Goal: Information Seeking & Learning: Learn about a topic

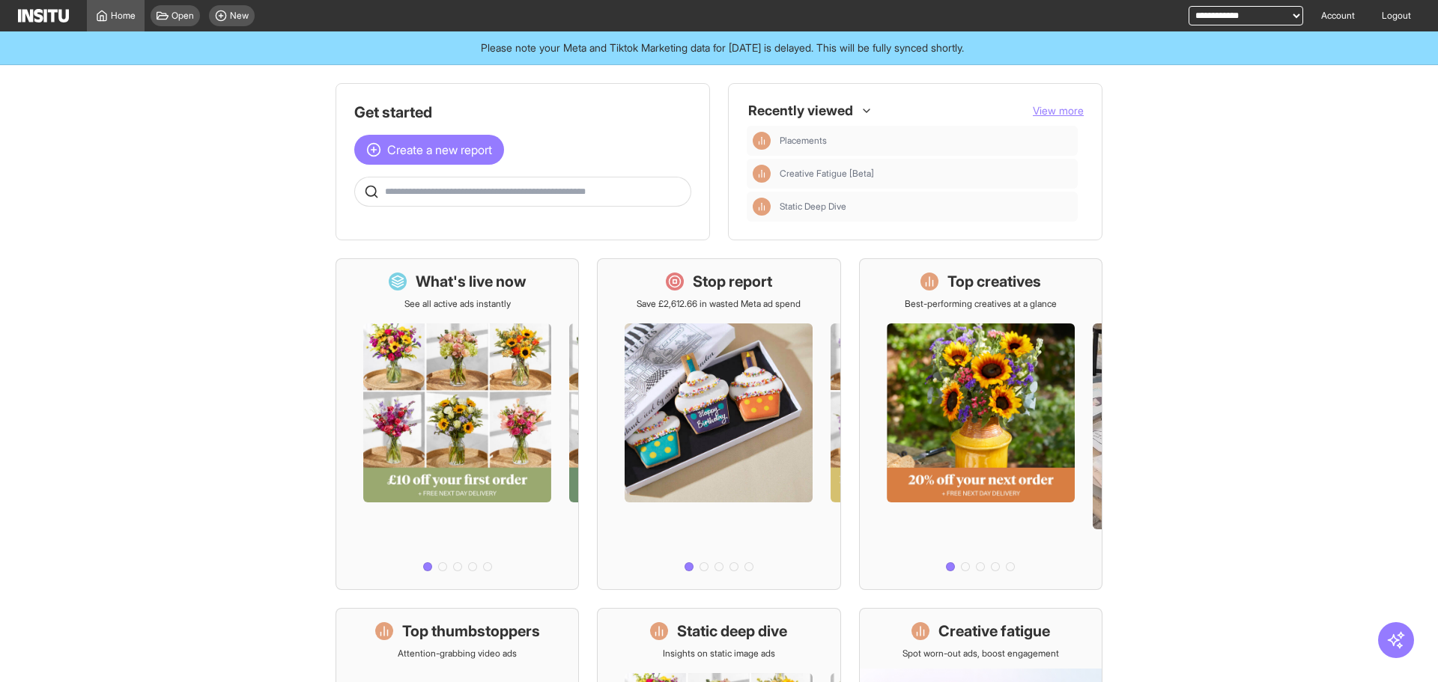
click at [641, 50] on span "Please note your Meta and Tiktok Marketing data for [DATE] is delayed. This wil…" at bounding box center [722, 47] width 483 height 15
click at [641, 50] on span "Please note your Meta and Tiktok Marketing data for yesterday is delayed. This …" at bounding box center [722, 47] width 483 height 15
click at [223, 10] on icon at bounding box center [221, 16] width 12 height 12
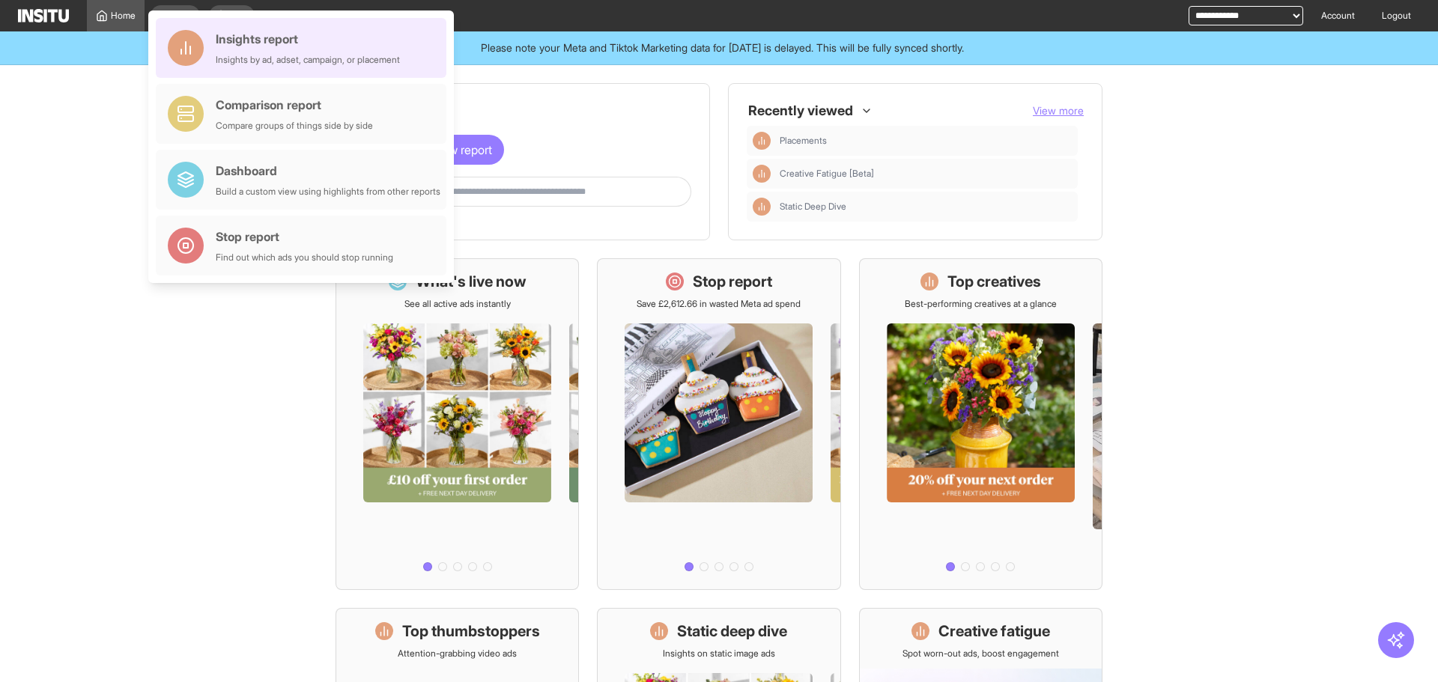
click at [306, 50] on div "Insights report Insights by ad, adset, campaign, or placement" at bounding box center [308, 48] width 184 height 36
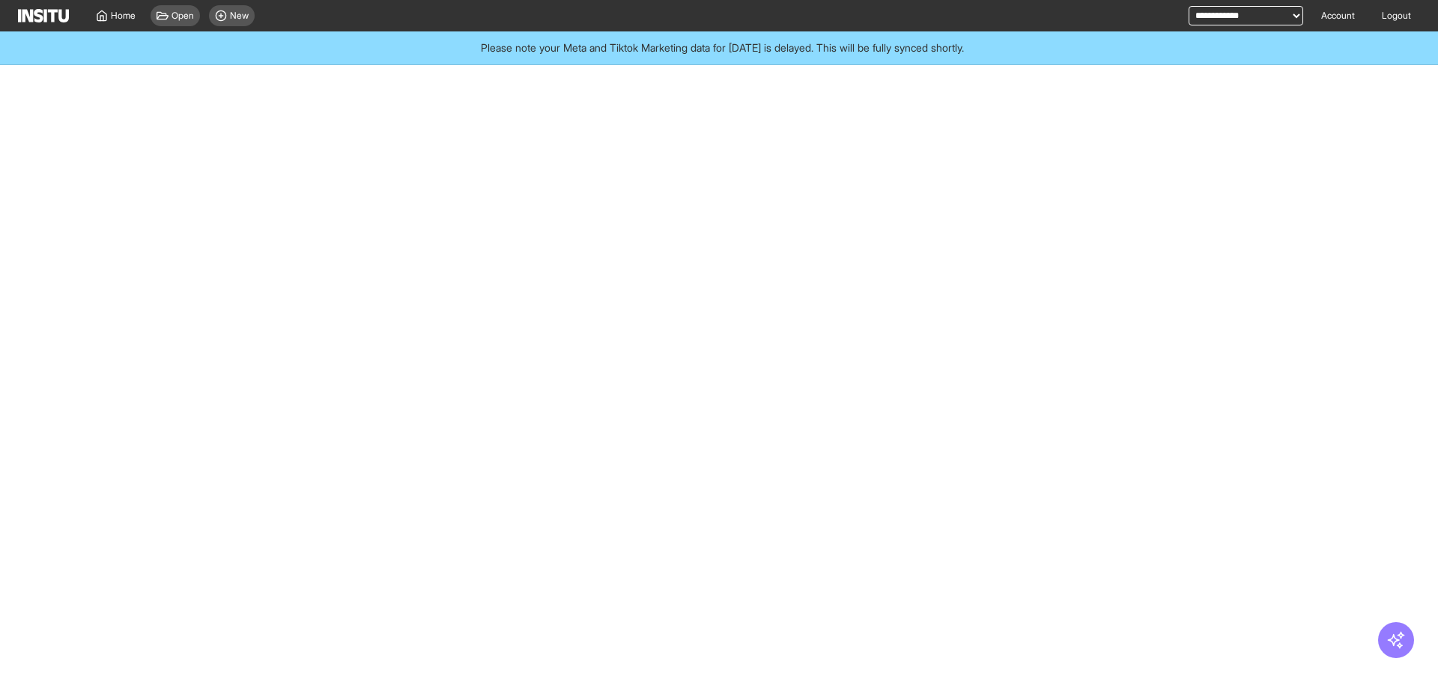
select select "**"
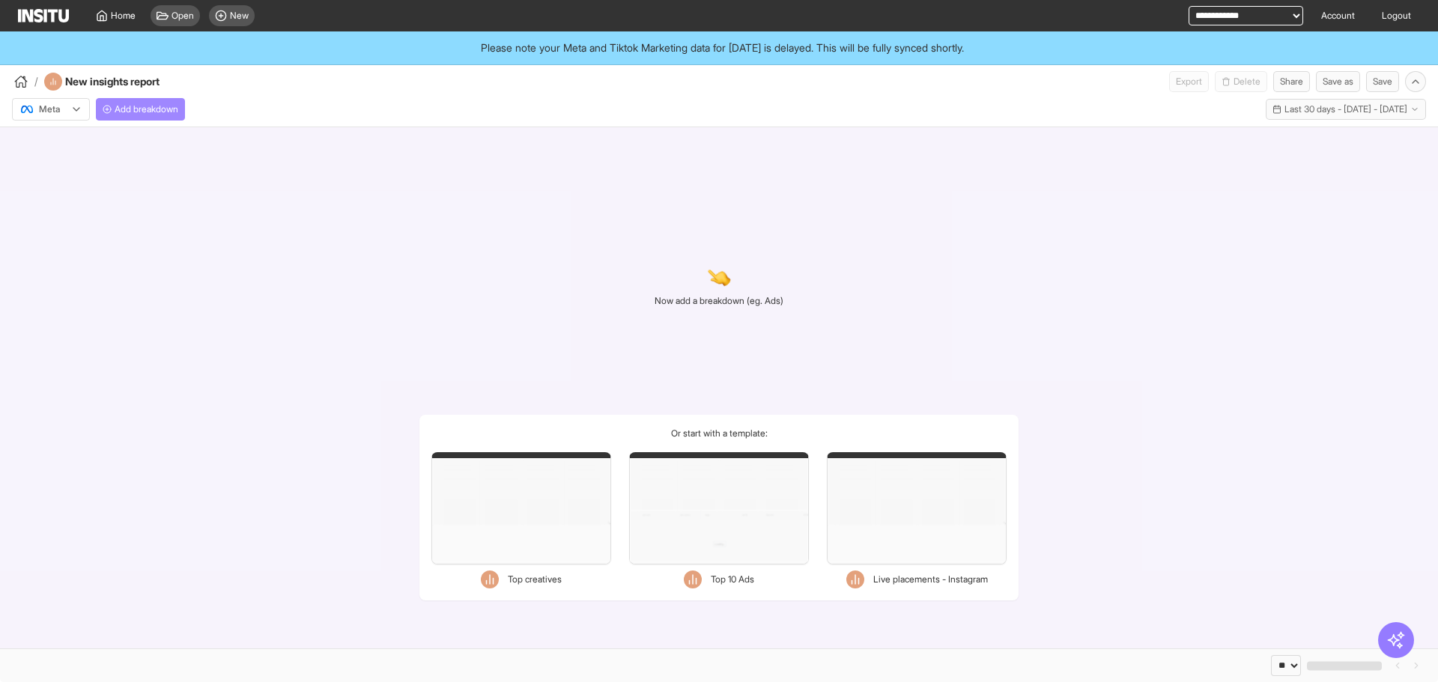
click at [104, 100] on button "Add breakdown" at bounding box center [140, 109] width 89 height 22
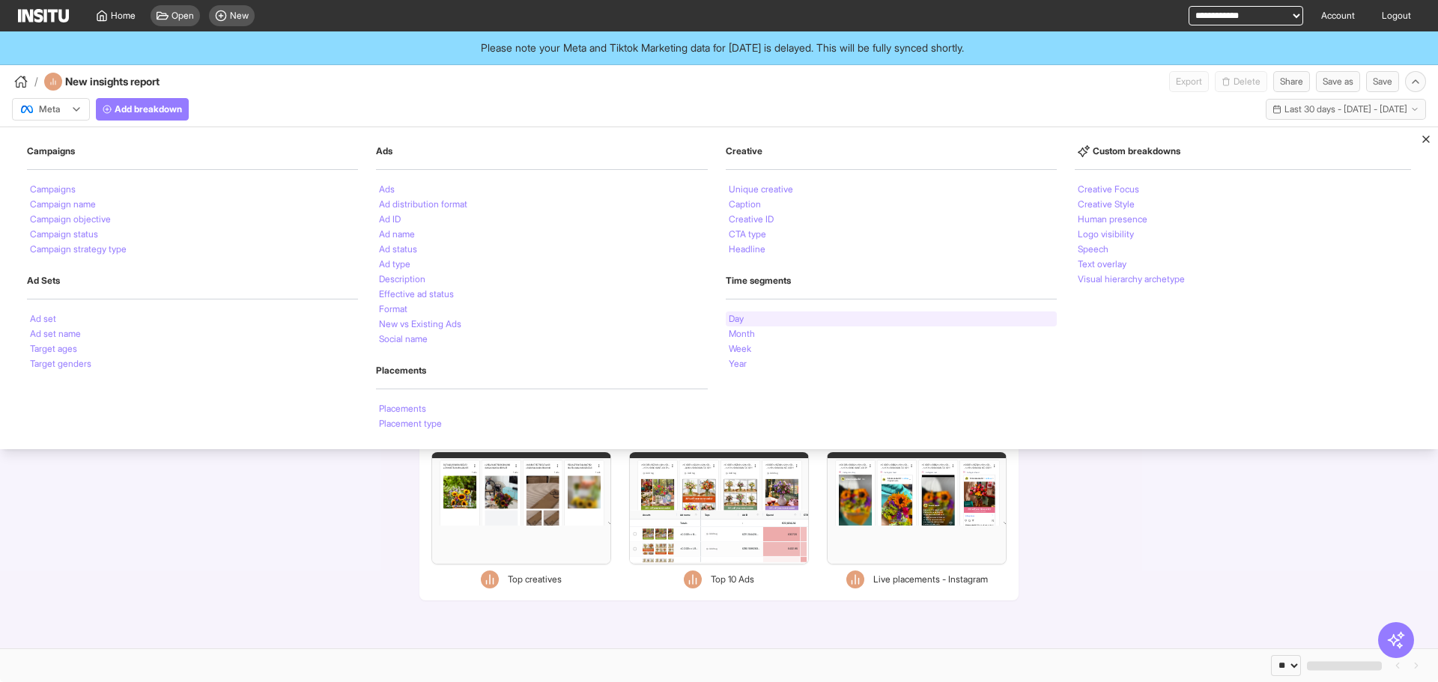
click at [735, 322] on li "Day" at bounding box center [736, 319] width 15 height 9
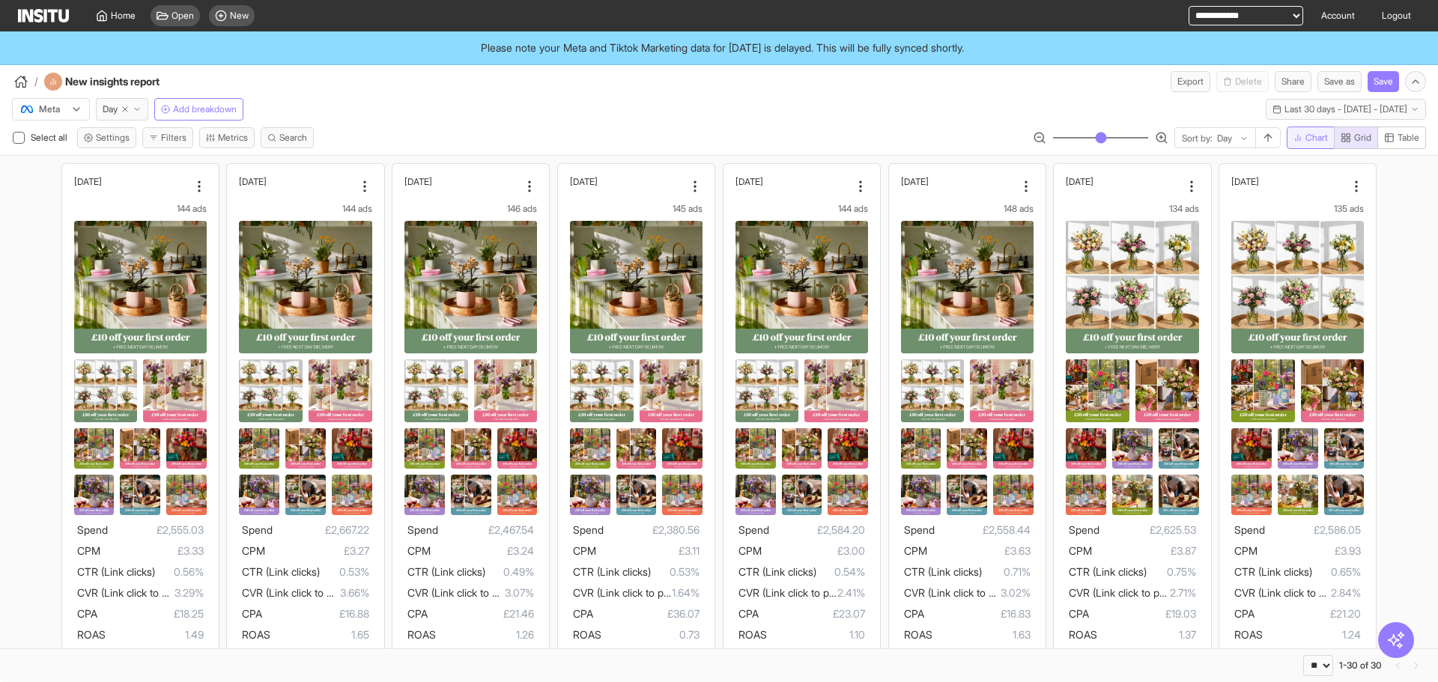
click at [1296, 141] on icon "button" at bounding box center [1297, 137] width 9 height 9
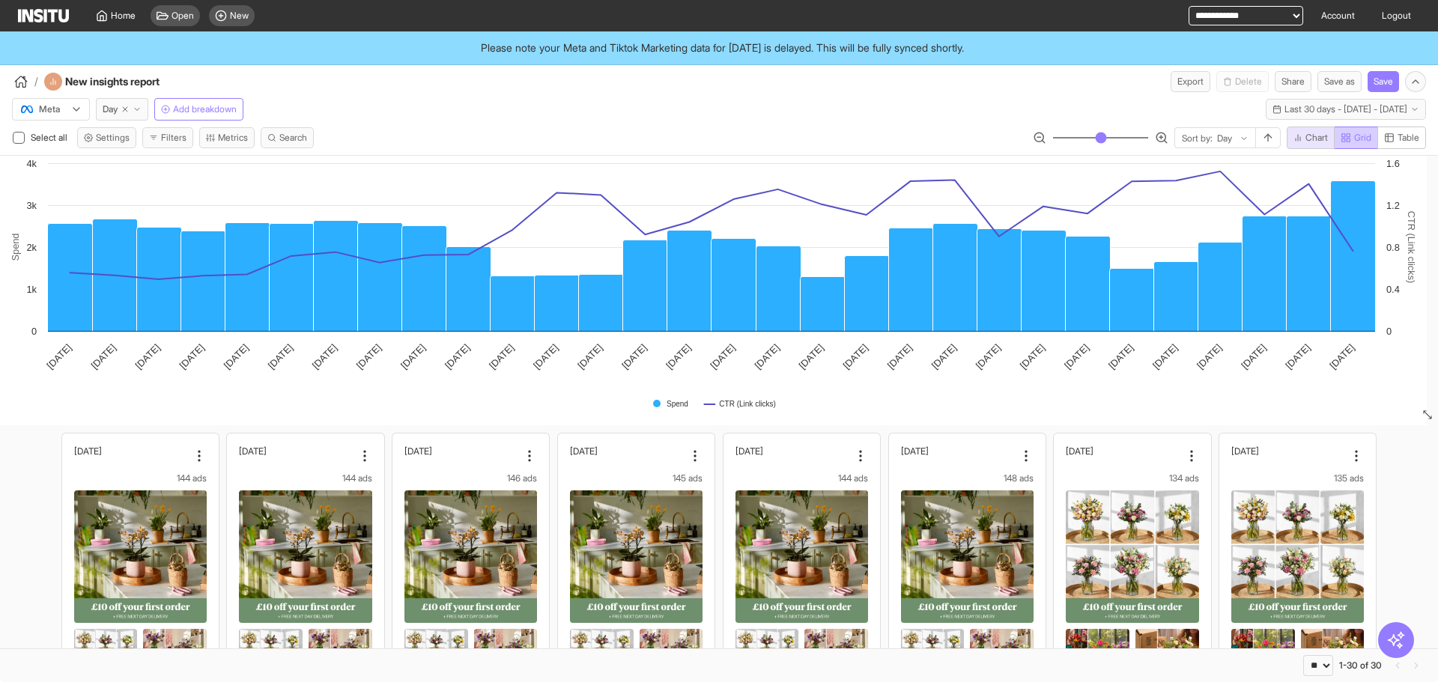
click at [1346, 139] on rect "button" at bounding box center [1347, 140] width 3 height 3
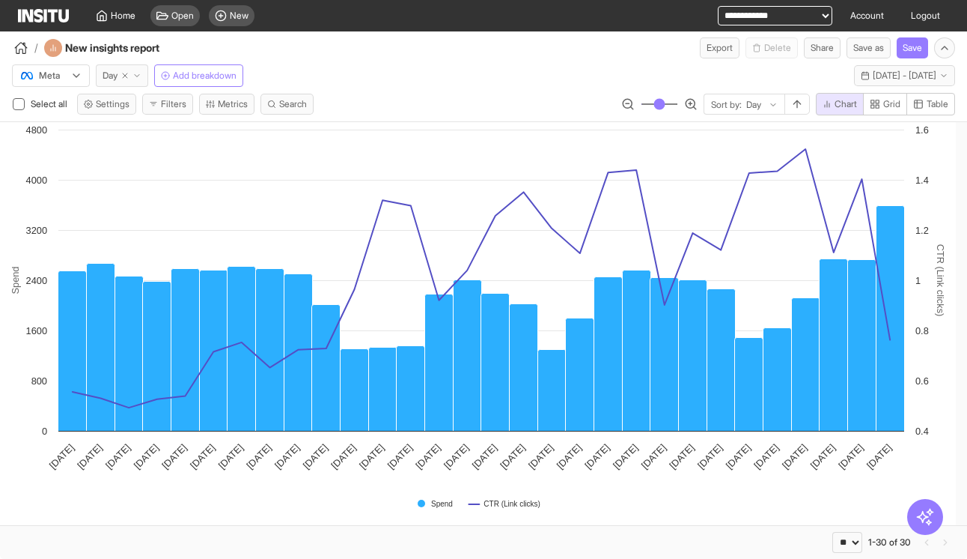
click at [142, 78] on icon "button" at bounding box center [137, 75] width 9 height 9
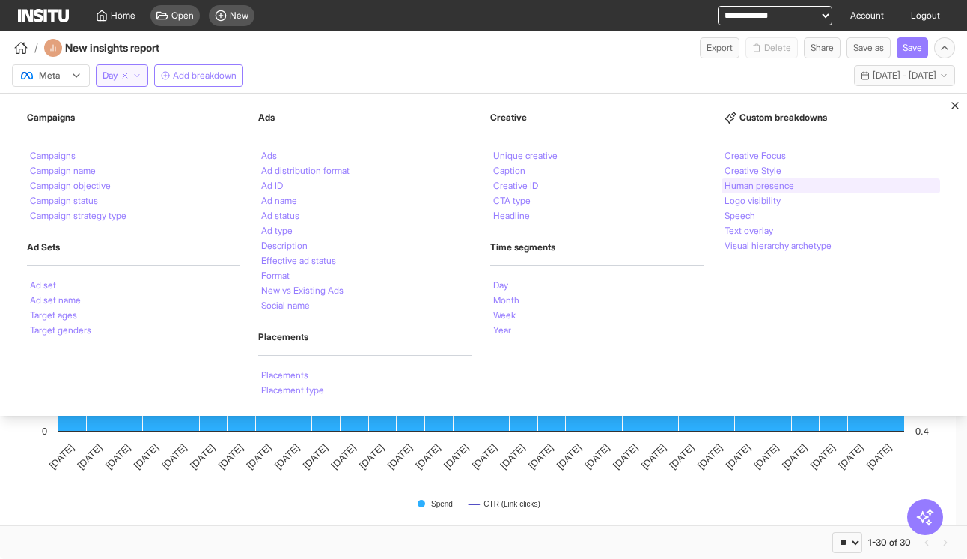
click at [754, 189] on li "Human presence" at bounding box center [760, 185] width 70 height 9
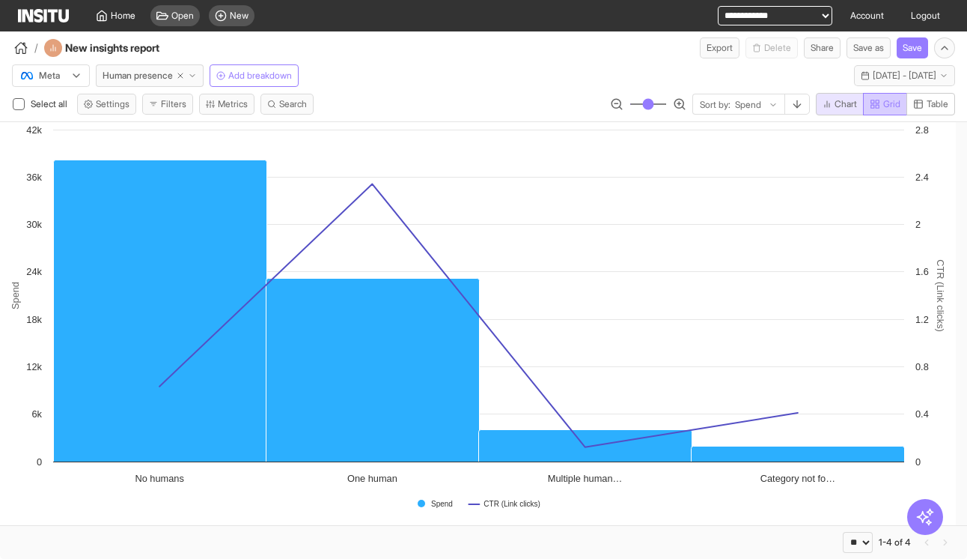
click at [863, 101] on button "Grid" at bounding box center [885, 104] width 44 height 22
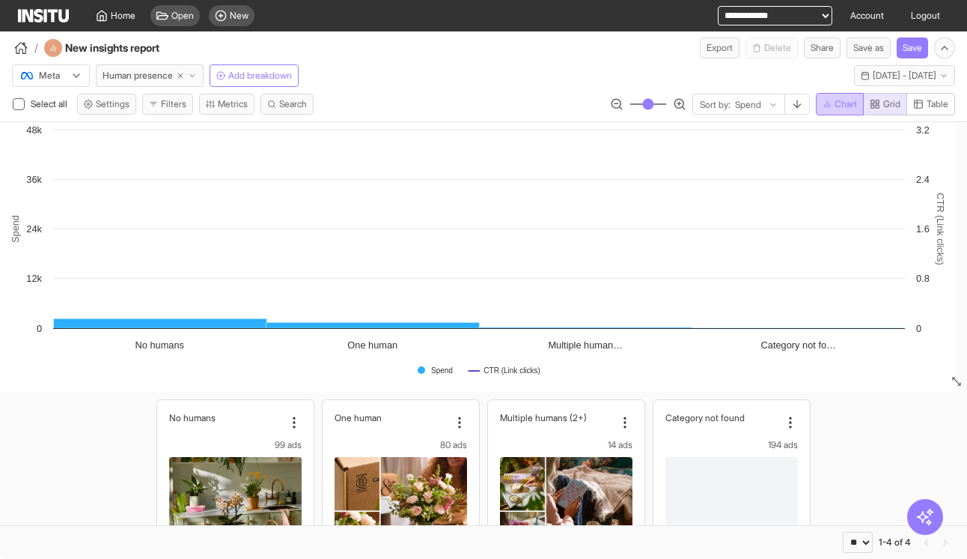
click at [845, 106] on span "Chart" at bounding box center [846, 104] width 22 height 12
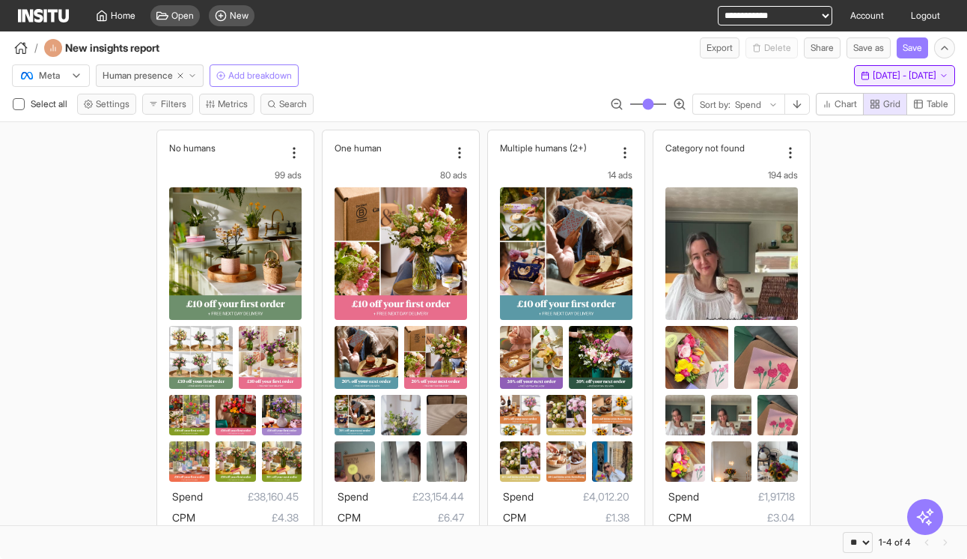
click at [854, 69] on button "Last 30 days - [DATE] - [DATE] [DATE] - [DATE]" at bounding box center [904, 75] width 101 height 21
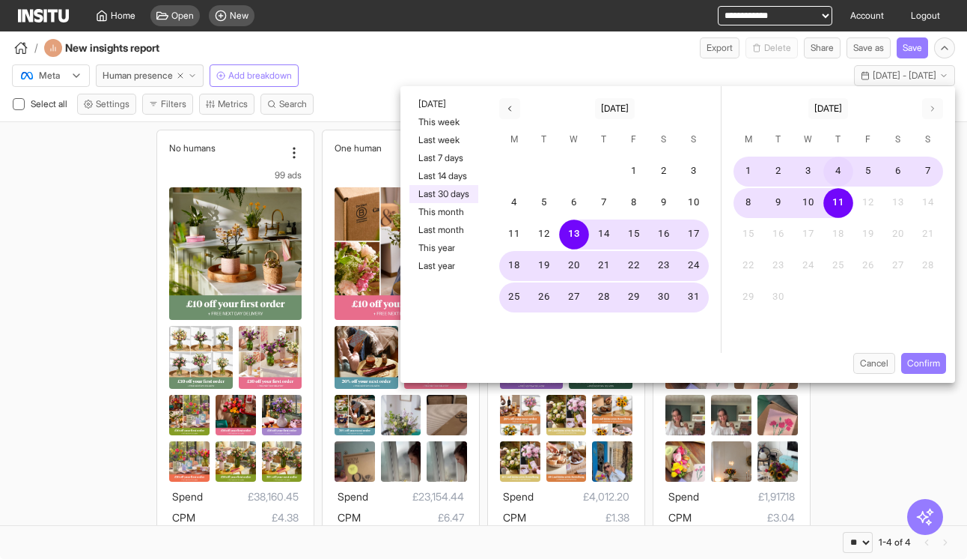
click at [837, 168] on button "4" at bounding box center [839, 172] width 30 height 30
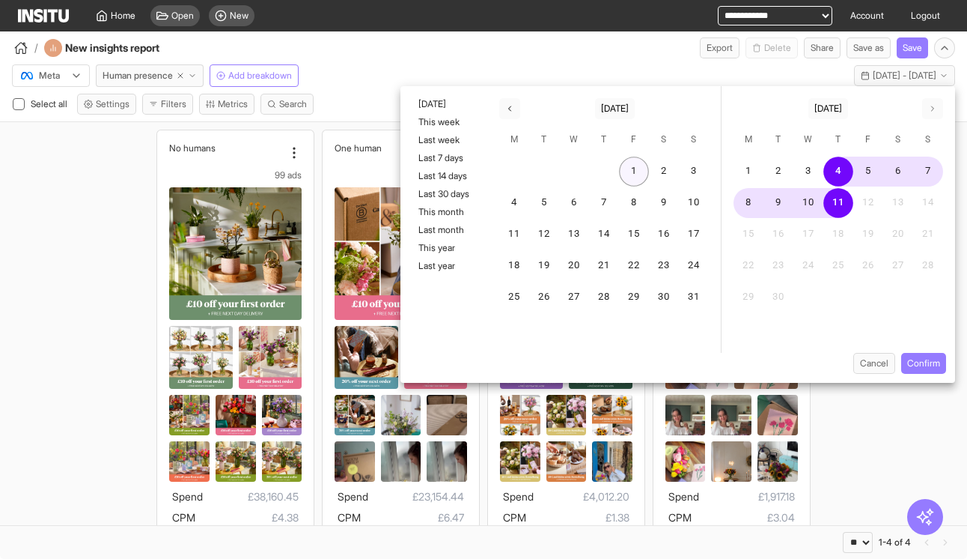
click at [634, 162] on button "1" at bounding box center [634, 172] width 30 height 30
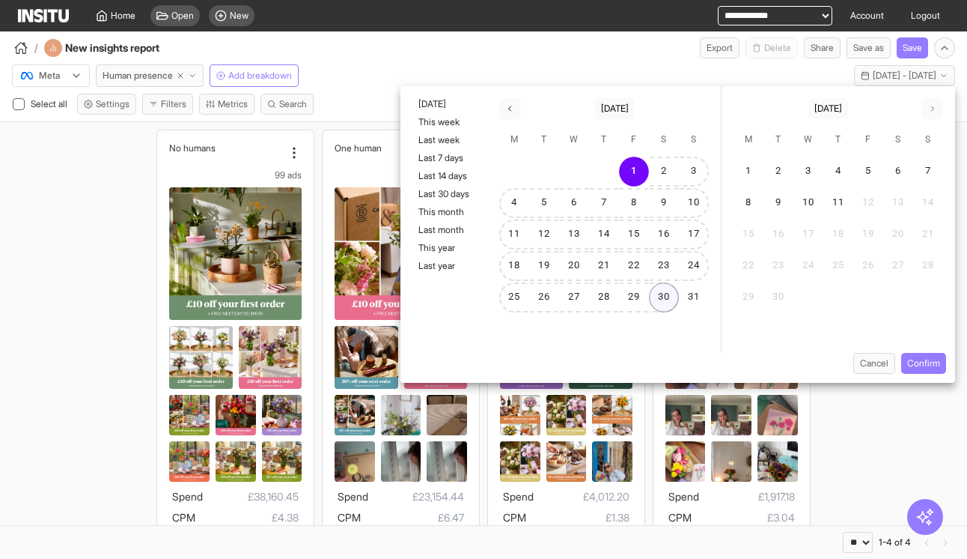
click at [669, 292] on button "30" at bounding box center [664, 297] width 30 height 30
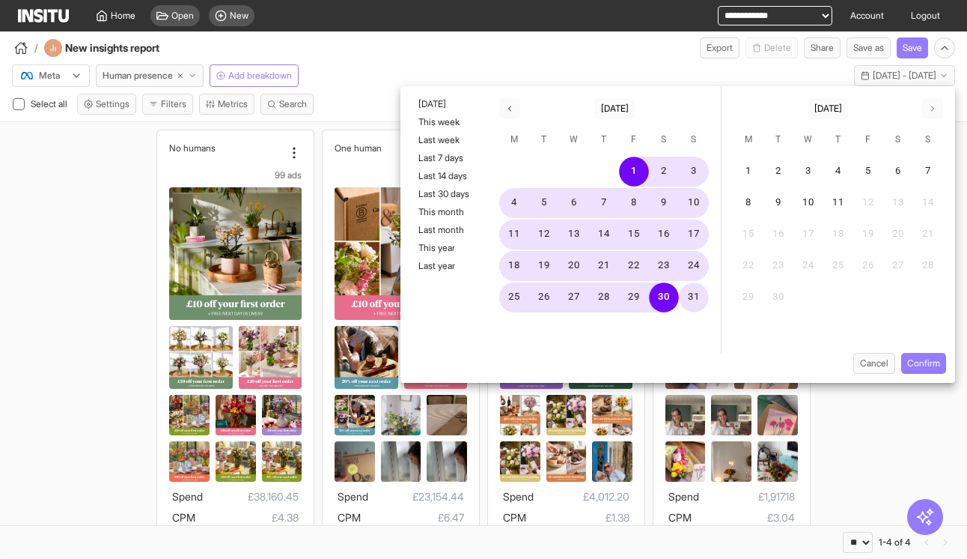
drag, startPoint x: 693, startPoint y: 306, endPoint x: 705, endPoint y: 310, distance: 13.5
click at [694, 306] on button "31" at bounding box center [694, 297] width 30 height 30
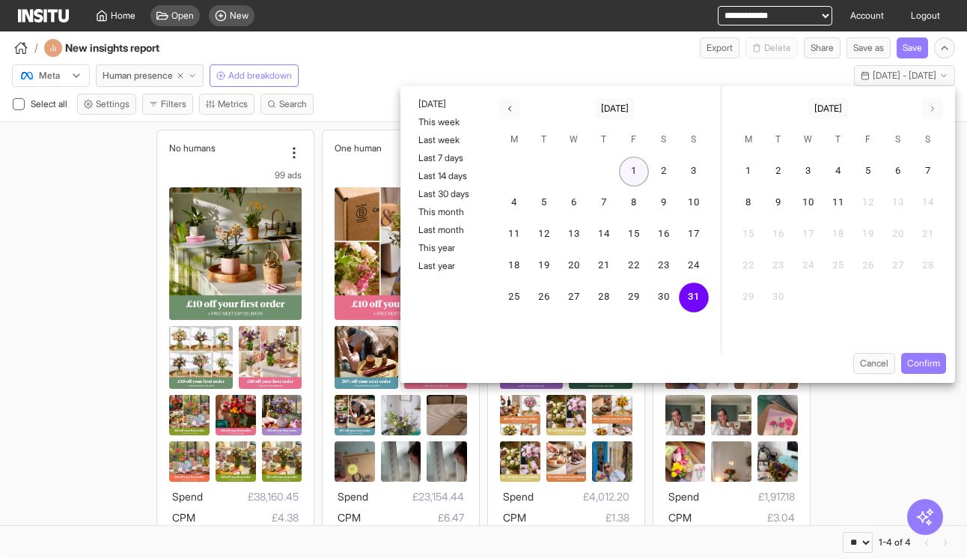
click at [637, 171] on button "1" at bounding box center [634, 172] width 30 height 30
click at [689, 299] on button "31" at bounding box center [694, 297] width 30 height 30
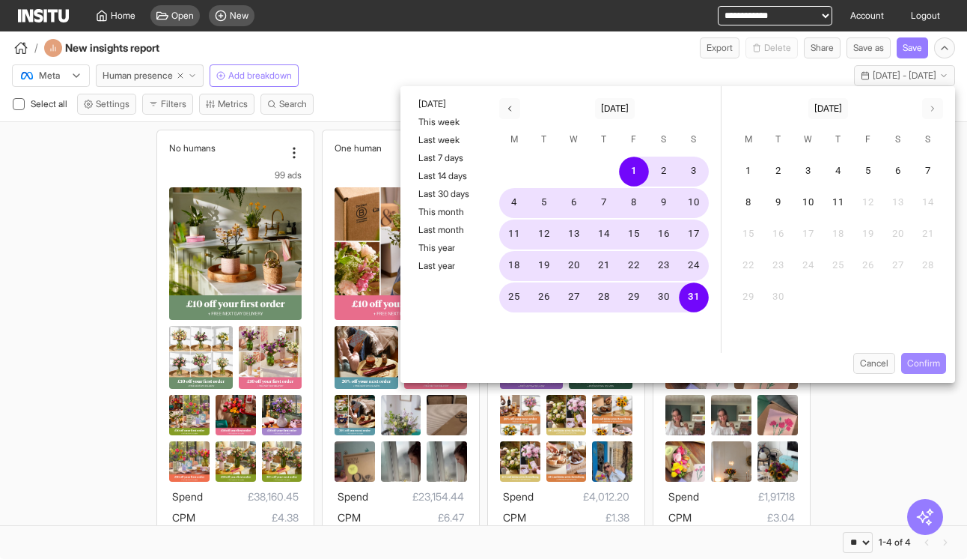
click at [915, 365] on button "Confirm" at bounding box center [924, 363] width 45 height 21
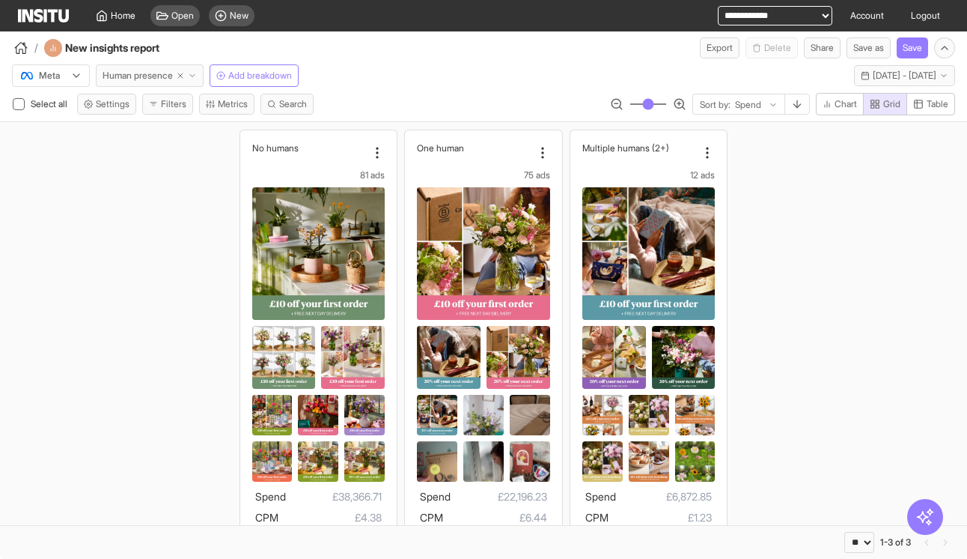
click at [203, 72] on button "Human presence" at bounding box center [150, 75] width 108 height 22
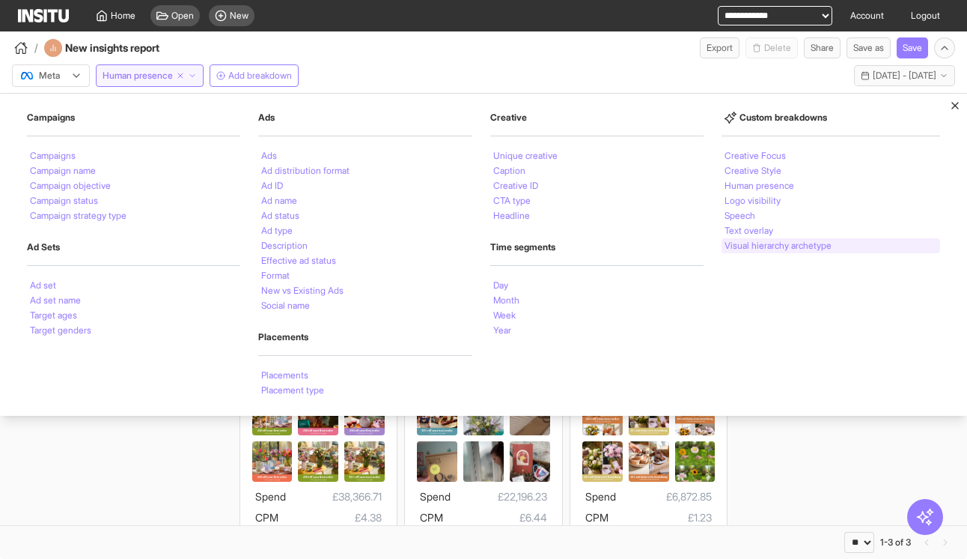
click at [854, 244] on div "Visual hierarchy archetype" at bounding box center [831, 245] width 219 height 15
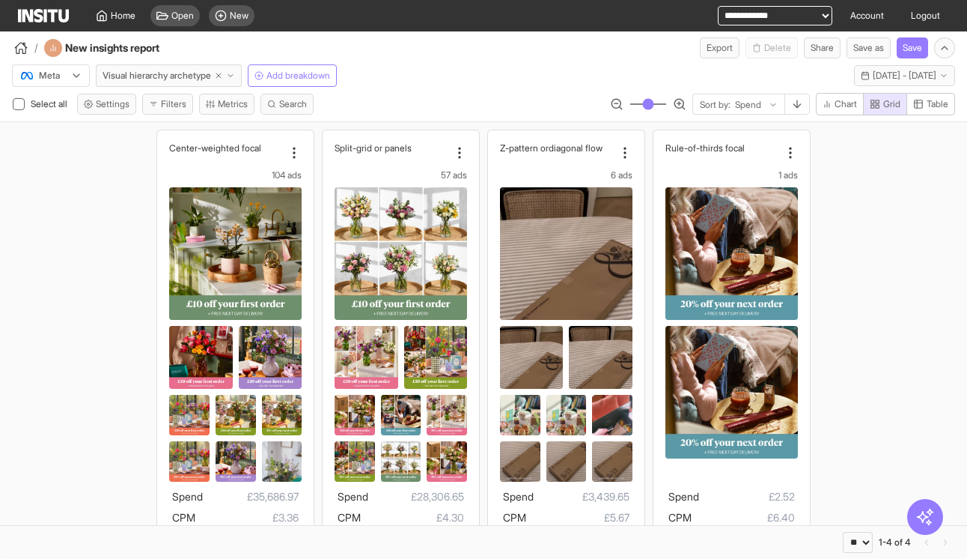
click at [733, 17] on select "**********" at bounding box center [775, 15] width 115 height 19
select select "**********"
click at [718, 6] on select "**********" at bounding box center [775, 15] width 115 height 19
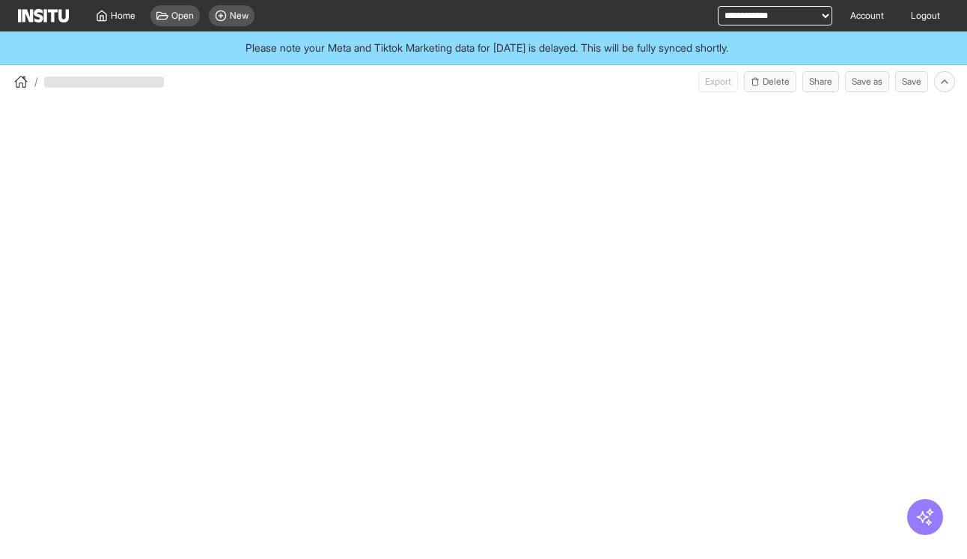
select select "**"
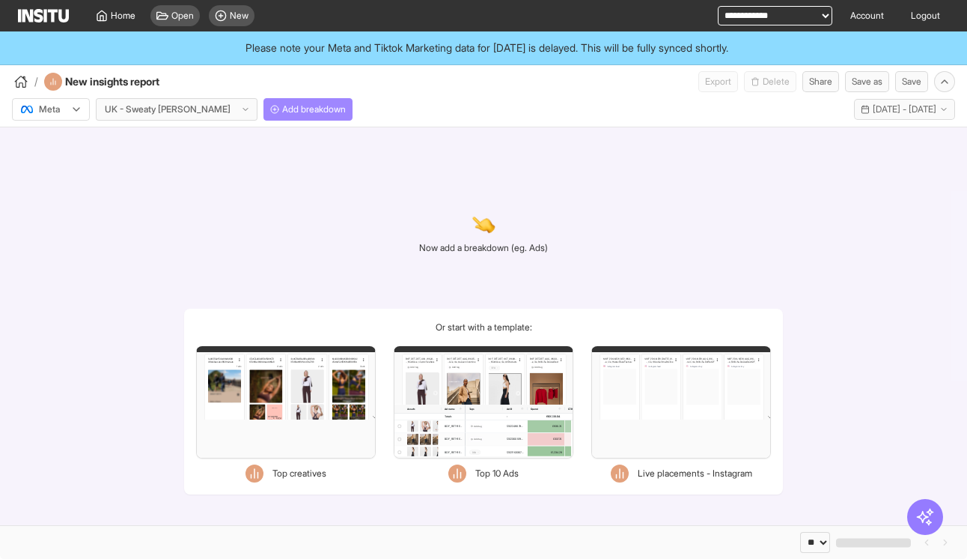
click at [270, 112] on icon "button" at bounding box center [274, 109] width 9 height 9
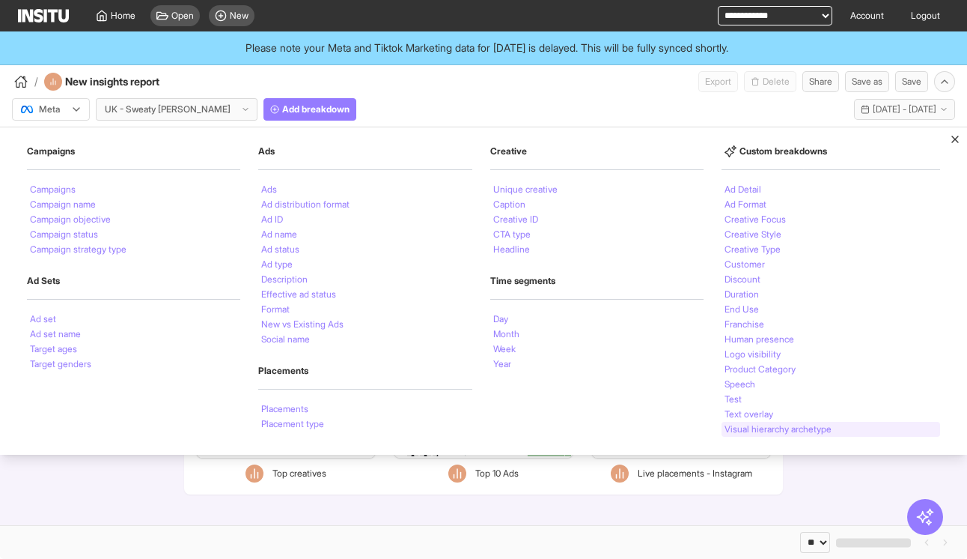
click at [787, 433] on li "Visual hierarchy archetype" at bounding box center [778, 429] width 107 height 9
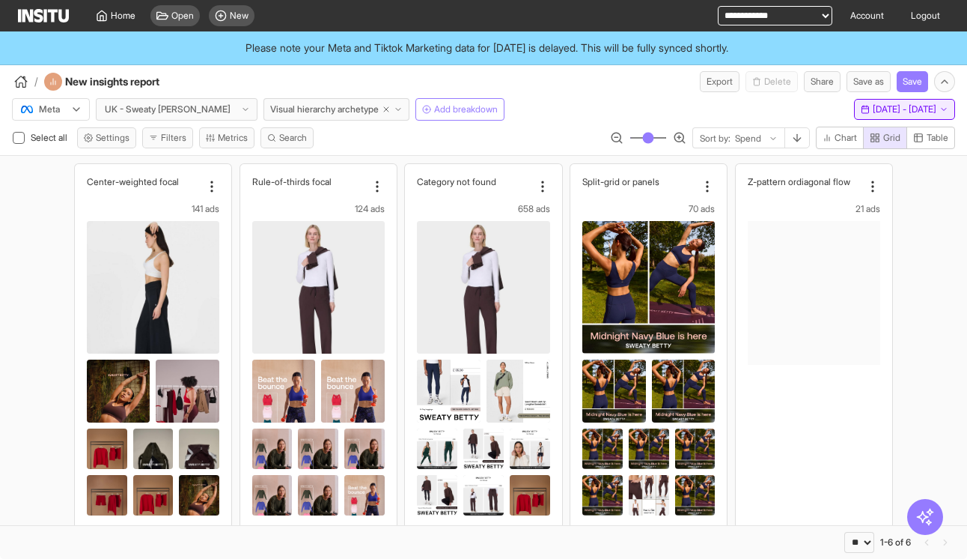
click at [909, 99] on div "Meta UK - Sweaty Betty Visual hierarchy archetype Add breakdown Last 30 days - …" at bounding box center [483, 106] width 967 height 28
click at [905, 103] on span "[DATE] - [DATE]" at bounding box center [905, 109] width 64 height 12
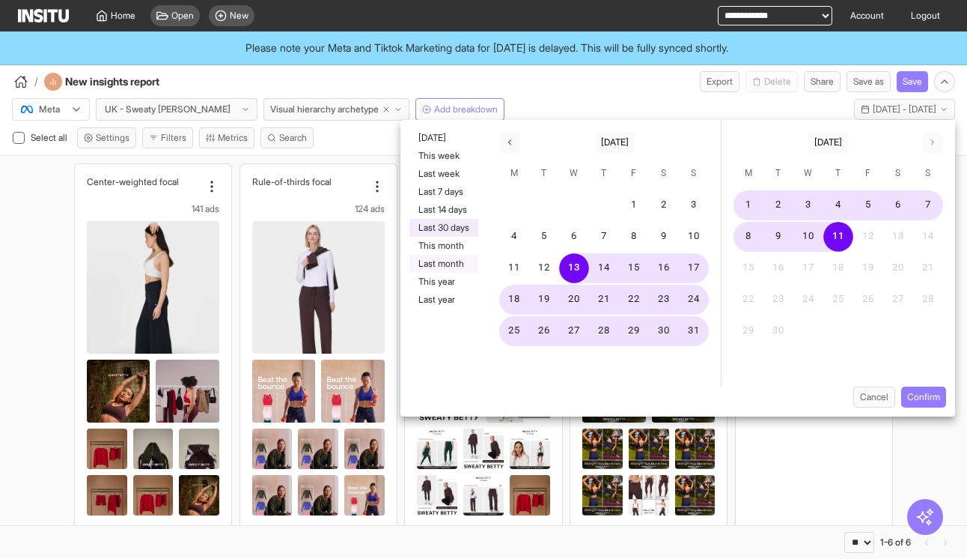
click at [455, 262] on button "Last month" at bounding box center [444, 264] width 69 height 18
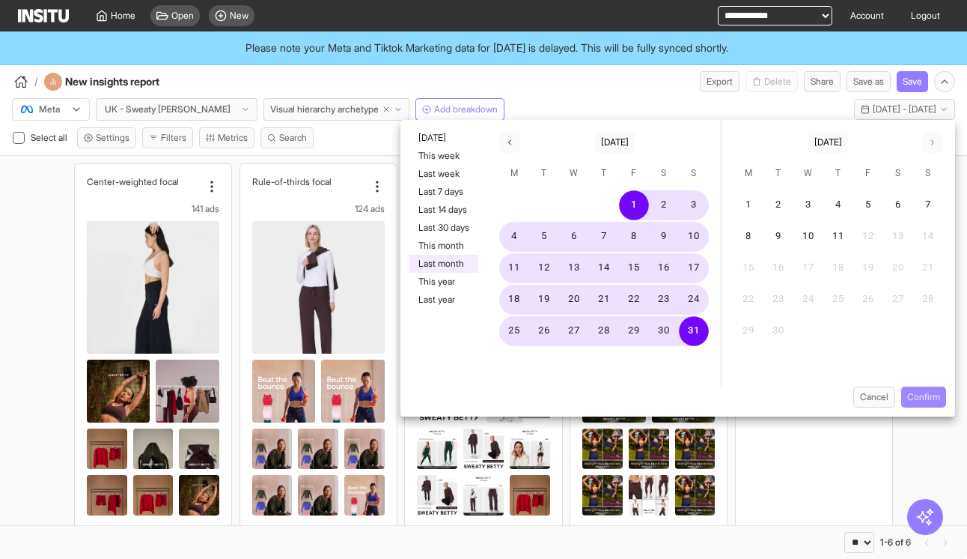
click at [923, 393] on button "Confirm" at bounding box center [924, 396] width 45 height 21
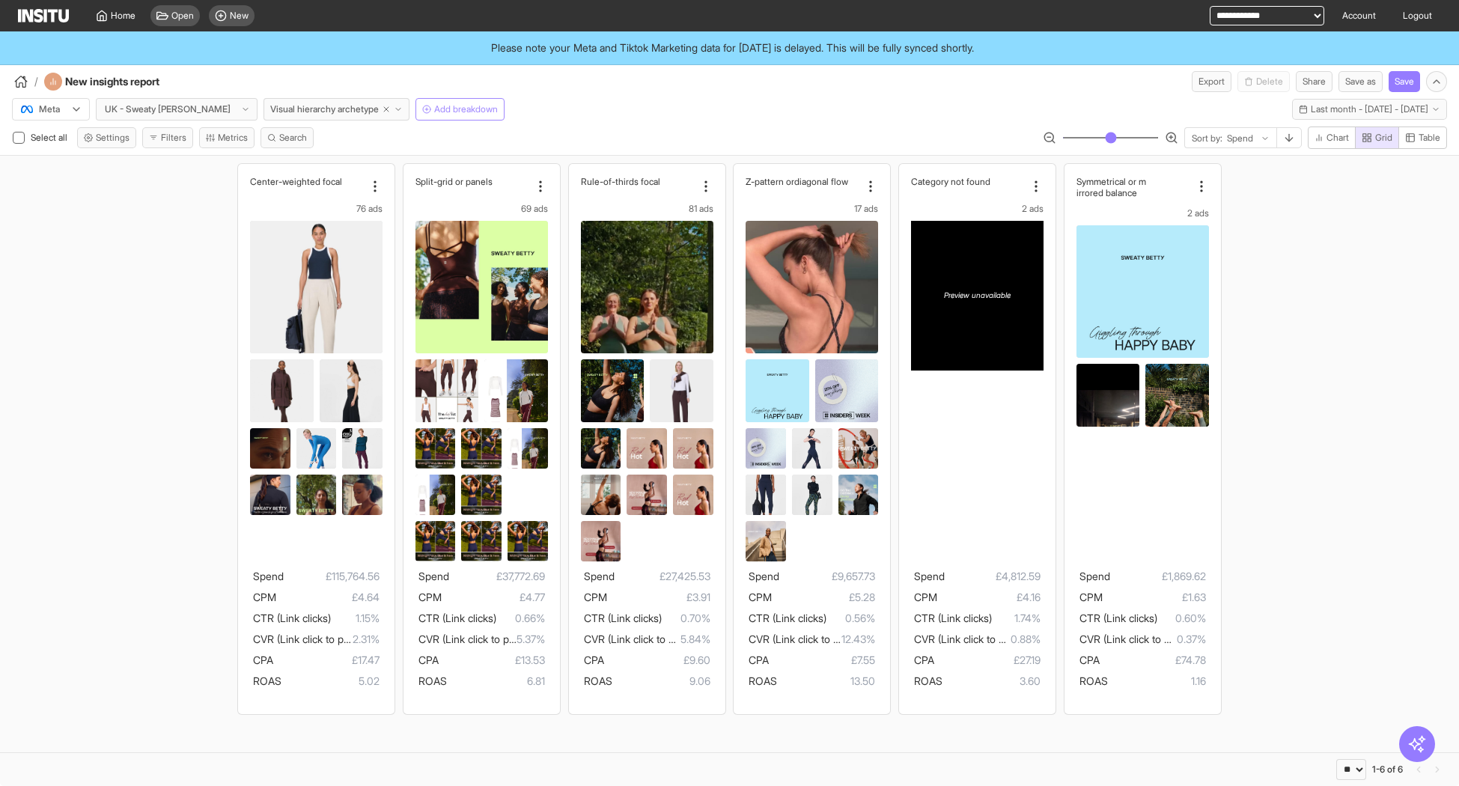
click at [422, 105] on icon "button" at bounding box center [426, 109] width 9 height 9
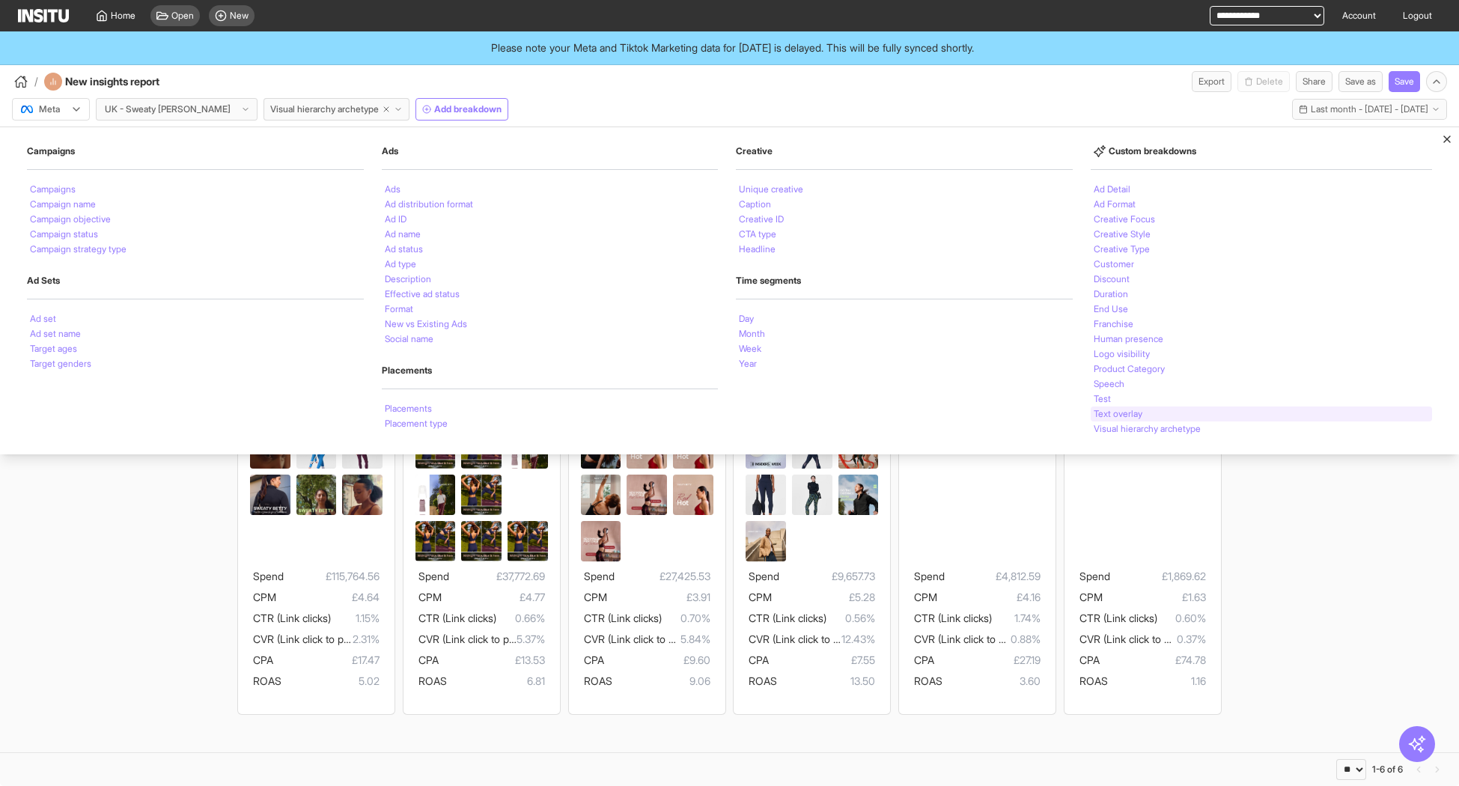
click at [967, 415] on div "Text overlay" at bounding box center [1262, 414] width 342 height 15
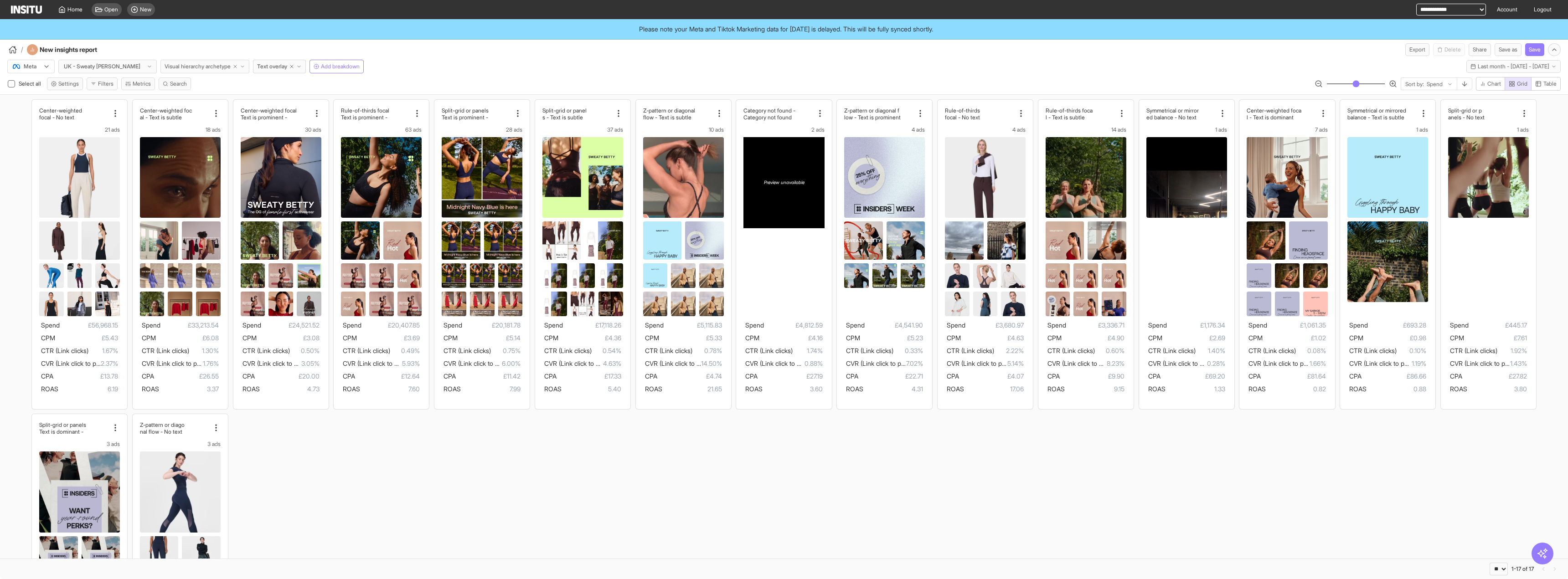
click at [197, 68] on span "Visual hierarchy archetype" at bounding box center [197, 66] width 66 height 7
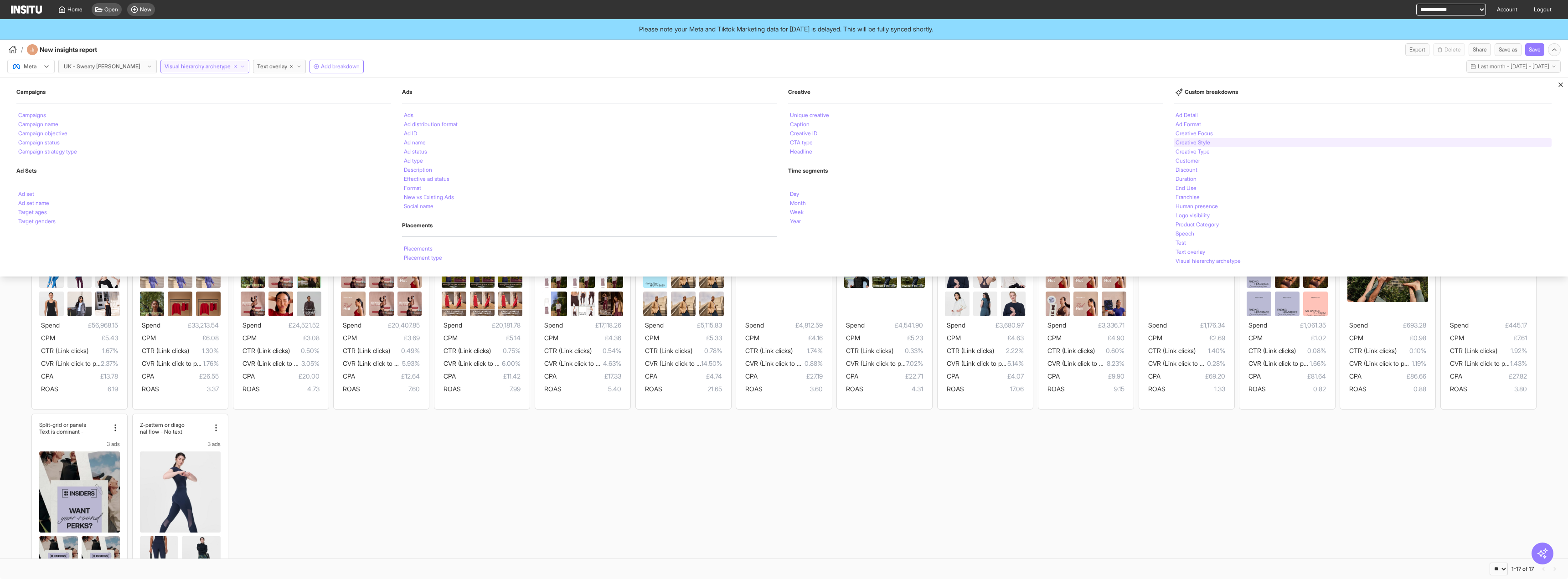
click at [589, 144] on div "Creative Style" at bounding box center [1362, 142] width 378 height 9
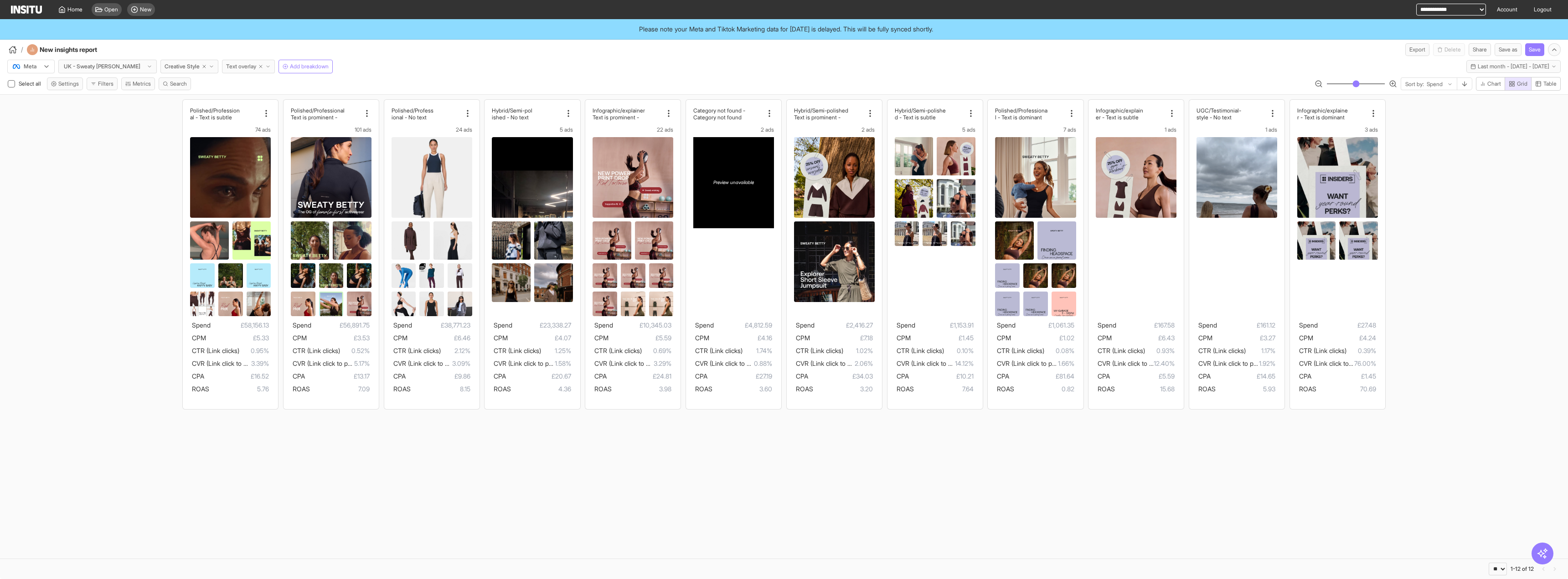
click at [259, 67] on line "button" at bounding box center [261, 66] width 2 height 2
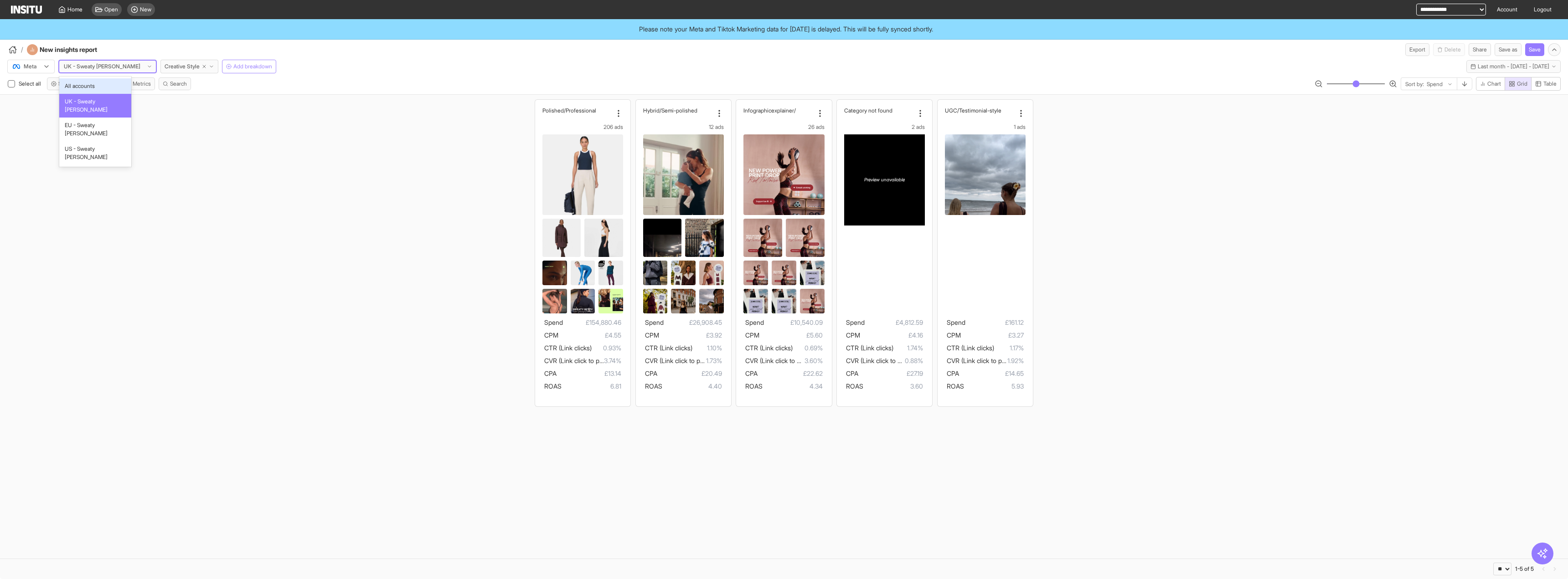
click at [148, 67] on polyline at bounding box center [149, 67] width 2 height 1
drag, startPoint x: 256, startPoint y: 171, endPoint x: 266, endPoint y: 165, distance: 11.7
click at [261, 171] on div "Polished/Pr ofessional 206 ads Spend £154,880.46 CPM £4.55 CTR (Link clicks) 0.…" at bounding box center [784, 253] width 1568 height 316
click at [589, 10] on select "**********" at bounding box center [1451, 9] width 70 height 12
select select "**********"
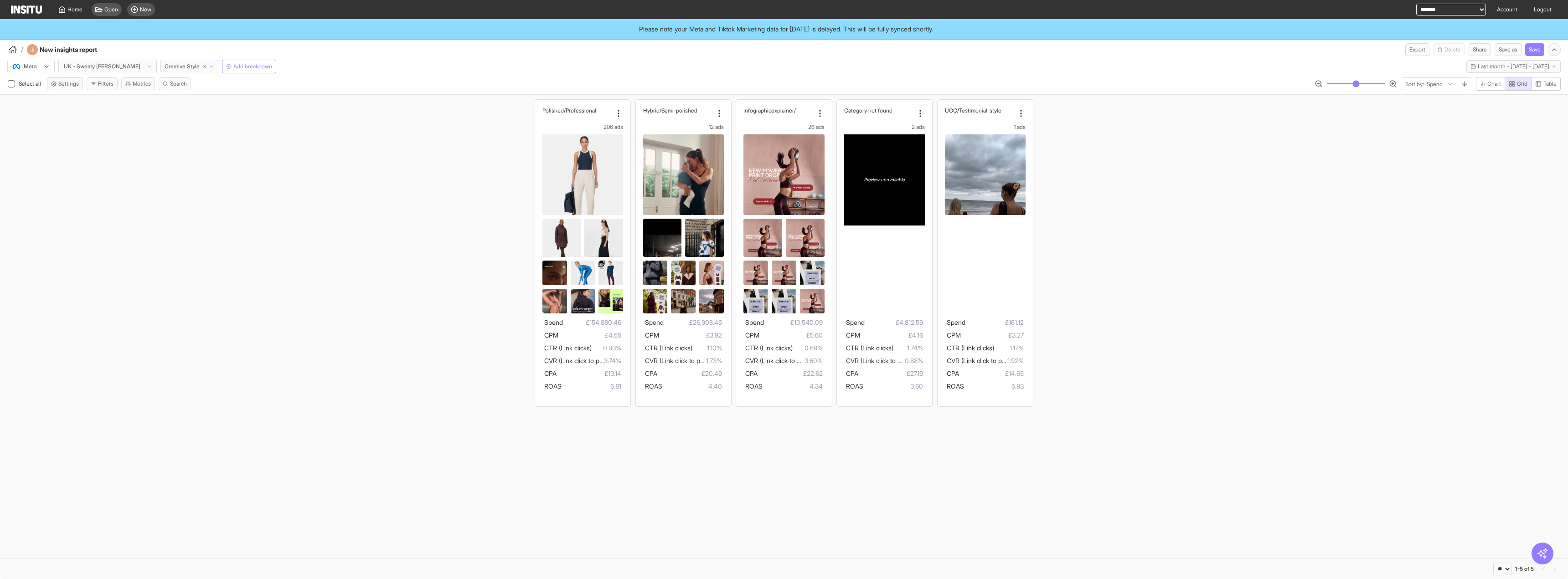
click at [589, 4] on select "**********" at bounding box center [1451, 9] width 70 height 12
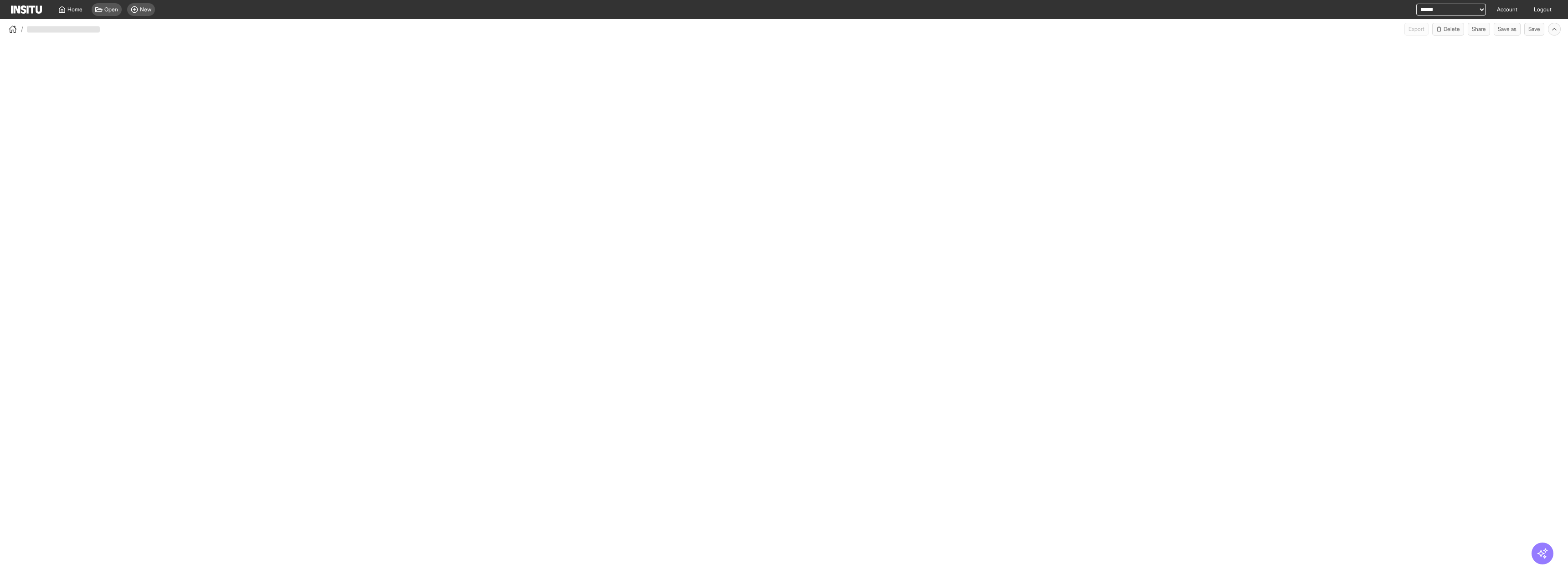
select select "**"
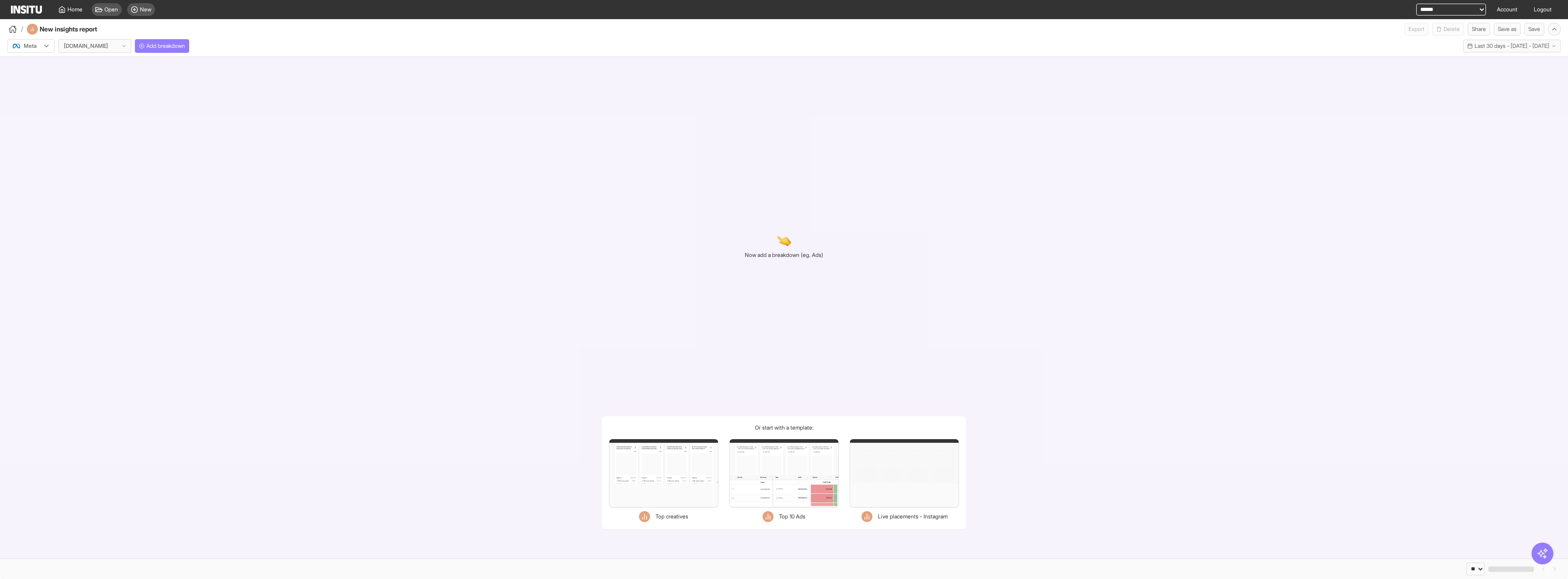
click at [169, 55] on div "Meta carwow.co.uk Add breakdown Last 30 days - Wed 13 Aug - Thu 11 Sep, 2025 13…" at bounding box center [784, 46] width 1568 height 21
click at [173, 44] on span "Add breakdown" at bounding box center [166, 46] width 39 height 7
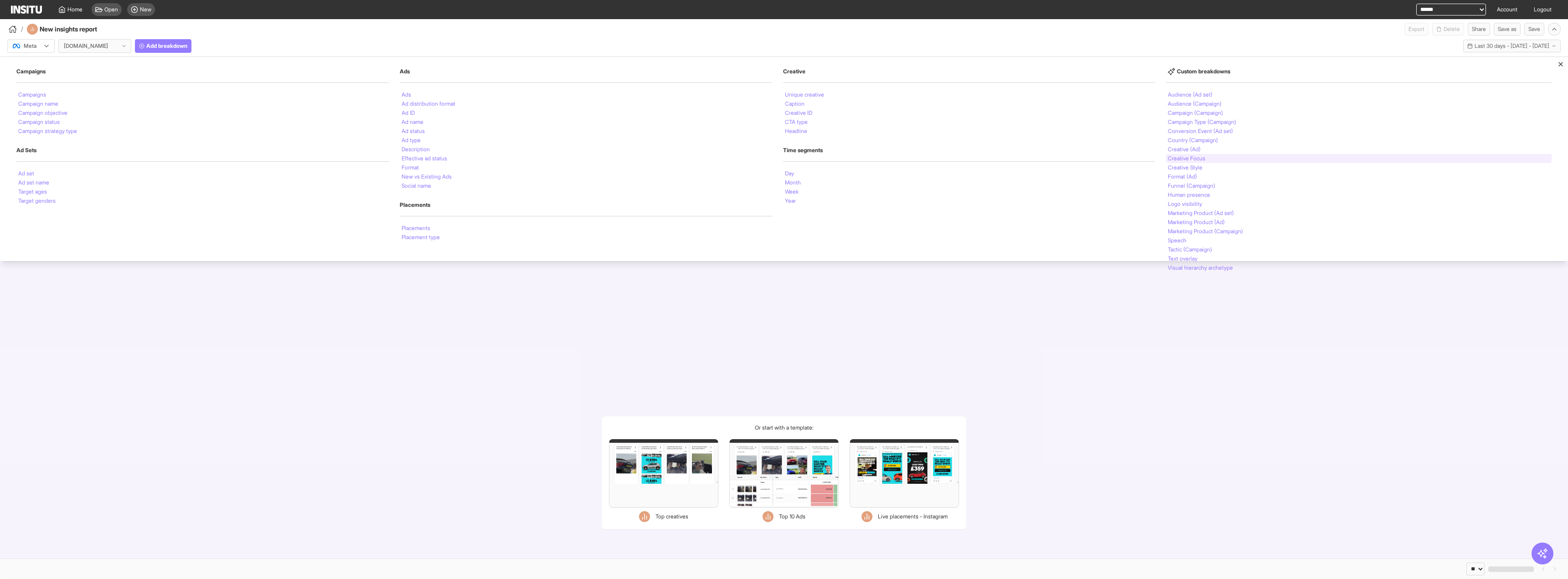
click at [1206, 162] on div "Creative Focus" at bounding box center [1359, 158] width 386 height 9
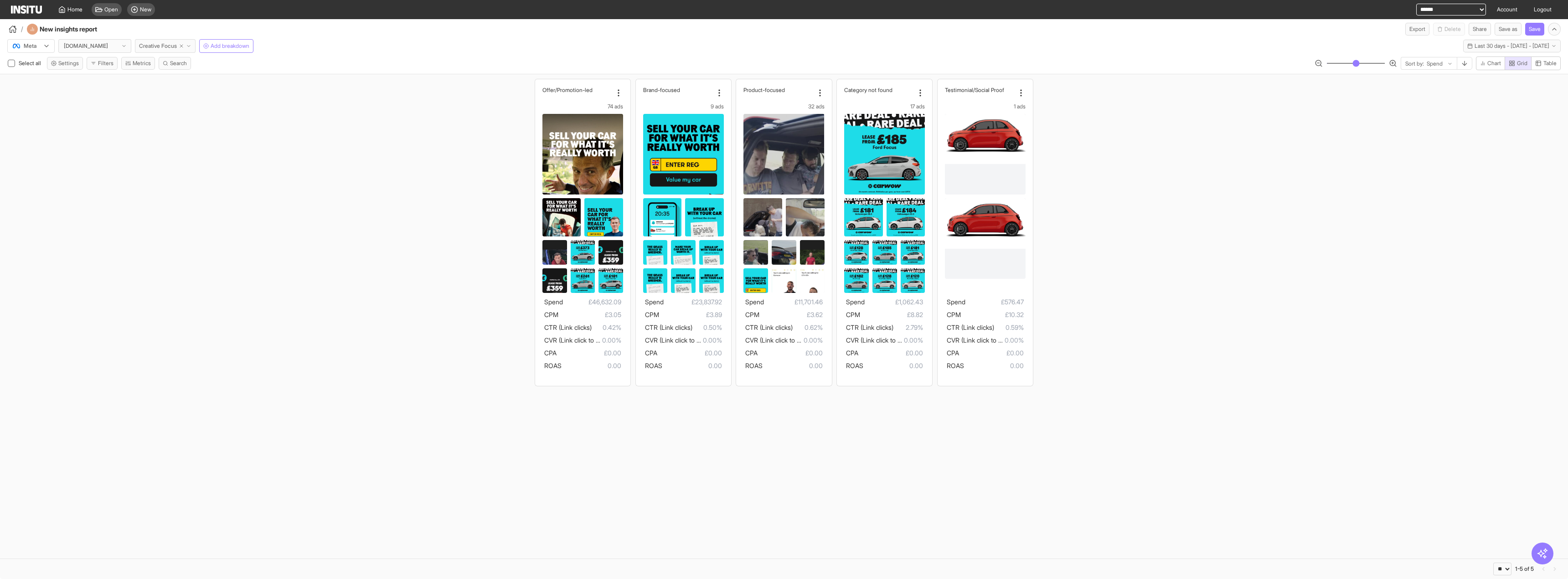
click at [195, 49] on button "Creative Focus" at bounding box center [166, 46] width 61 height 13
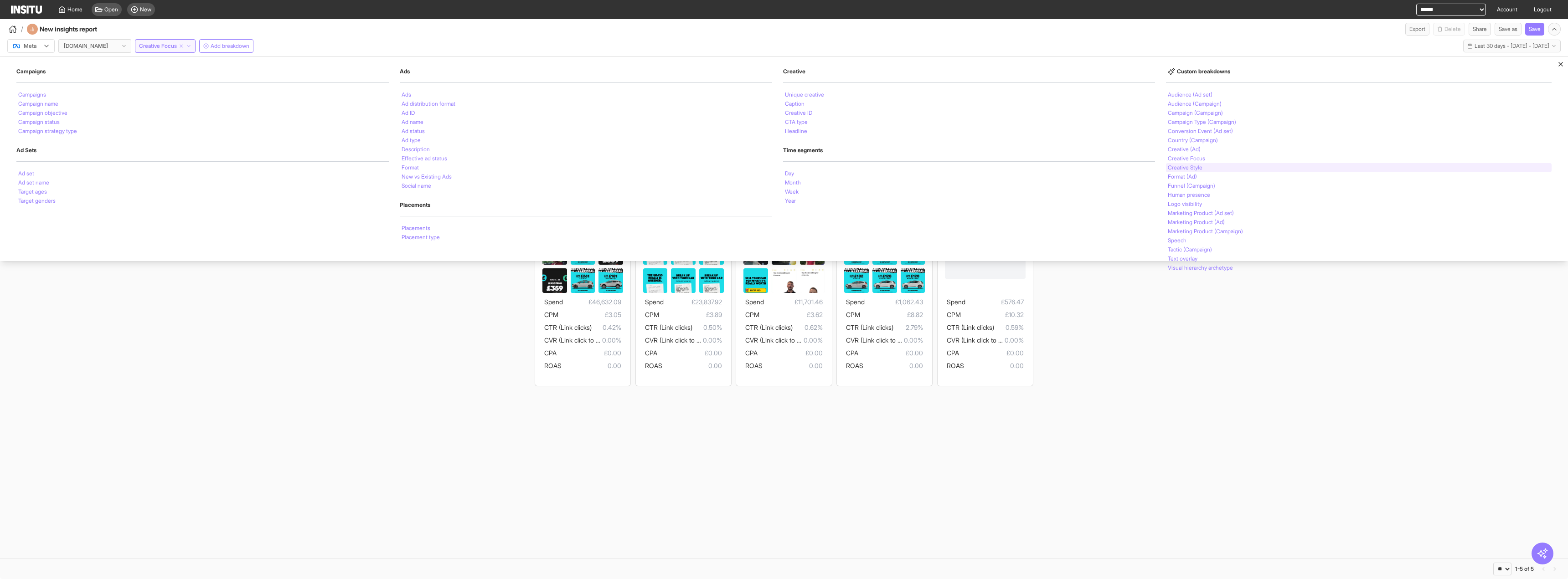
click at [1202, 165] on div "Creative Style" at bounding box center [1359, 167] width 386 height 9
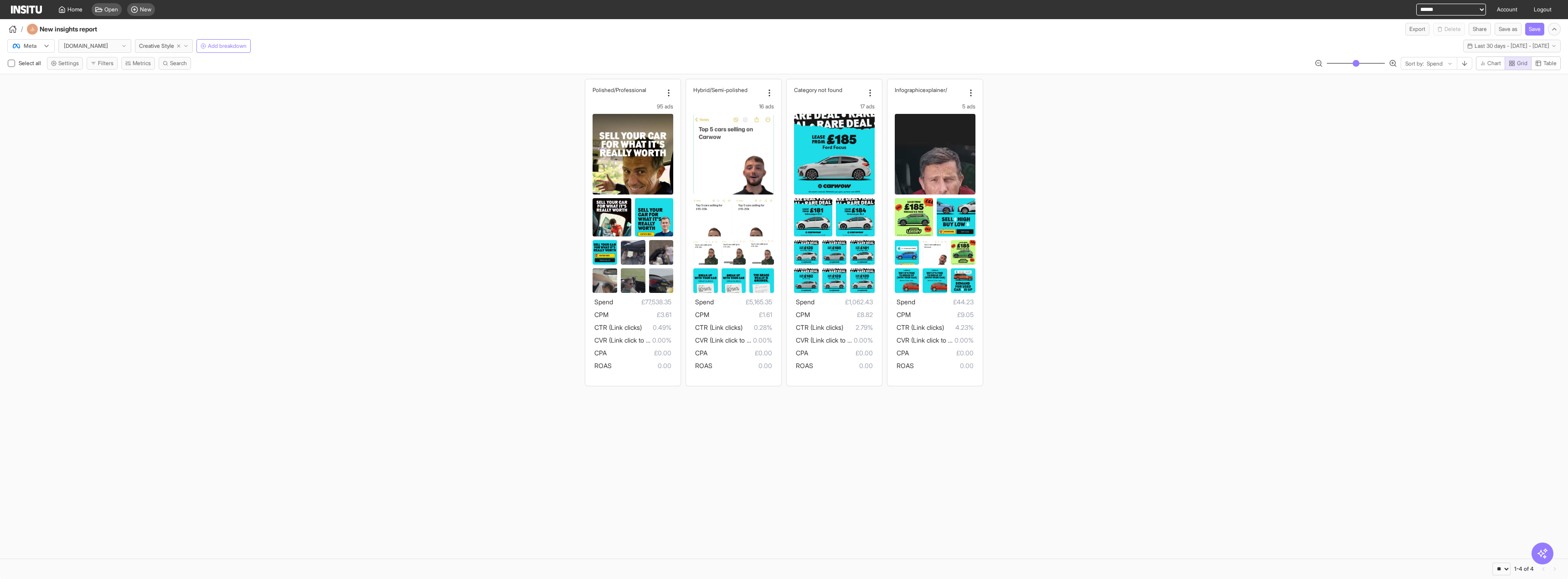
click at [1477, 12] on select "**********" at bounding box center [1451, 9] width 70 height 12
select select "**********"
click at [1416, 4] on select "**********" at bounding box center [1451, 9] width 70 height 12
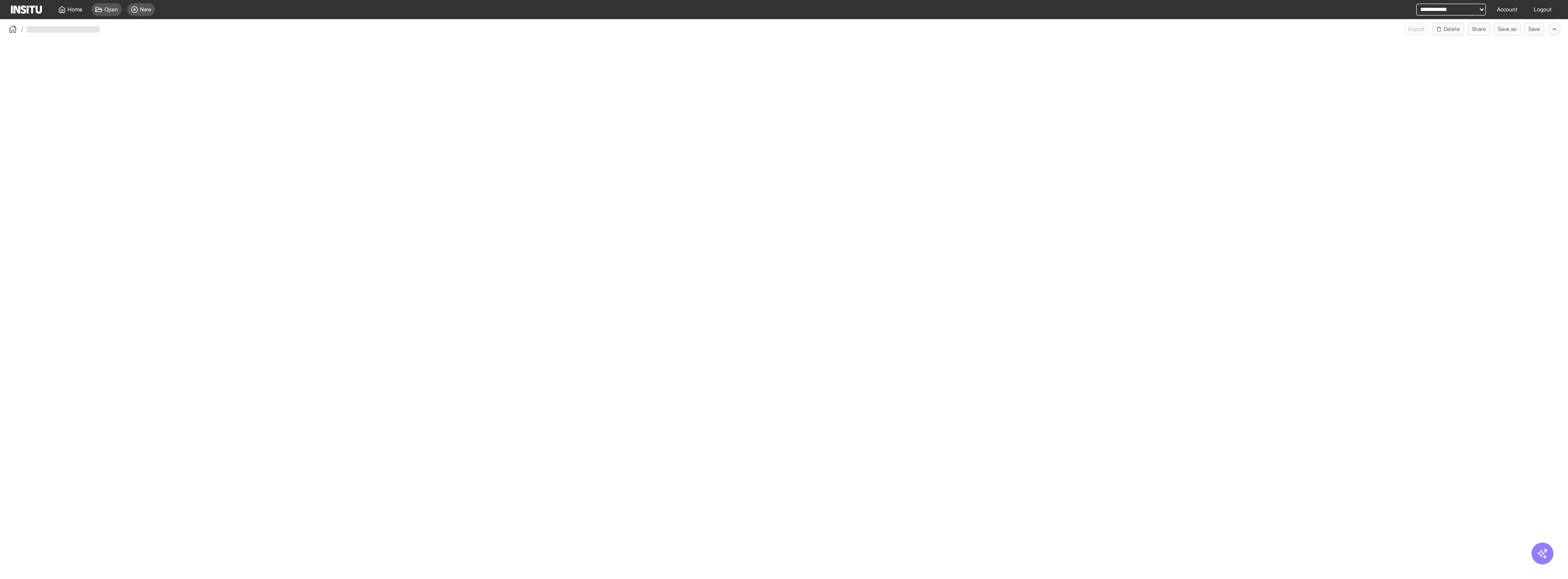
select select "**"
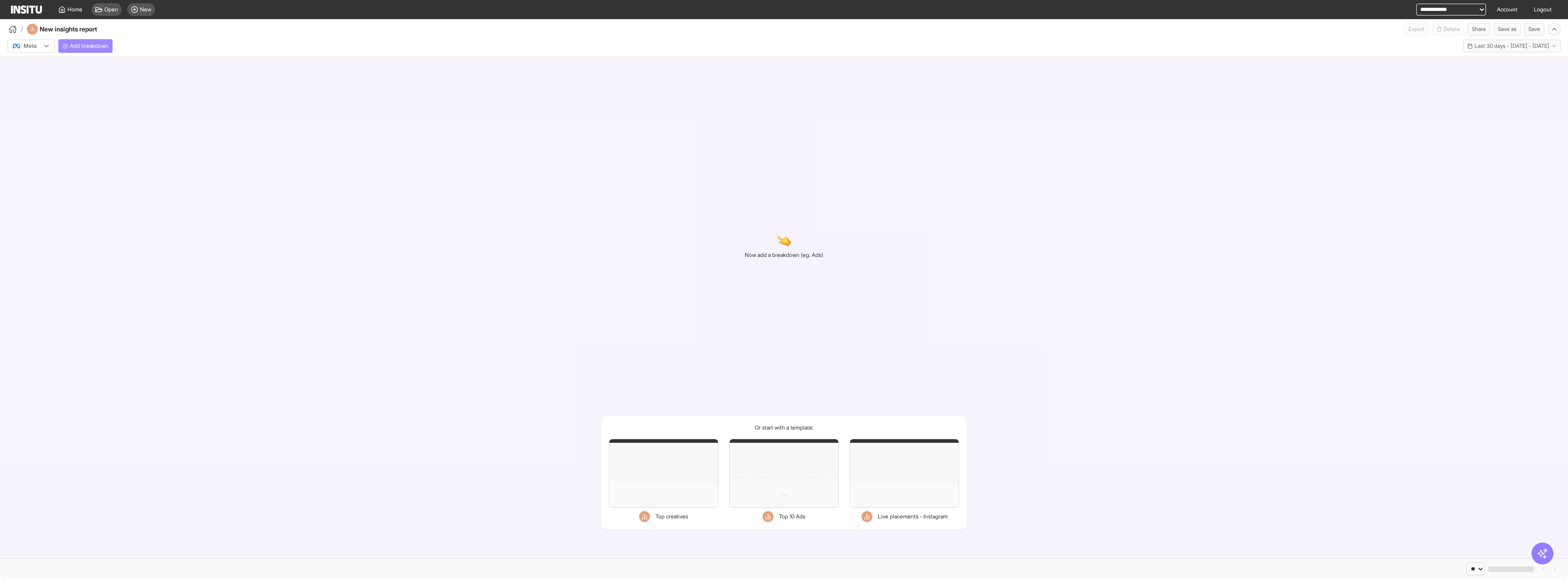
click at [86, 49] on span "Add breakdown" at bounding box center [89, 46] width 39 height 7
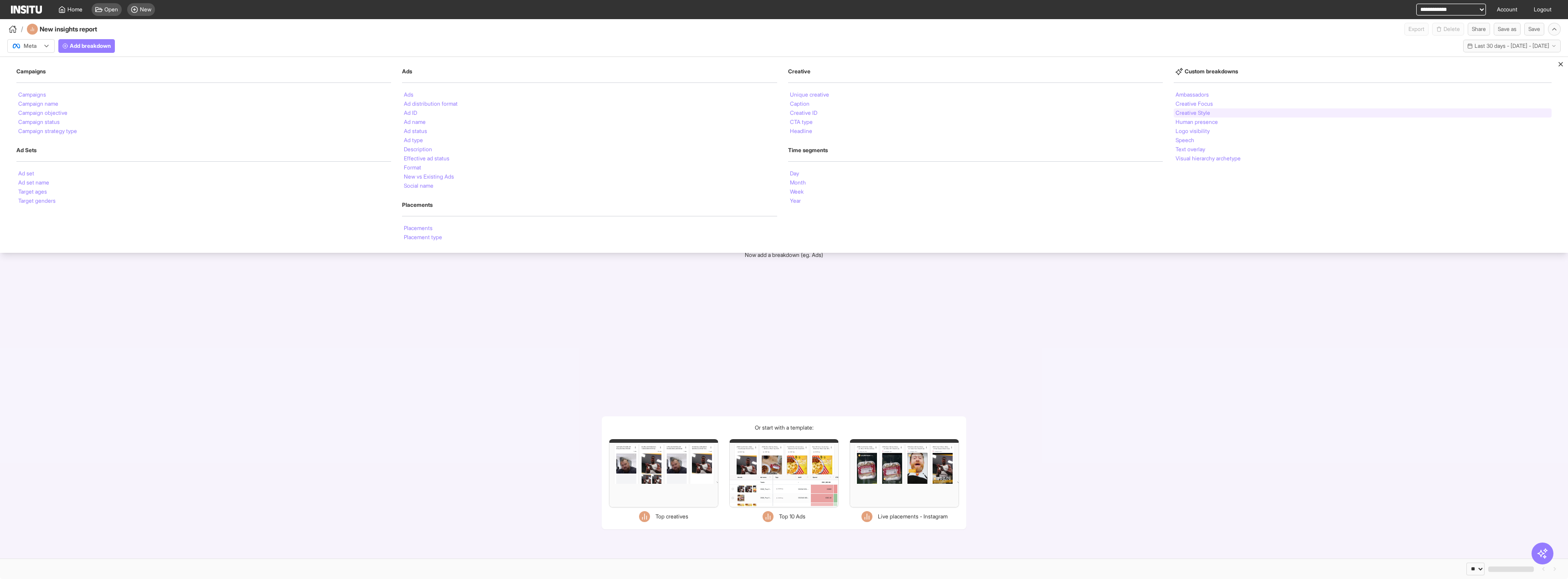
click at [1200, 111] on li "Creative Style" at bounding box center [1192, 113] width 35 height 5
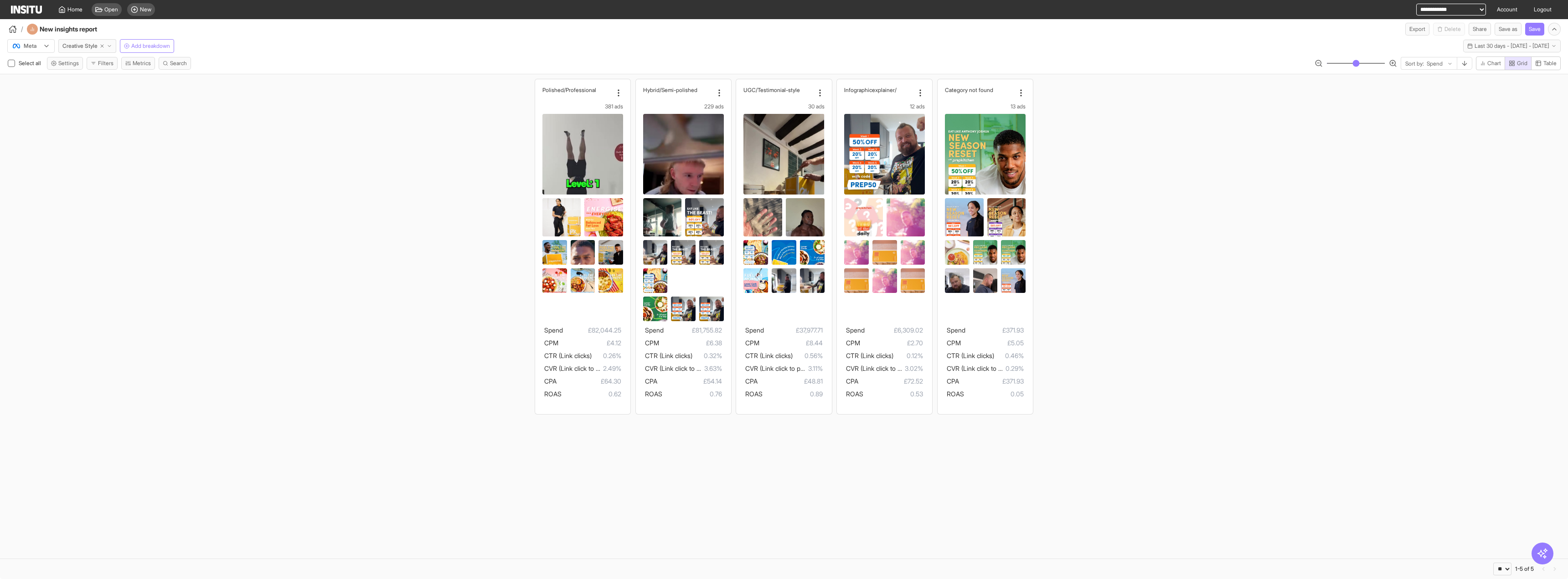
click at [88, 54] on div "Meta Creative Style Add breakdown Last 30 days - [DATE] - [DATE] [DATE] - [DATE…" at bounding box center [784, 54] width 1568 height 38
click at [89, 44] on span "Creative Style" at bounding box center [80, 46] width 35 height 7
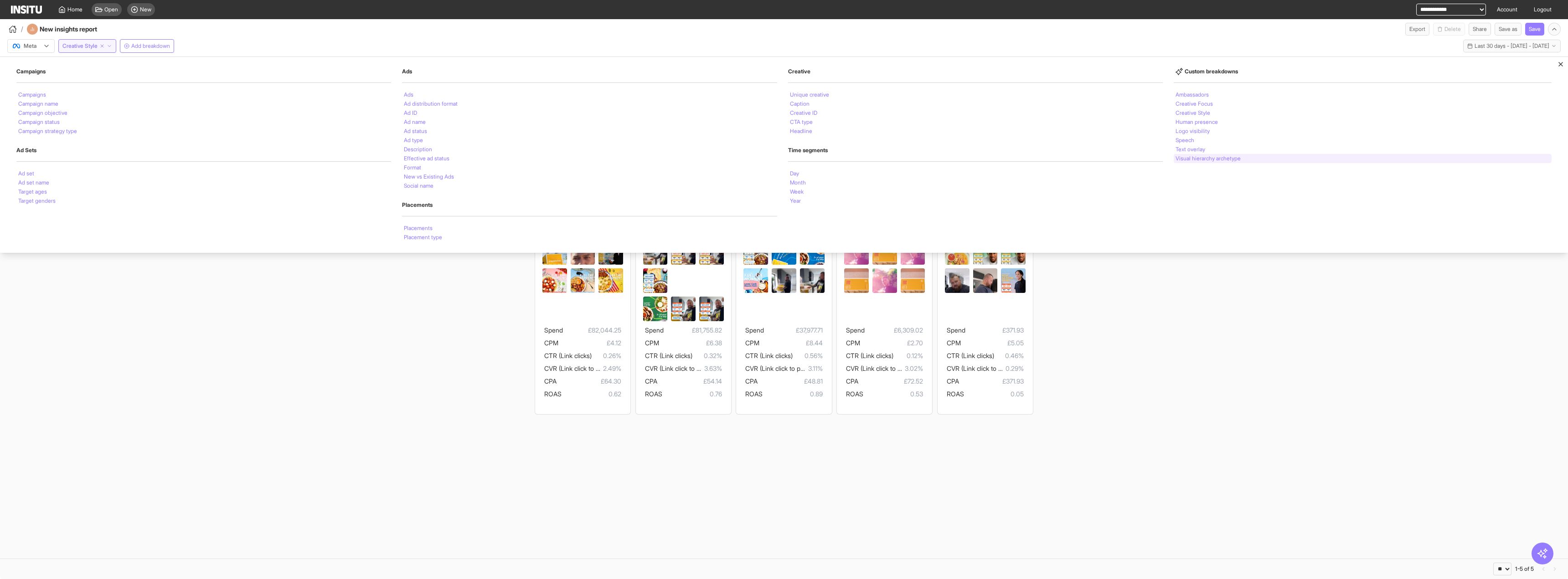
click at [1239, 161] on li "Visual hierarchy archetype" at bounding box center [1208, 158] width 65 height 5
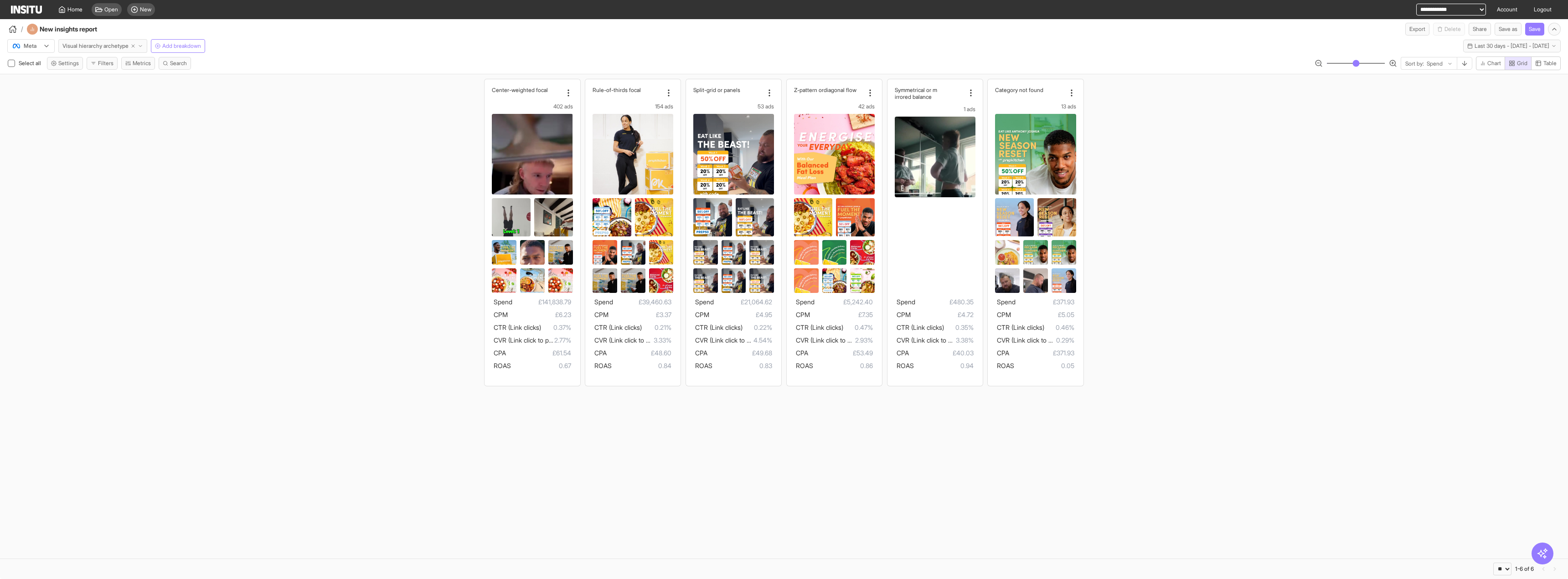
click at [147, 49] on button "Visual hierarchy archetype" at bounding box center [103, 46] width 89 height 13
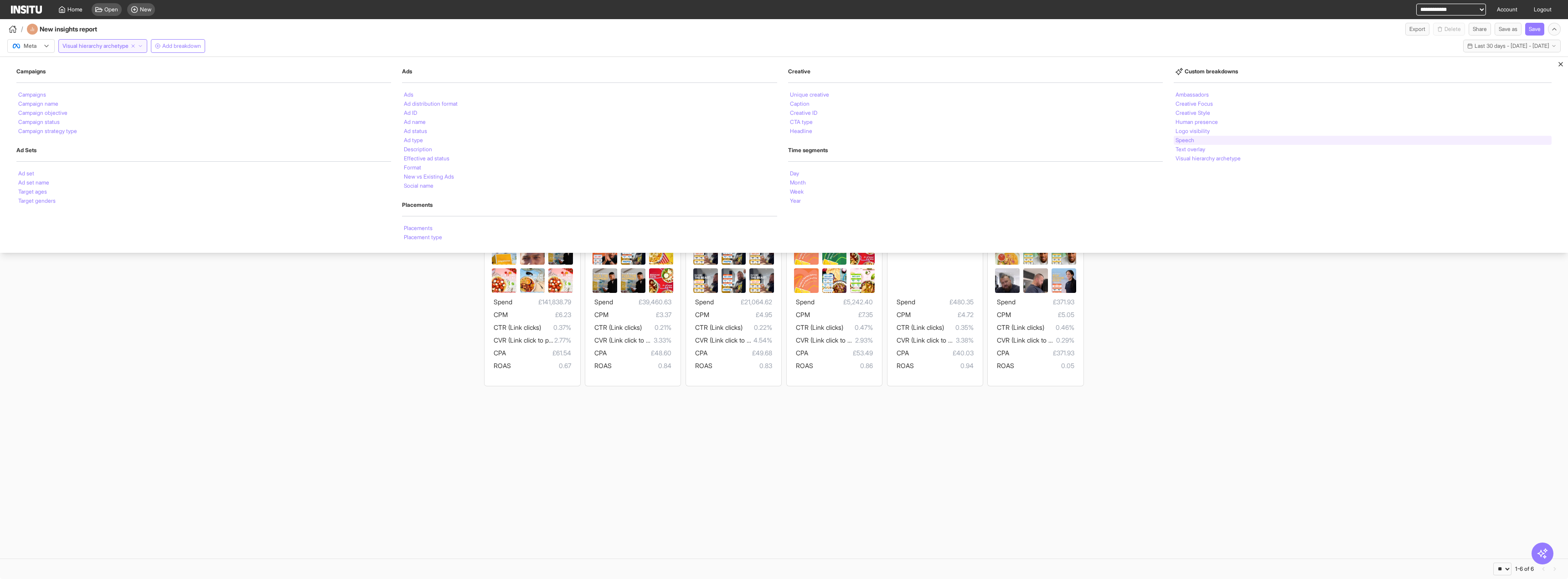
click at [1232, 139] on div "Speech" at bounding box center [1362, 140] width 378 height 9
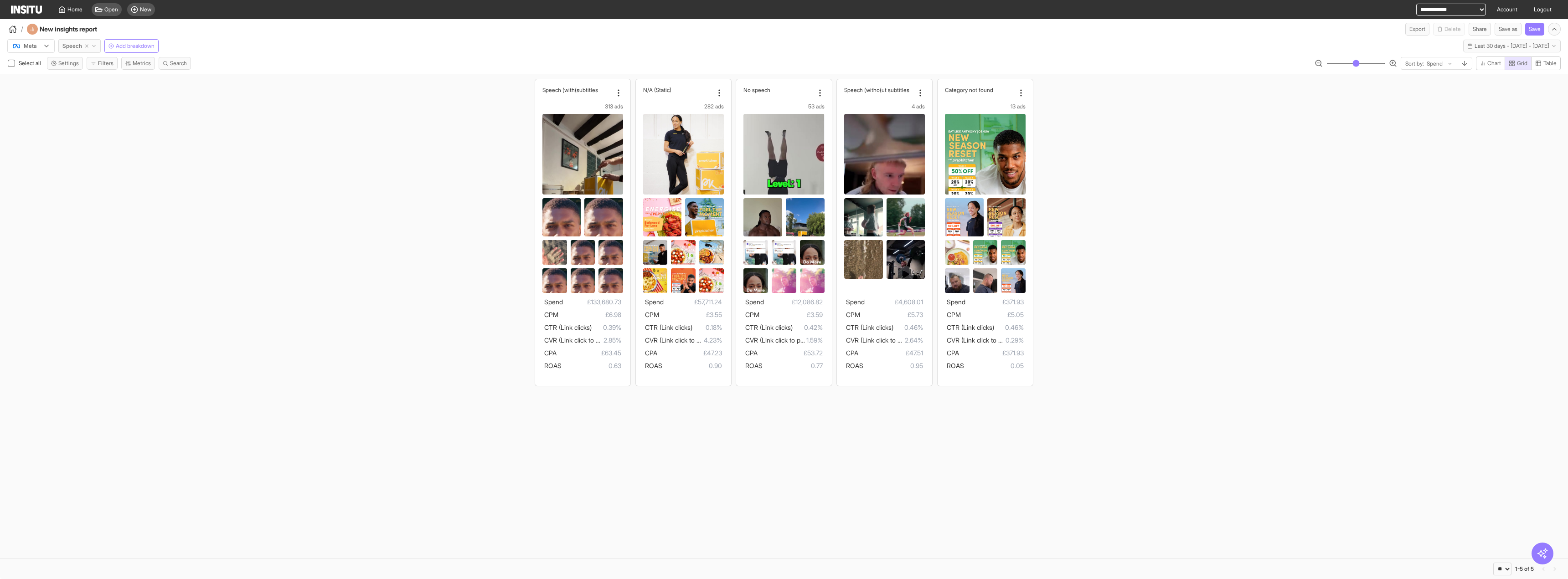
click at [92, 46] on icon "button" at bounding box center [94, 46] width 5 height 5
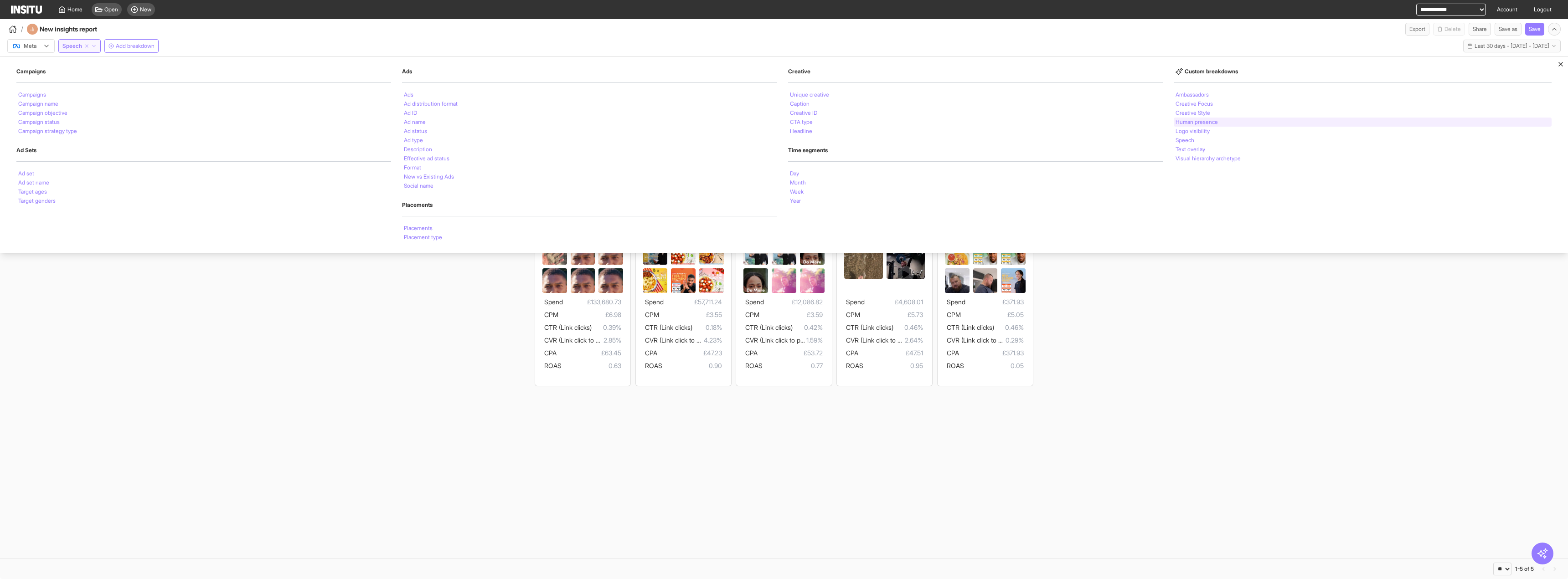
click at [1230, 119] on div "Human presence" at bounding box center [1362, 122] width 378 height 9
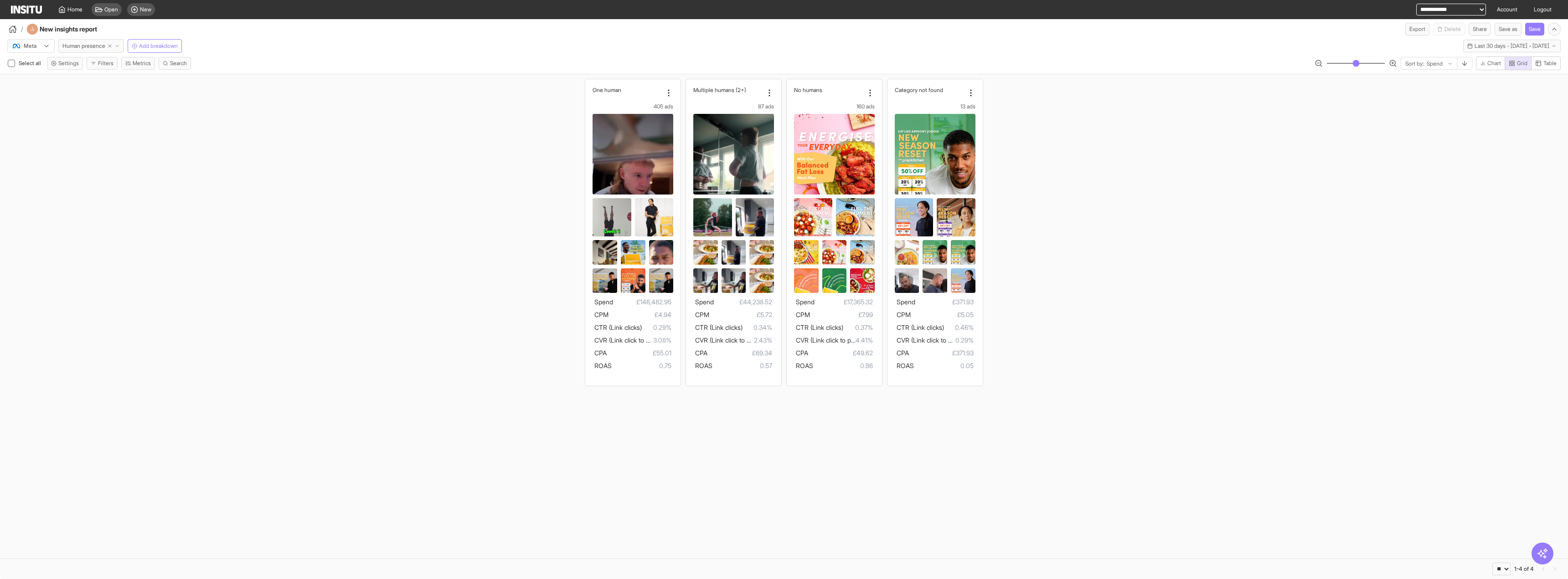
click at [120, 46] on icon "button" at bounding box center [117, 46] width 5 height 5
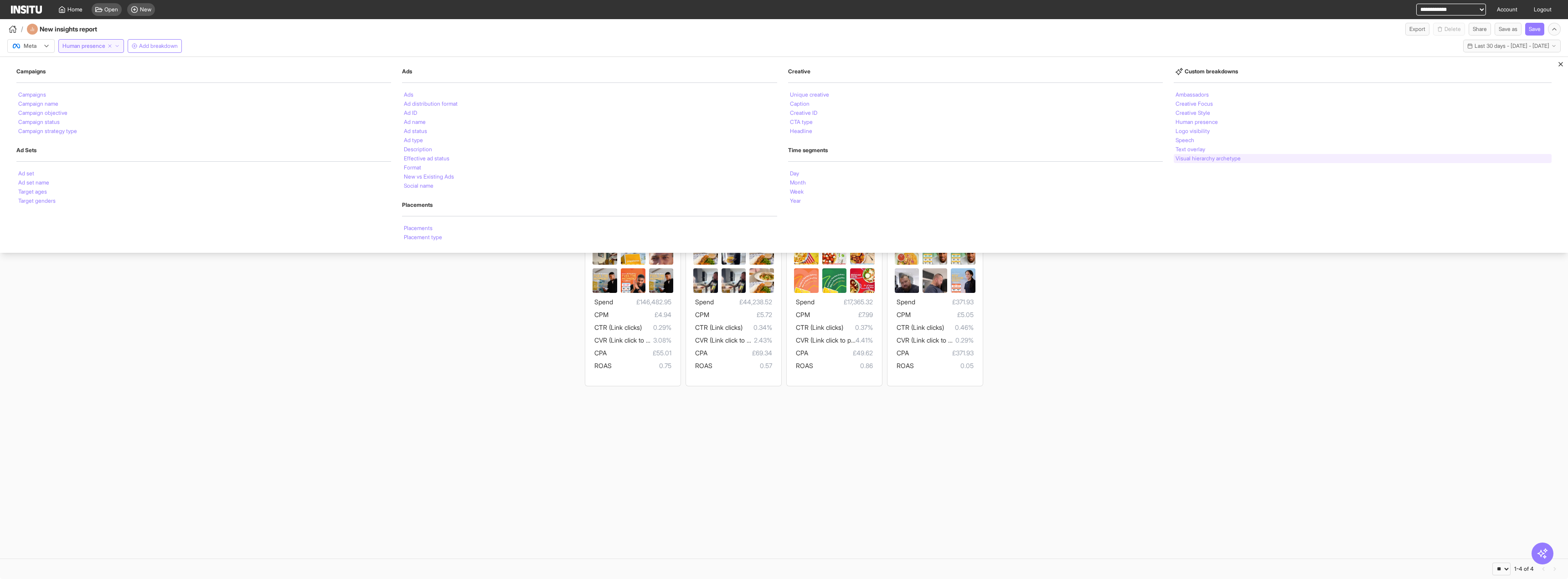
click at [1222, 162] on div "Visual hierarchy archetype" at bounding box center [1362, 158] width 378 height 9
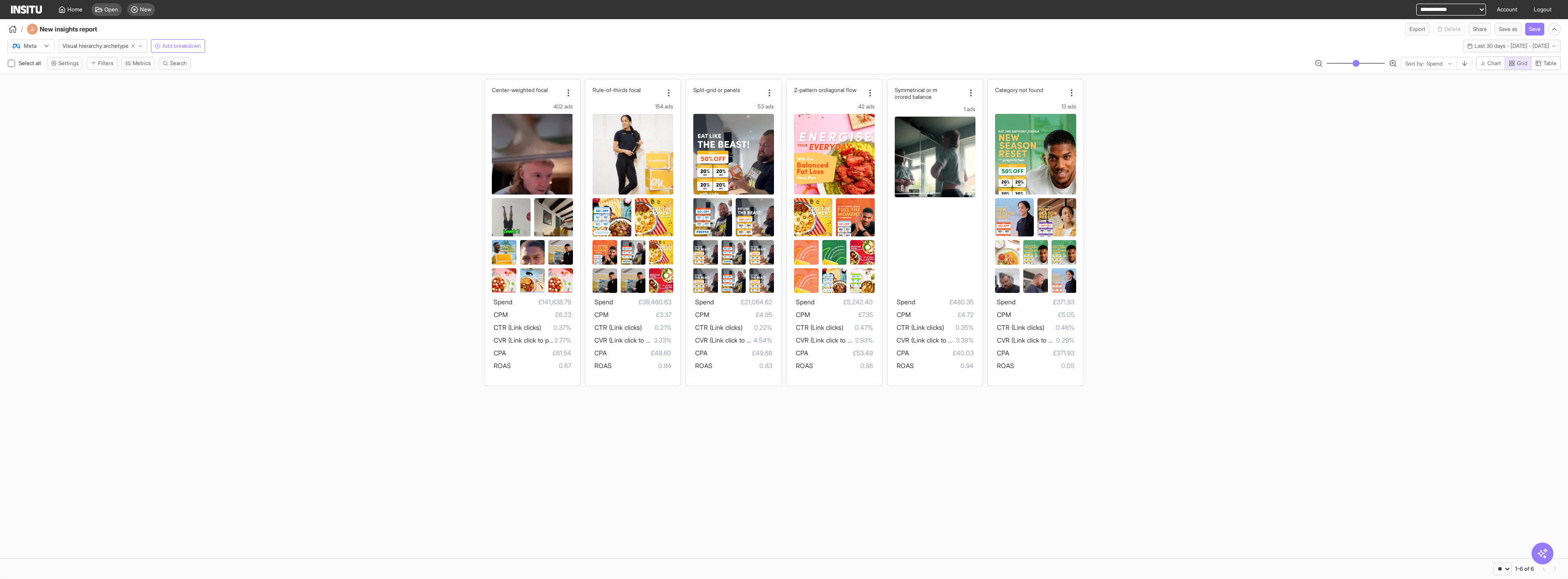
click at [1423, 5] on select "**********" at bounding box center [1451, 9] width 70 height 12
select select "**********"
click at [1416, 4] on select "**********" at bounding box center [1451, 9] width 70 height 12
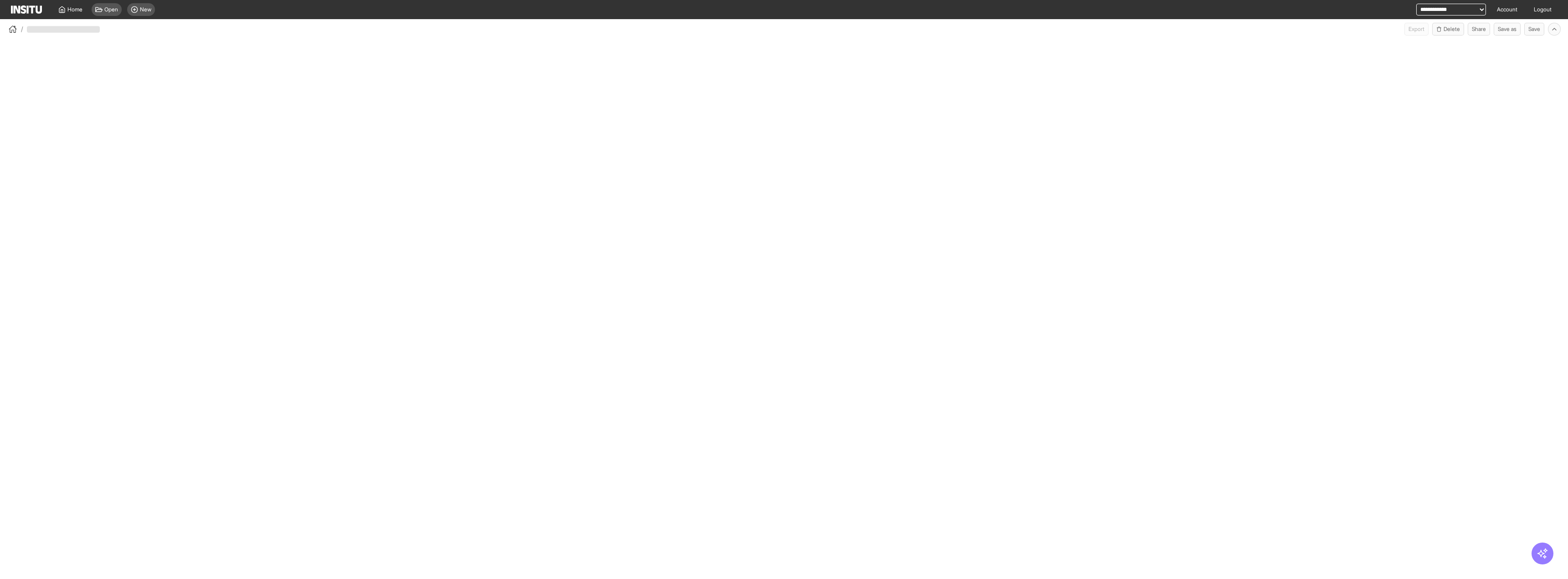
select select "**"
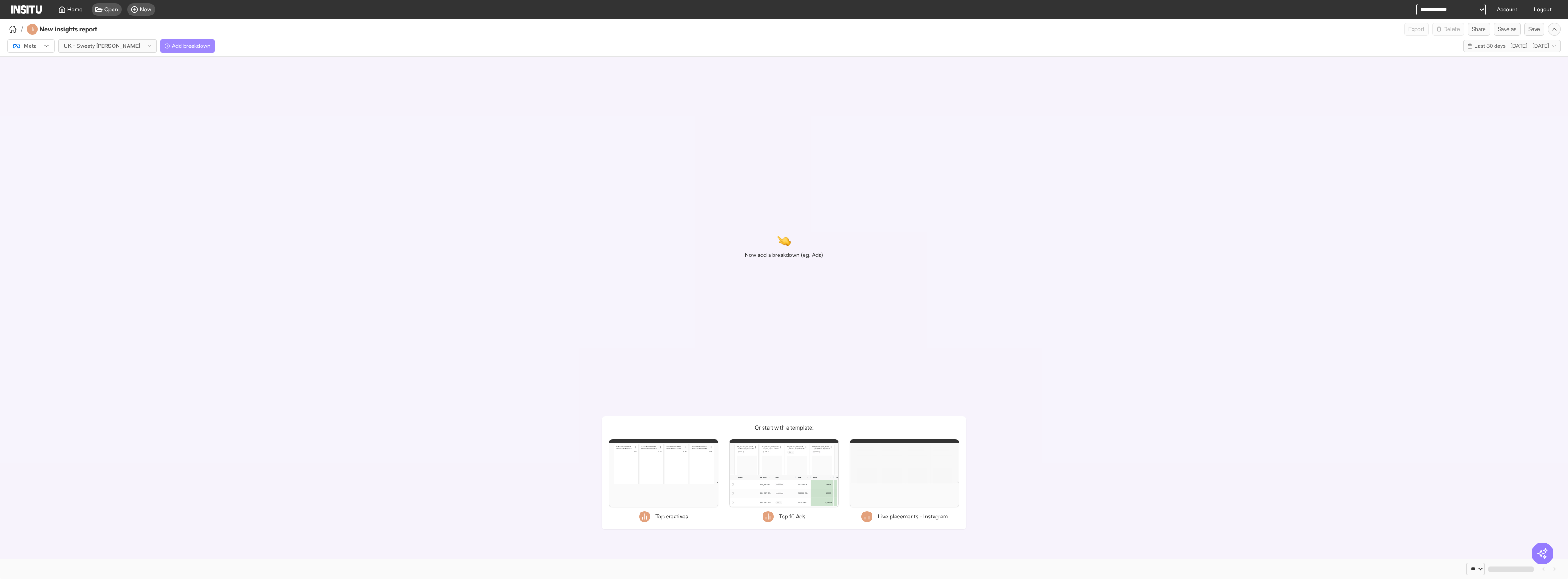
click at [161, 44] on button "Add breakdown" at bounding box center [187, 46] width 54 height 13
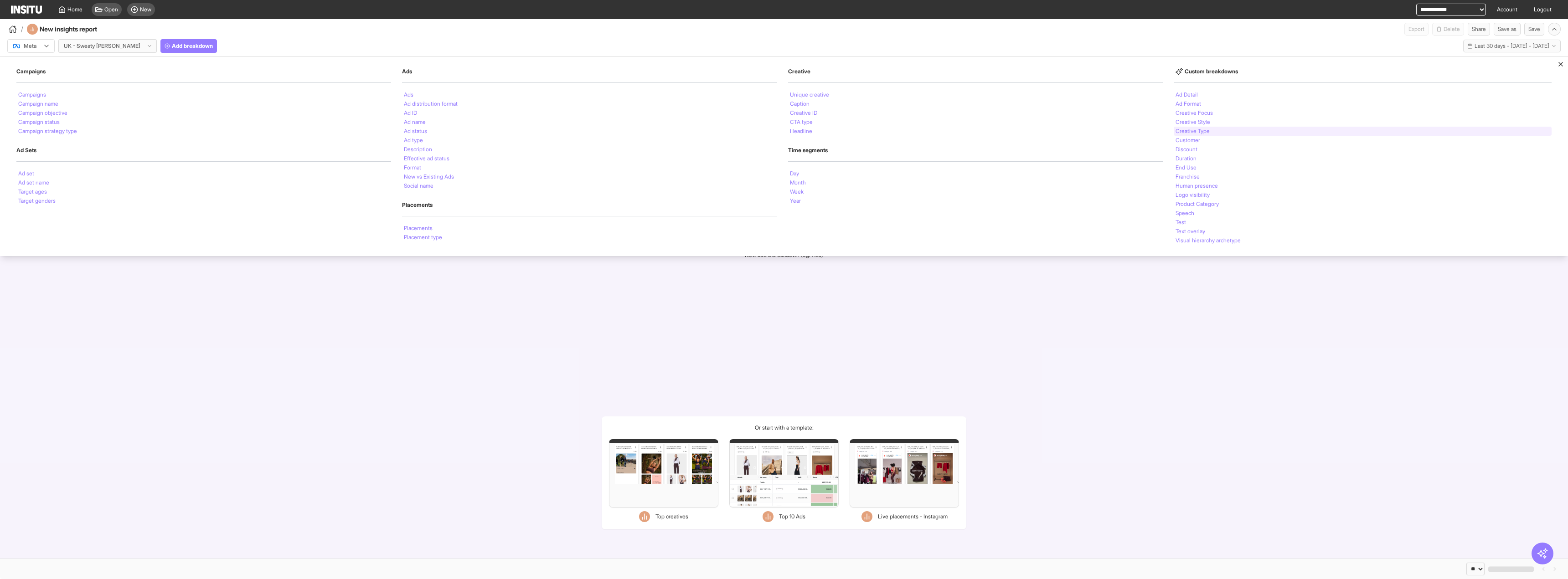
click at [1222, 128] on div "Creative Type" at bounding box center [1362, 131] width 378 height 9
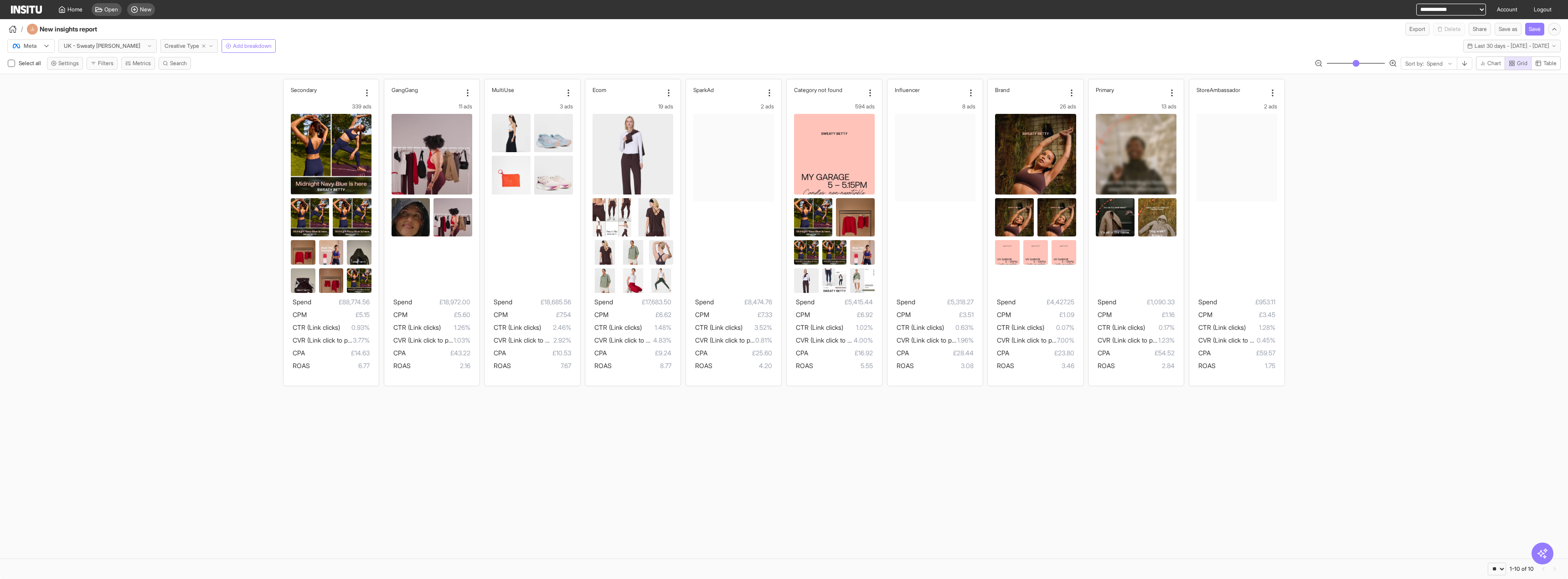
click at [208, 43] on icon "button" at bounding box center [211, 46] width 5 height 5
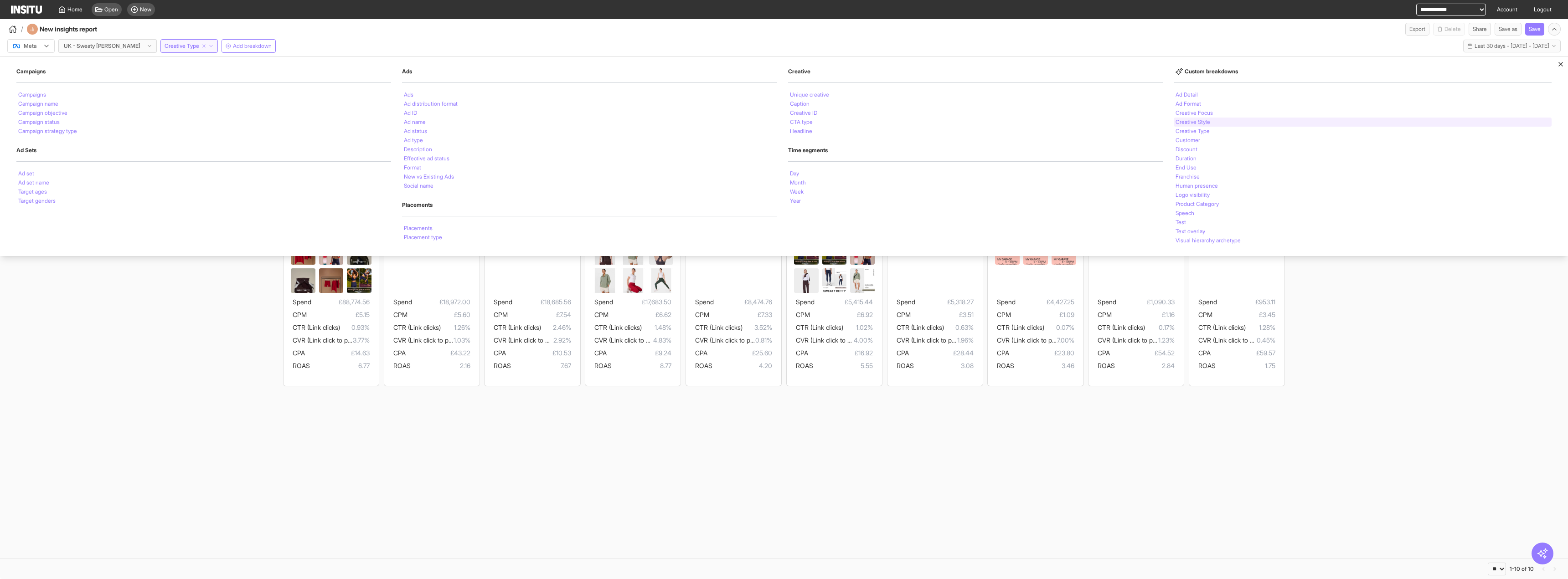
click at [1214, 124] on div "Creative Style" at bounding box center [1362, 122] width 378 height 9
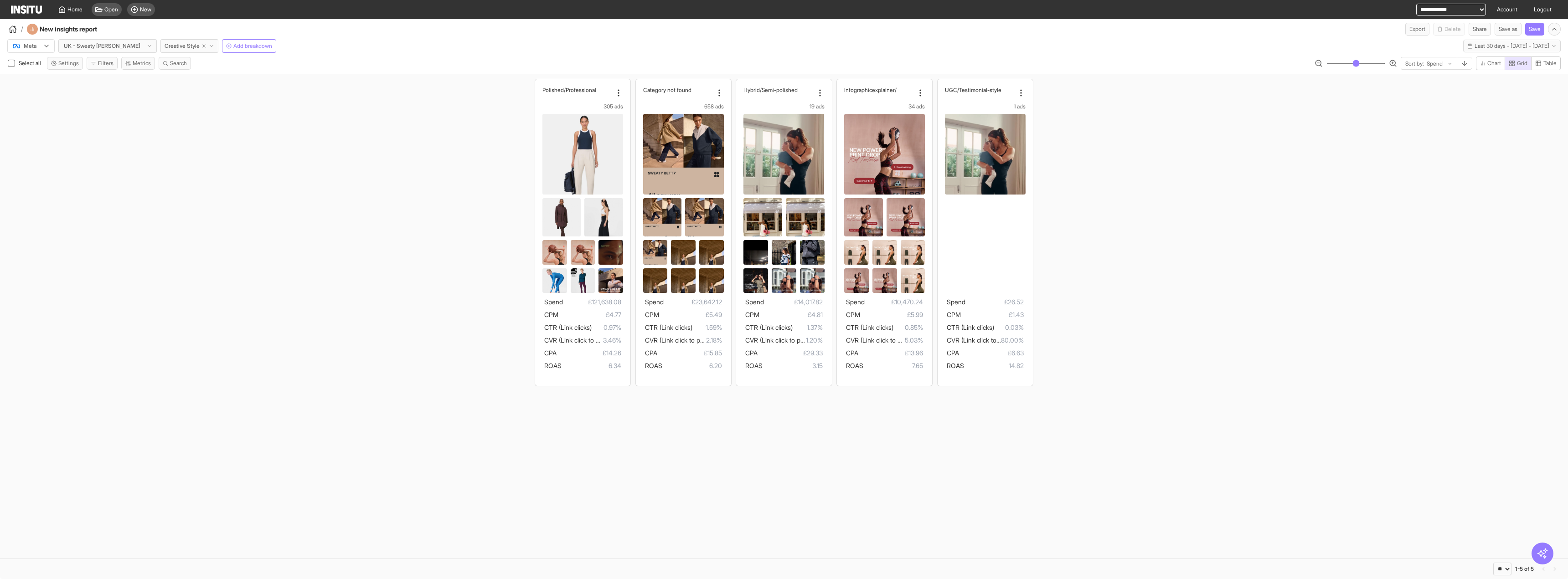
drag, startPoint x: 346, startPoint y: 182, endPoint x: 330, endPoint y: 163, distance: 24.8
click at [346, 182] on div "Polished/Pr ofessional 305 ads Spend £121,638.08 CPM £4.77 CTR (Link clicks) 0.…" at bounding box center [784, 232] width 1568 height 316
click at [1528, 44] on span "Last 30 days - [DATE] - [DATE]" at bounding box center [1511, 46] width 75 height 7
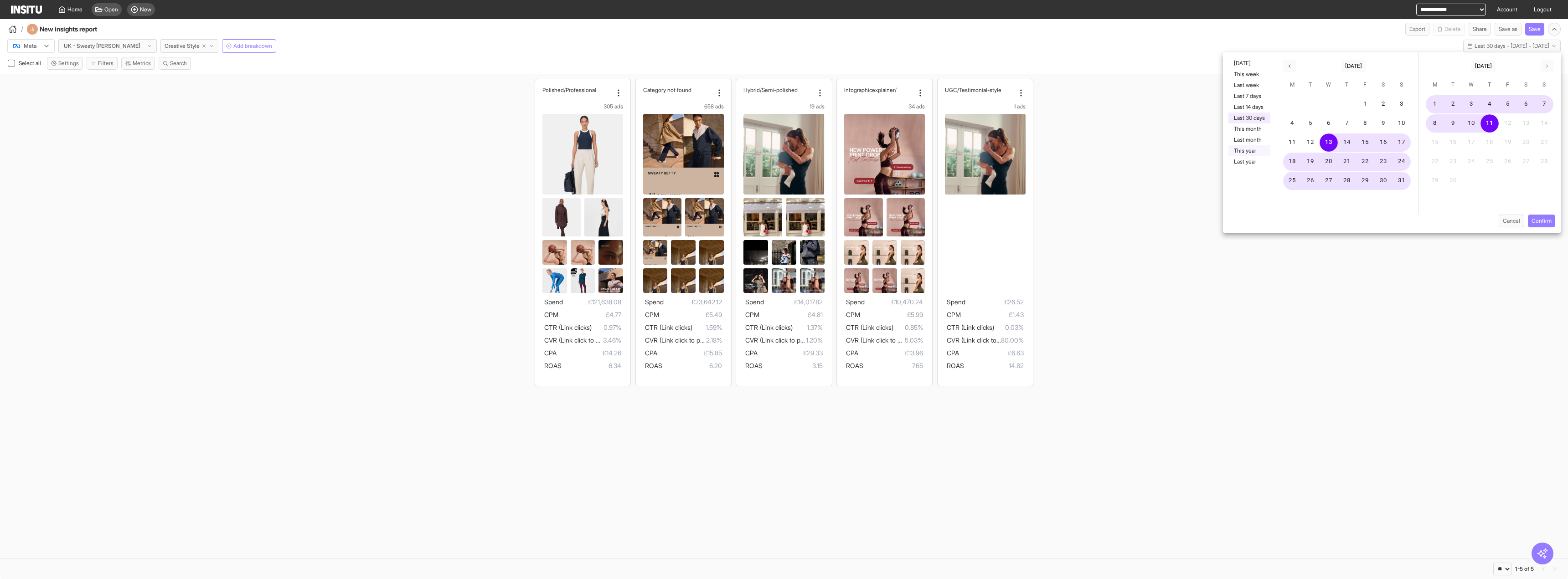
click at [1241, 152] on button "This year" at bounding box center [1249, 151] width 42 height 11
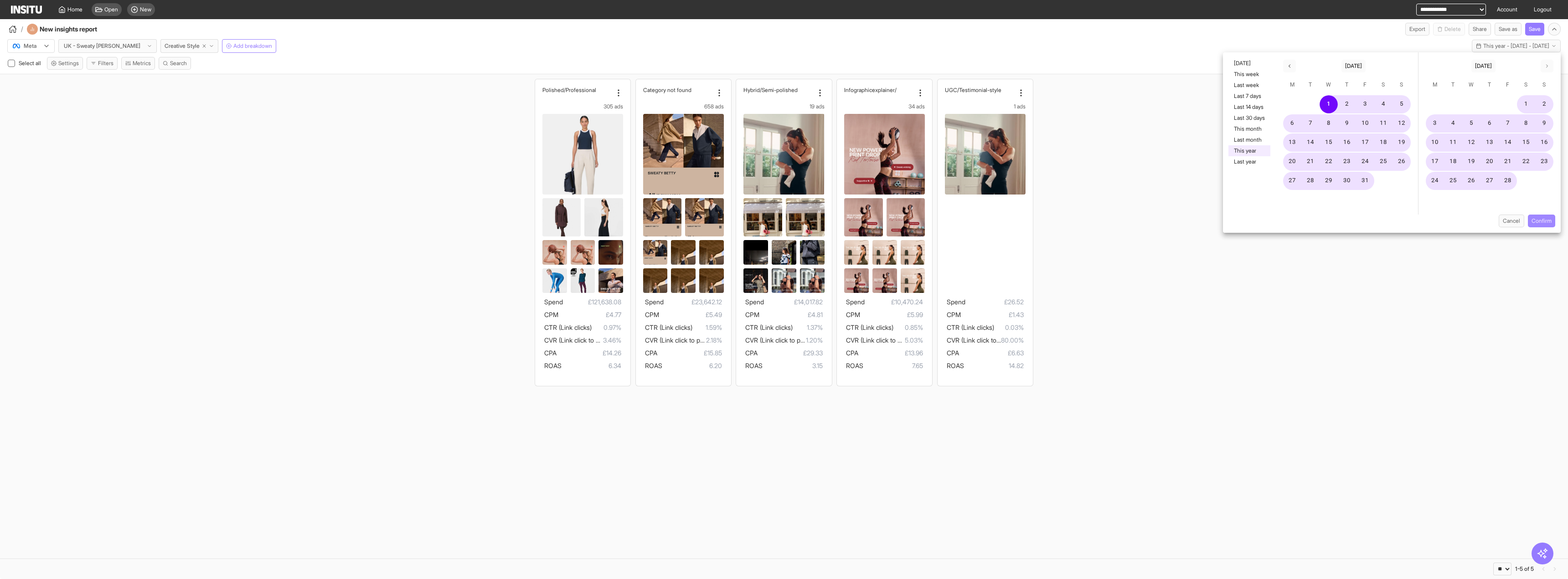
click at [1548, 221] on button "Confirm" at bounding box center [1541, 221] width 27 height 13
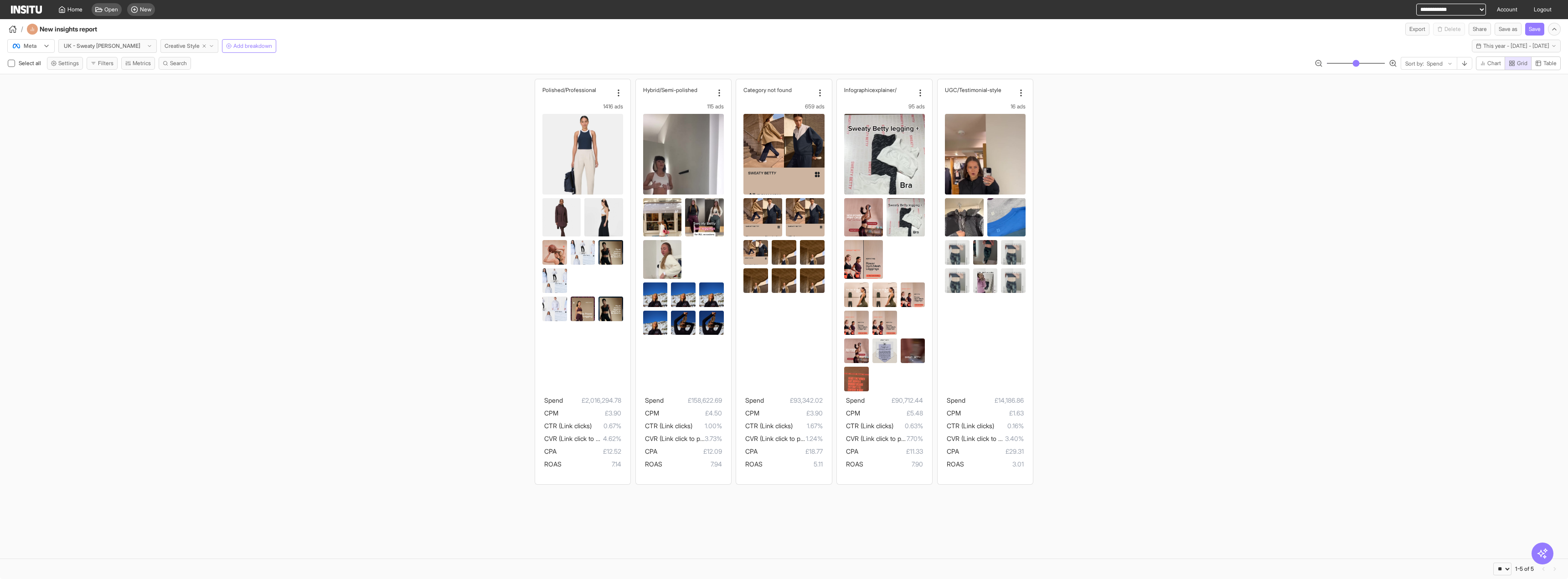
click at [209, 43] on icon "button" at bounding box center [211, 46] width 5 height 5
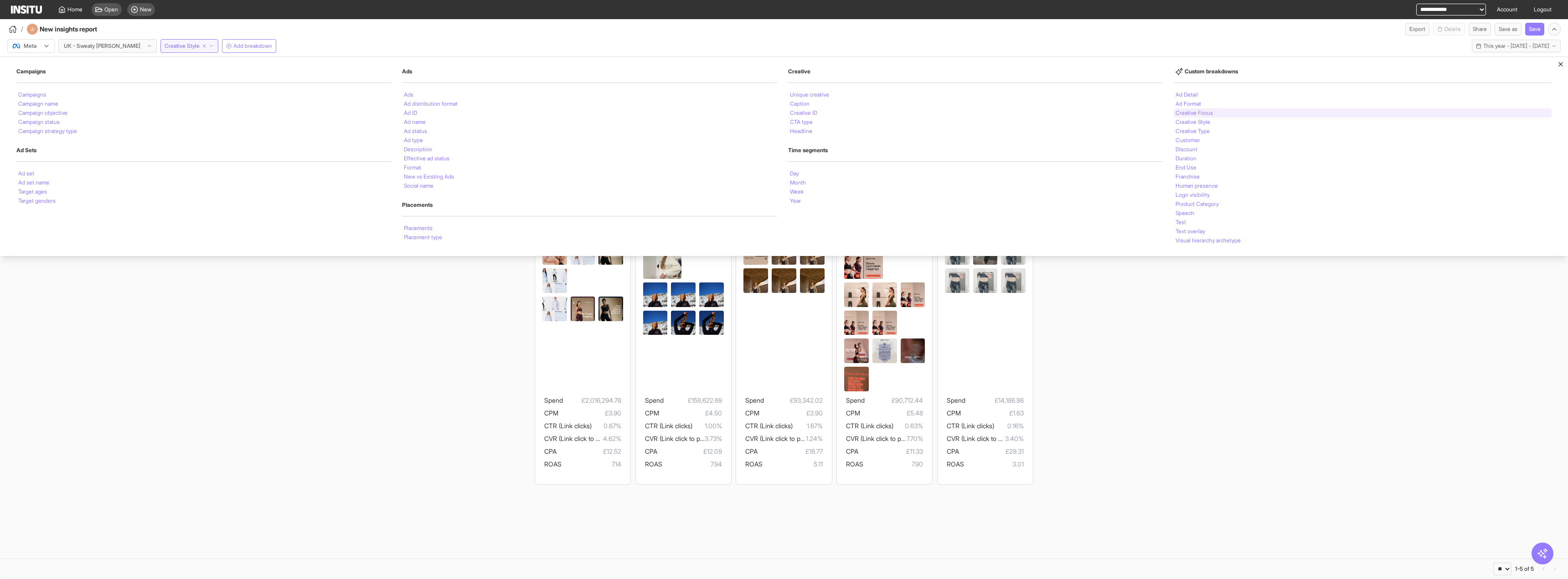
click at [1202, 115] on li "Creative Focus" at bounding box center [1194, 113] width 37 height 5
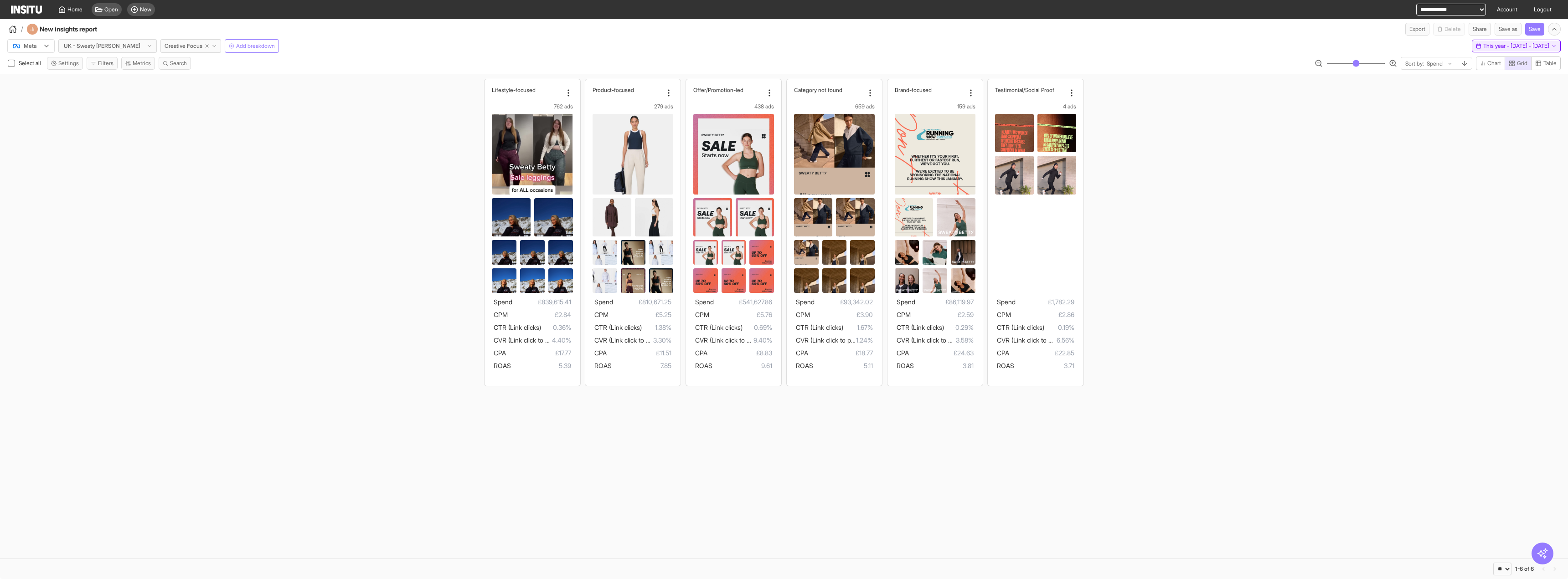
click at [1472, 50] on button "This year - [DATE] - [DATE] [DATE] - [DATE]" at bounding box center [1516, 46] width 89 height 13
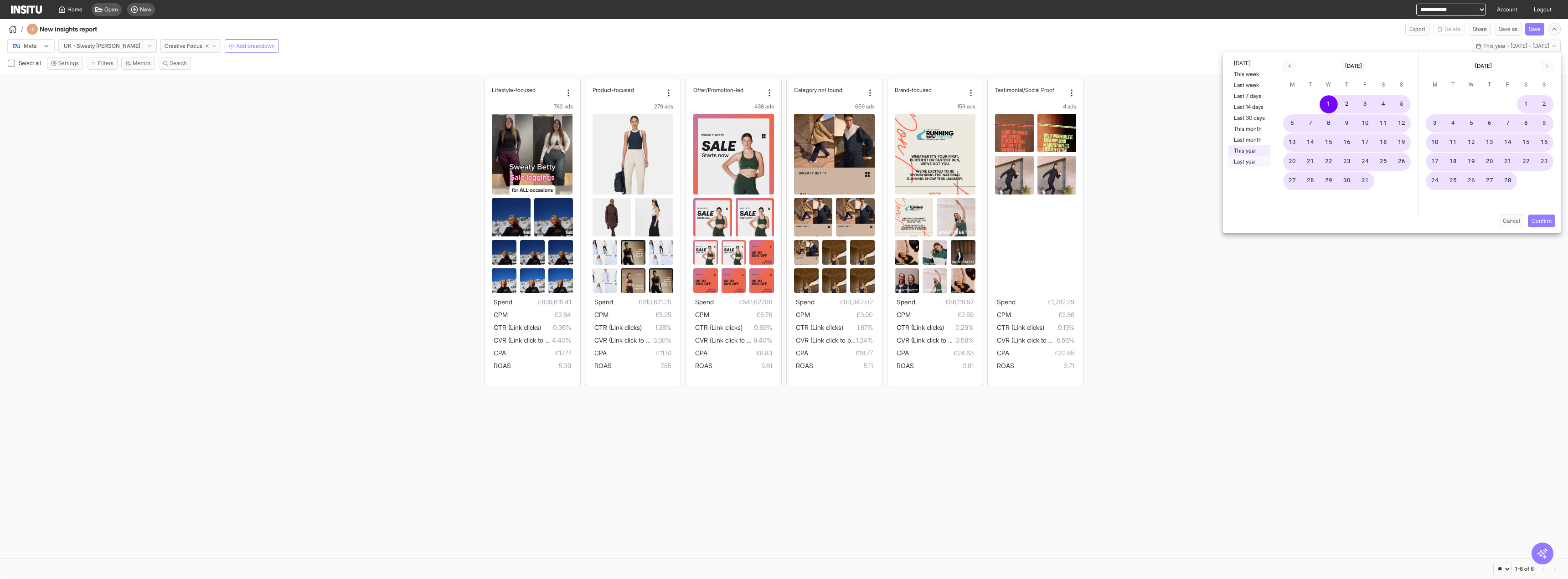
click at [1243, 161] on button "Last year" at bounding box center [1249, 162] width 42 height 11
click at [1547, 218] on button "Confirm" at bounding box center [1541, 221] width 27 height 13
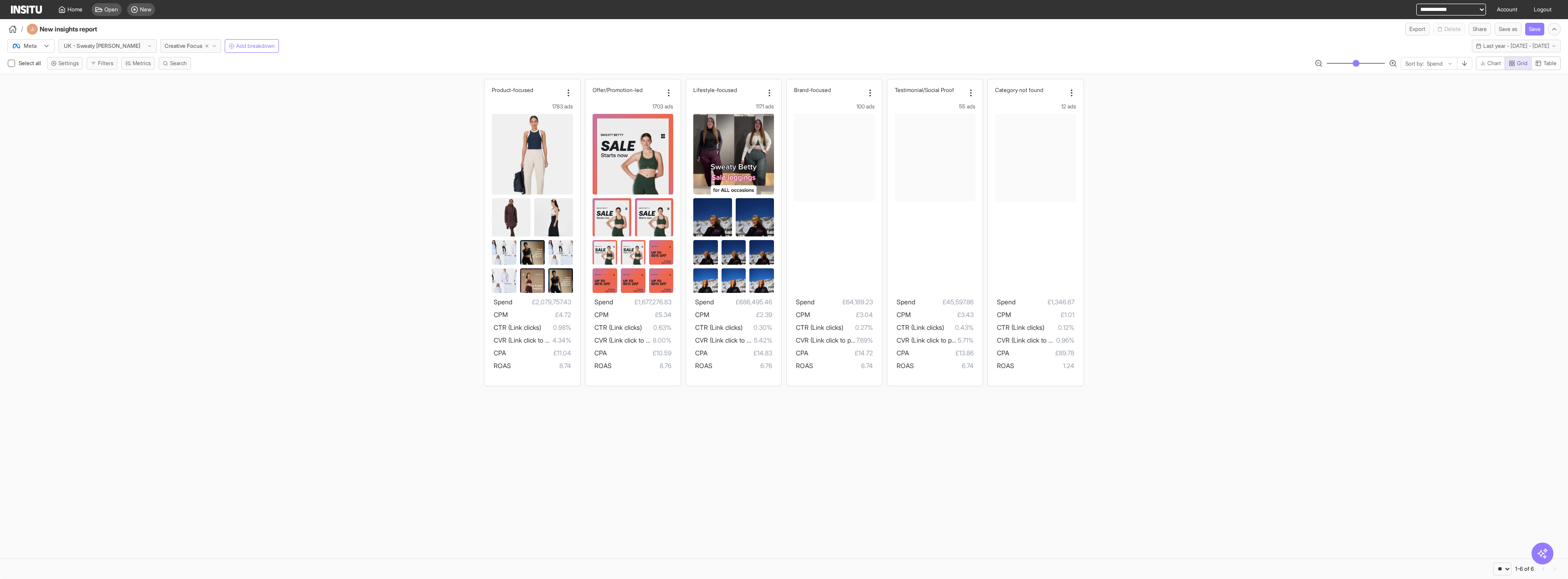
click at [224, 162] on div "Product-focused 1783 ads Spend £2,079,757.43 CPM £4.72 CTR (Link clicks) 0.98% …" at bounding box center [784, 232] width 1568 height 316
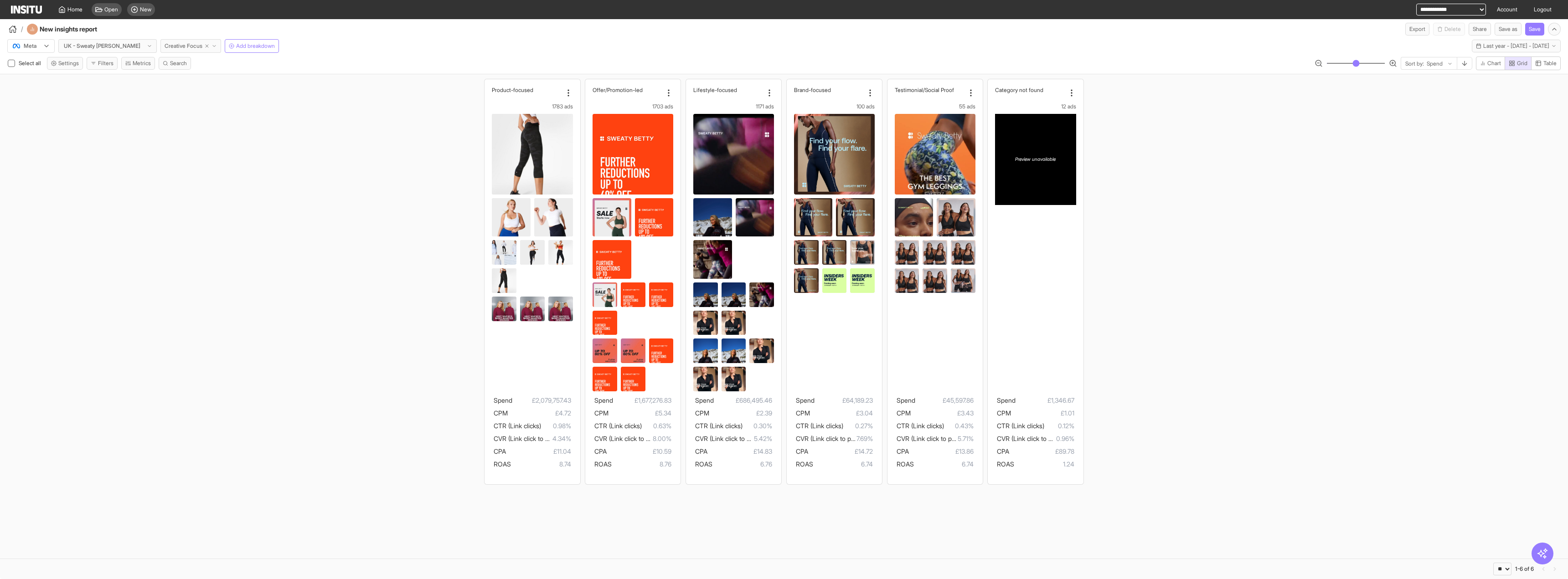
click at [193, 51] on button "Creative Focus" at bounding box center [191, 46] width 61 height 13
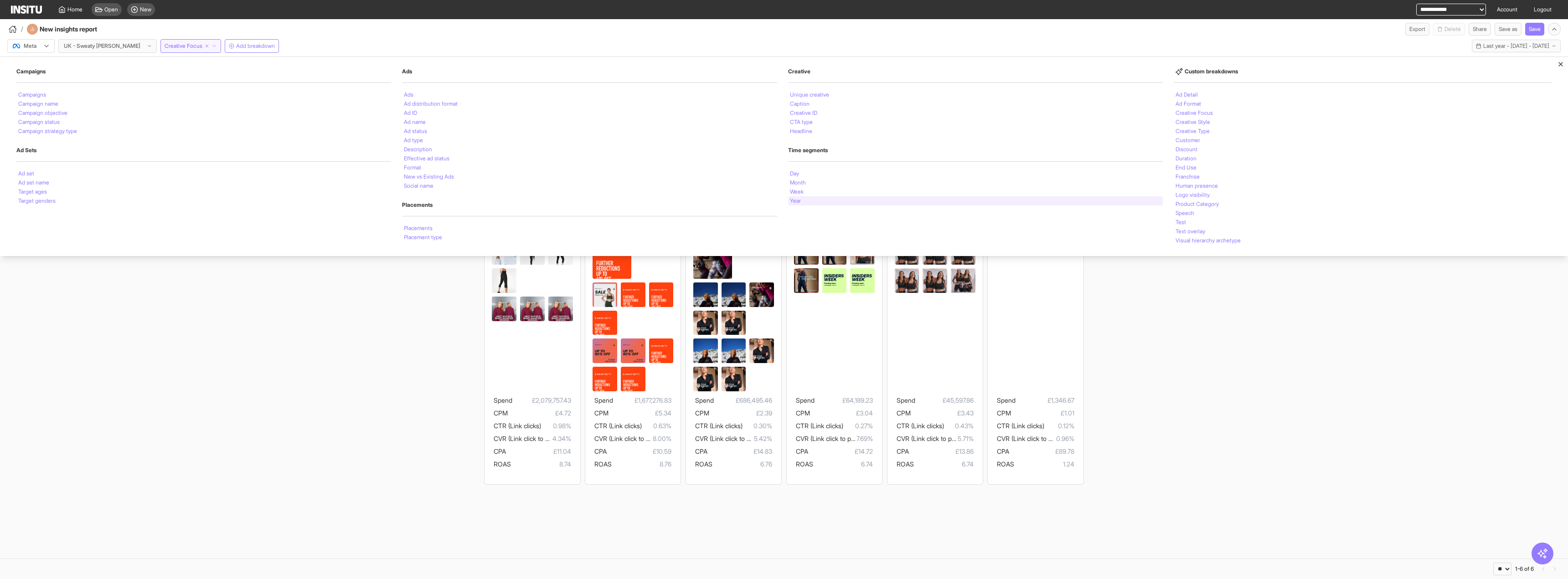
click at [799, 203] on div "Year" at bounding box center [976, 201] width 375 height 9
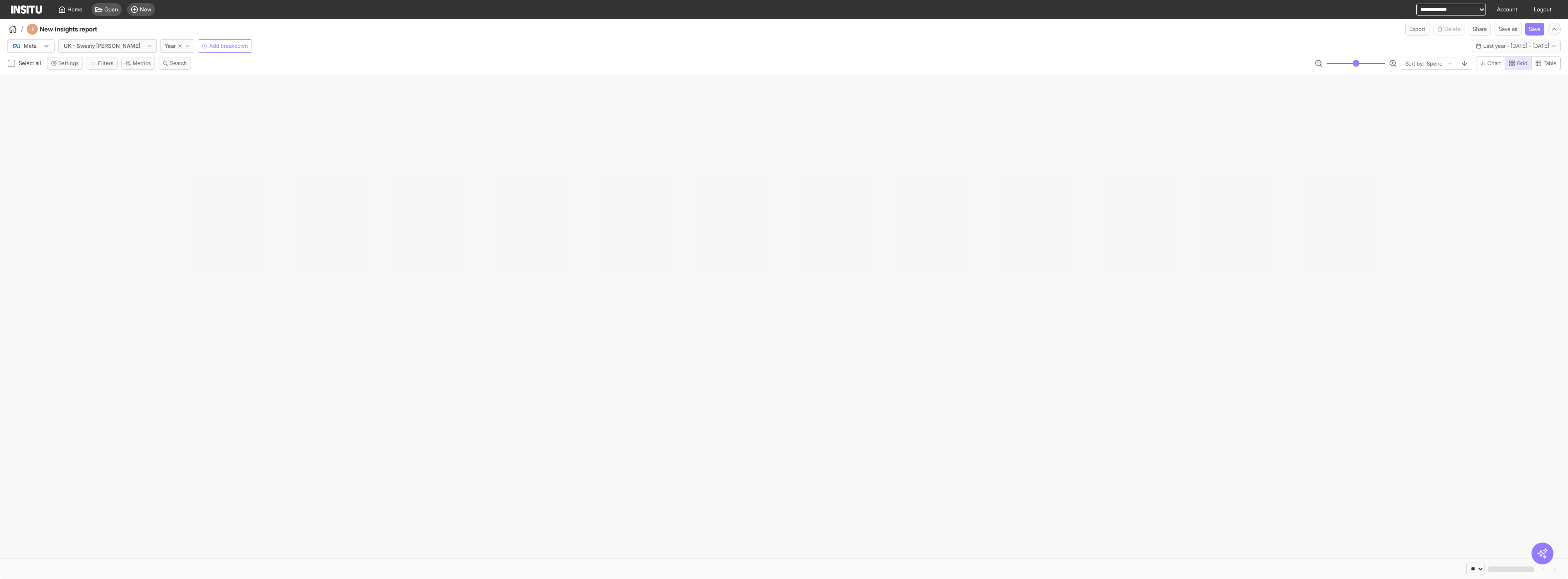
click at [212, 49] on span "Add breakdown" at bounding box center [229, 46] width 39 height 7
click at [1235, 239] on li "Visual hierarchy archetype" at bounding box center [1208, 240] width 65 height 5
click at [1483, 47] on span "Last year - [DATE] - [DATE]" at bounding box center [1516, 46] width 66 height 7
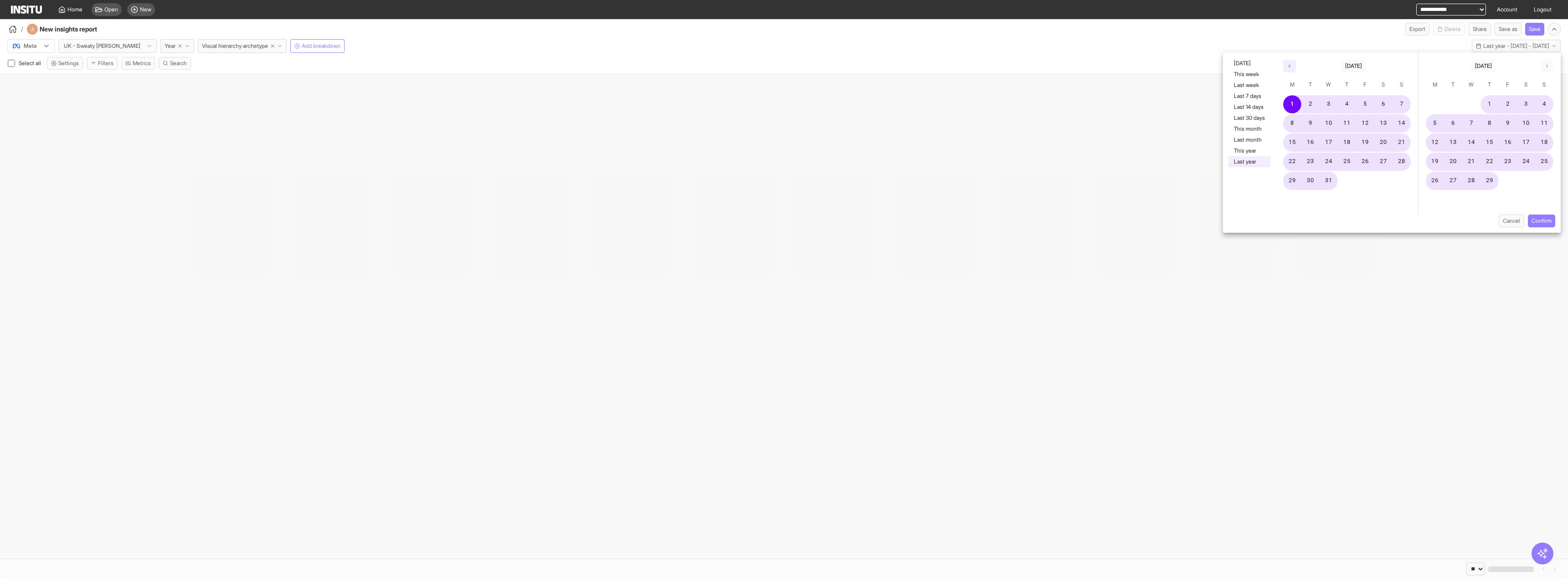
click at [1285, 61] on button "button" at bounding box center [1289, 66] width 13 height 13
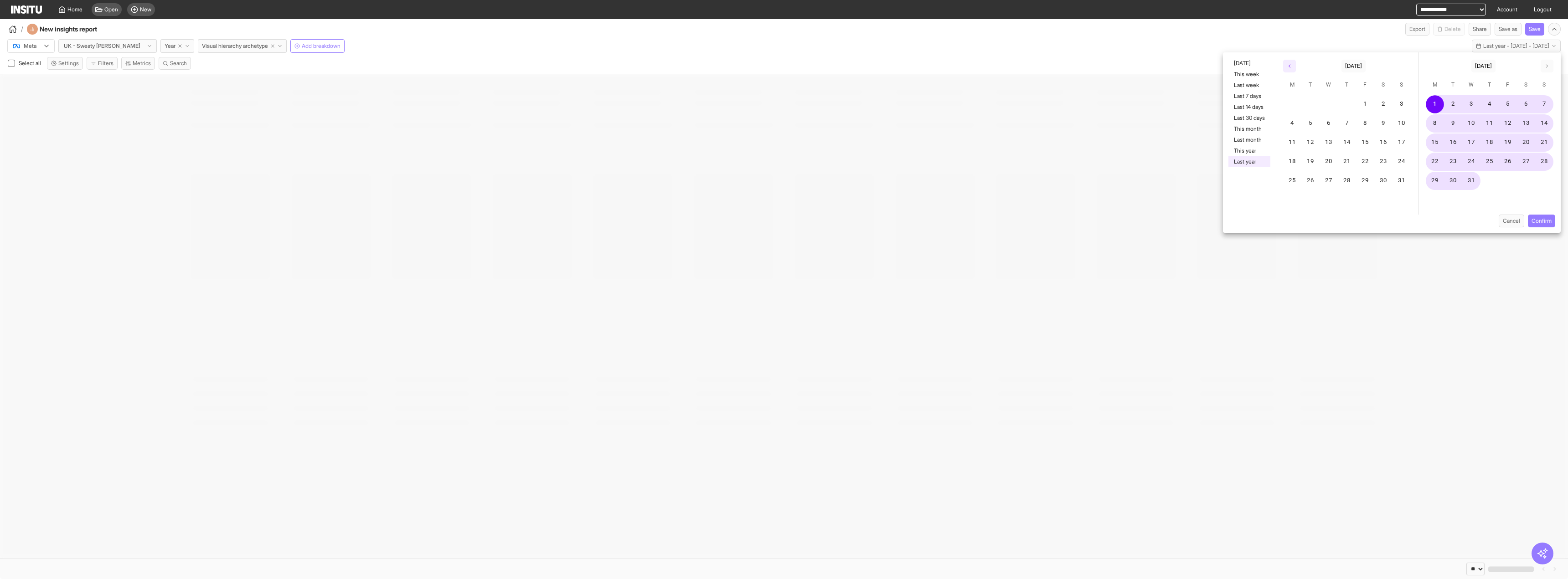
click at [1285, 61] on button "button" at bounding box center [1289, 66] width 13 height 13
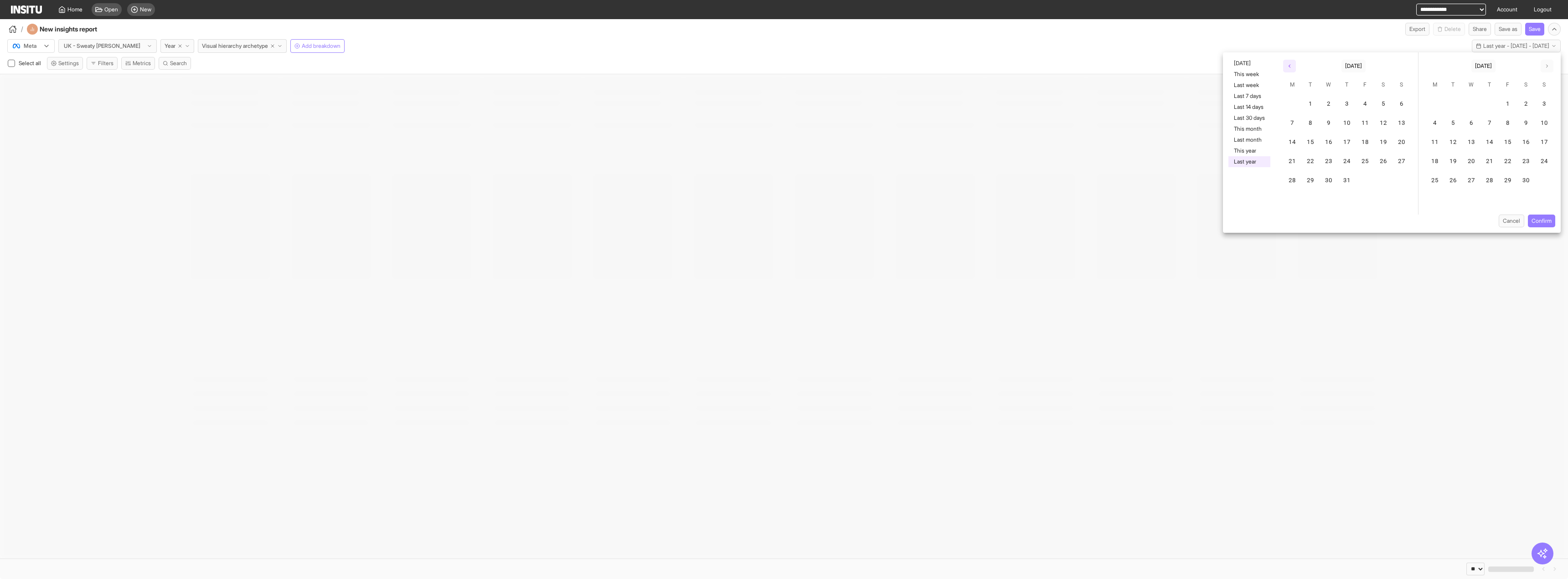
click at [1285, 61] on button "button" at bounding box center [1289, 66] width 13 height 13
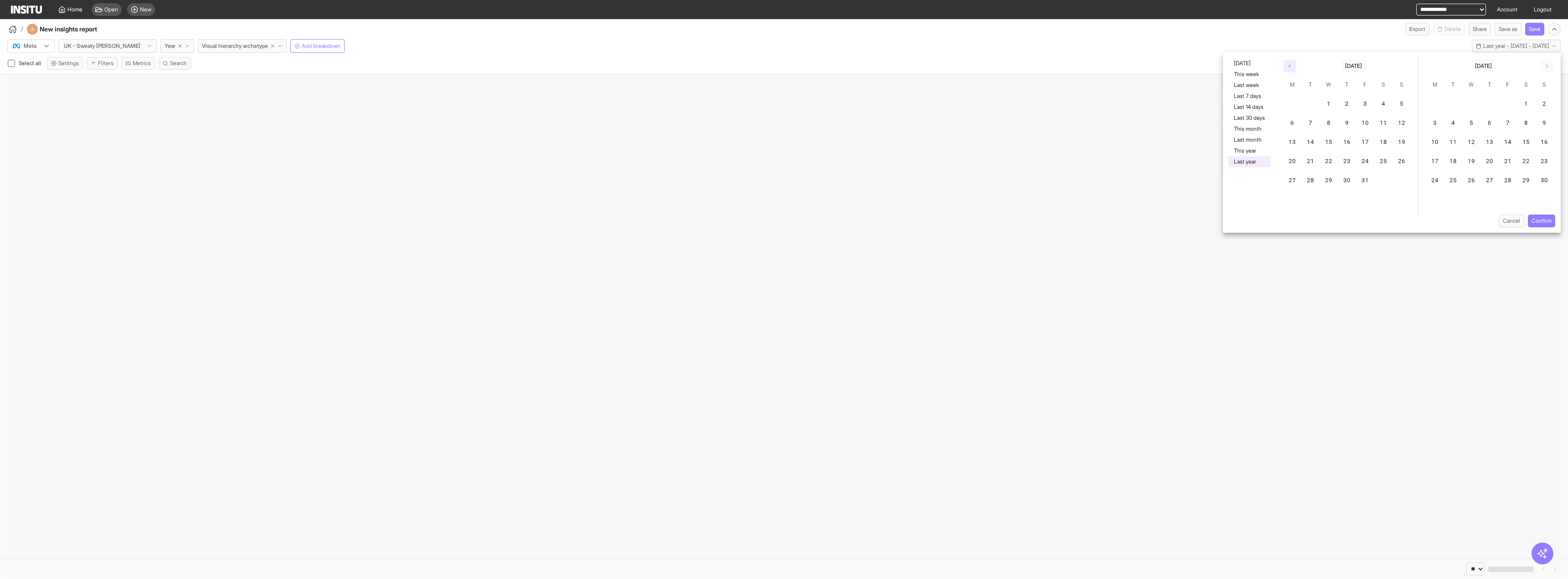
click at [1285, 61] on button "button" at bounding box center [1289, 66] width 13 height 13
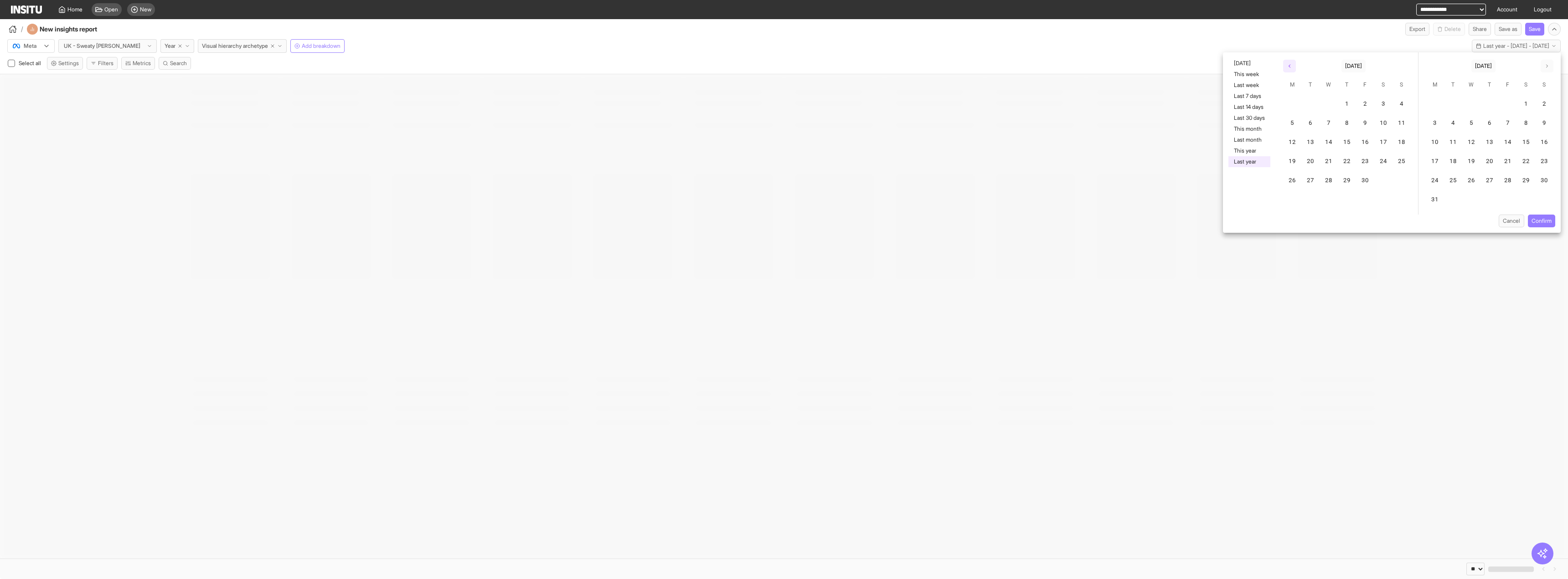
click at [1285, 61] on button "button" at bounding box center [1289, 66] width 13 height 13
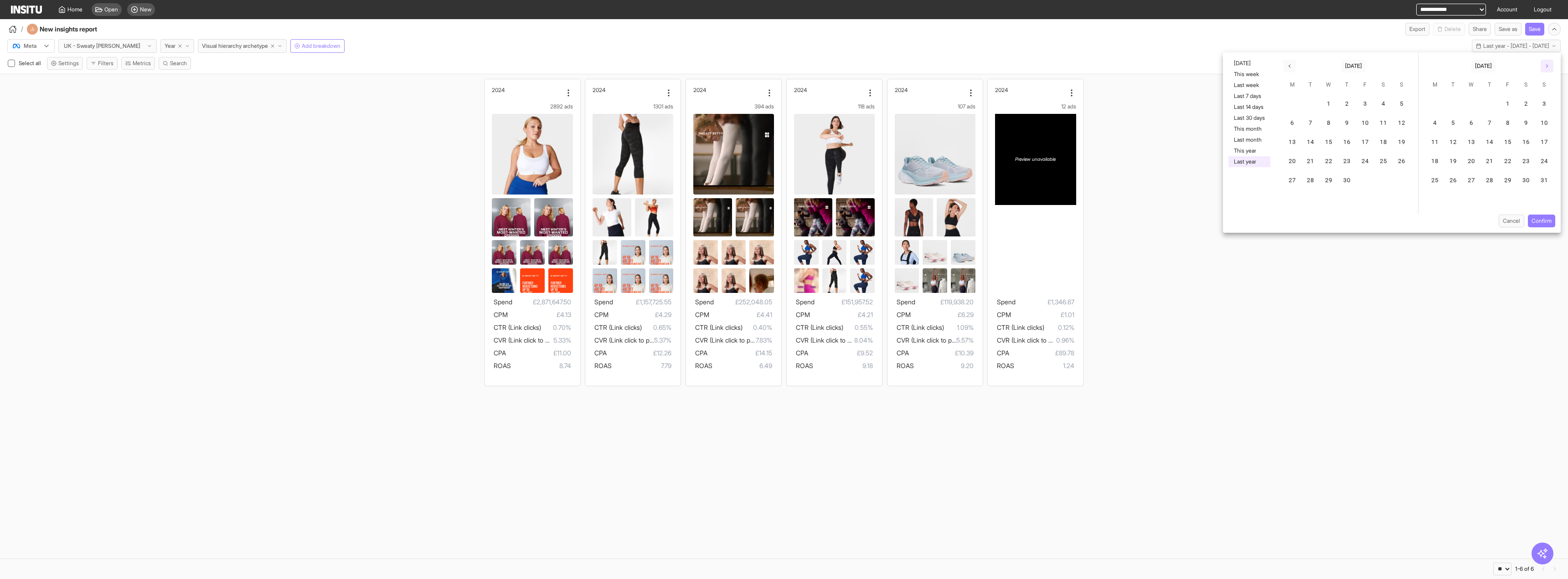
click at [1547, 66] on polyline "button" at bounding box center [1547, 66] width 1 height 2
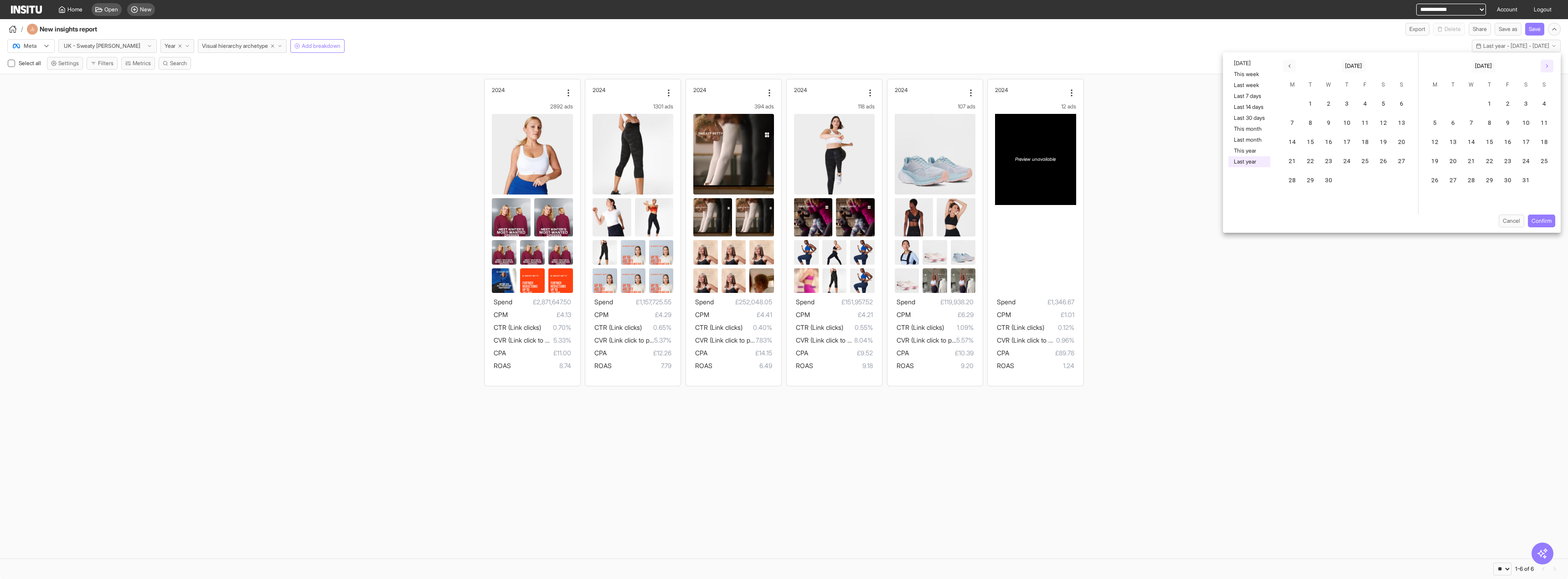
click at [1547, 66] on polyline "button" at bounding box center [1547, 66] width 1 height 2
click at [1540, 97] on button "1" at bounding box center [1544, 105] width 18 height 18
click at [1544, 63] on button "button" at bounding box center [1547, 66] width 13 height 13
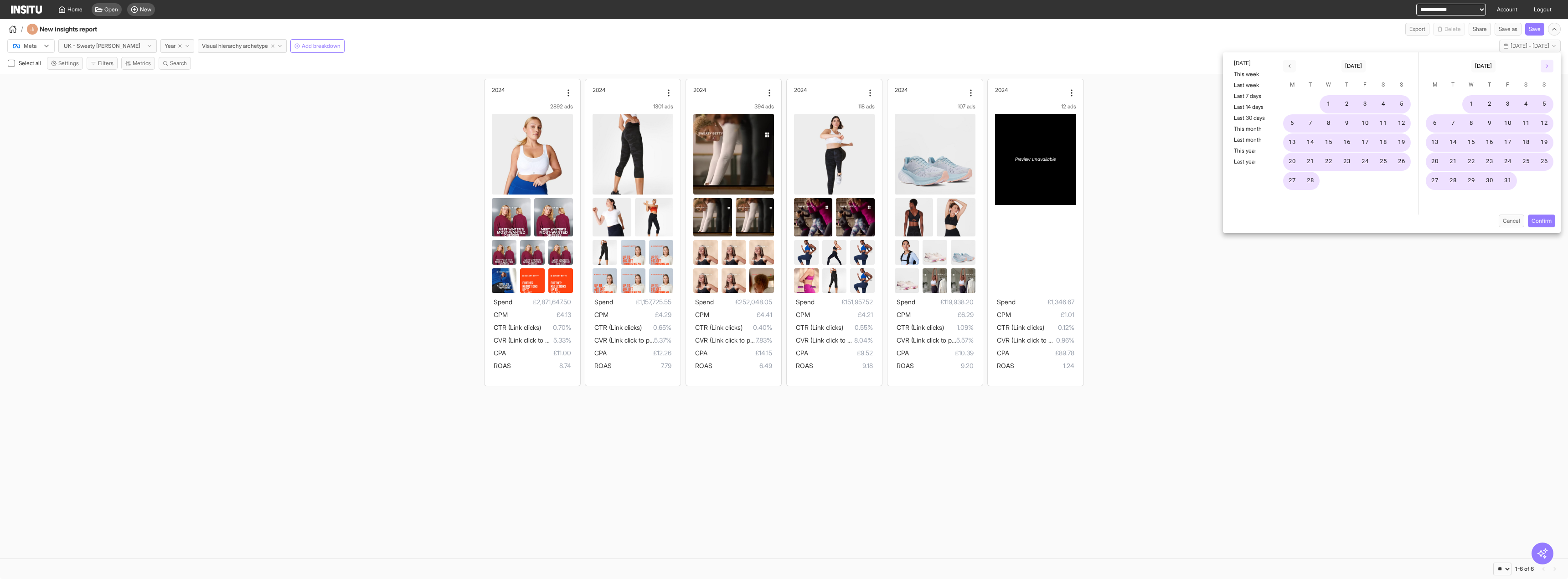
click at [1544, 63] on button "button" at bounding box center [1547, 66] width 13 height 13
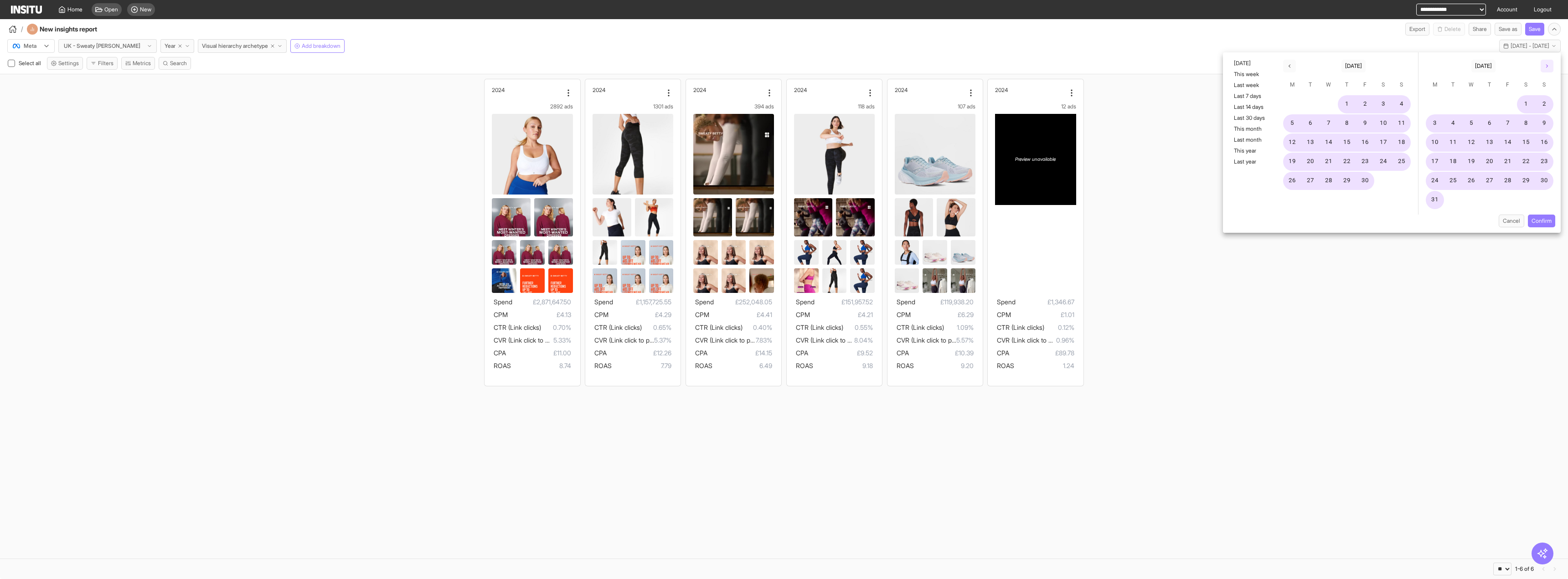
click at [1544, 63] on button "button" at bounding box center [1547, 66] width 13 height 13
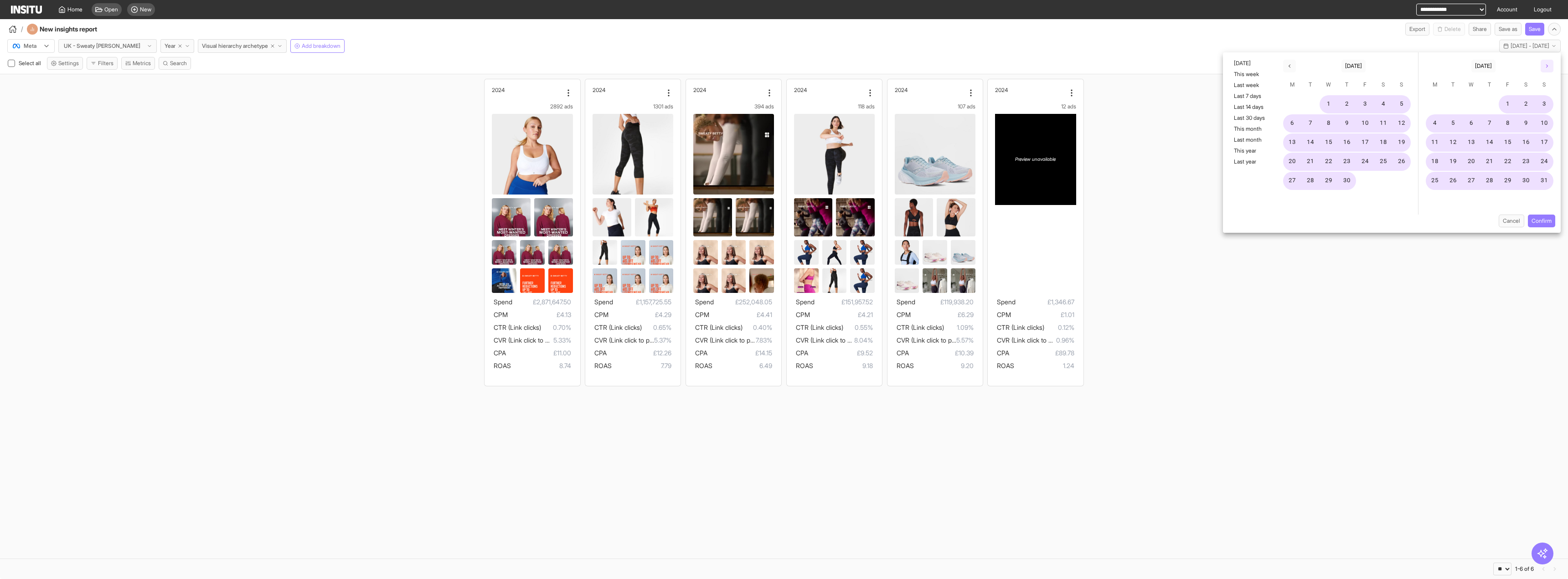
click at [1544, 63] on button "button" at bounding box center [1547, 66] width 13 height 13
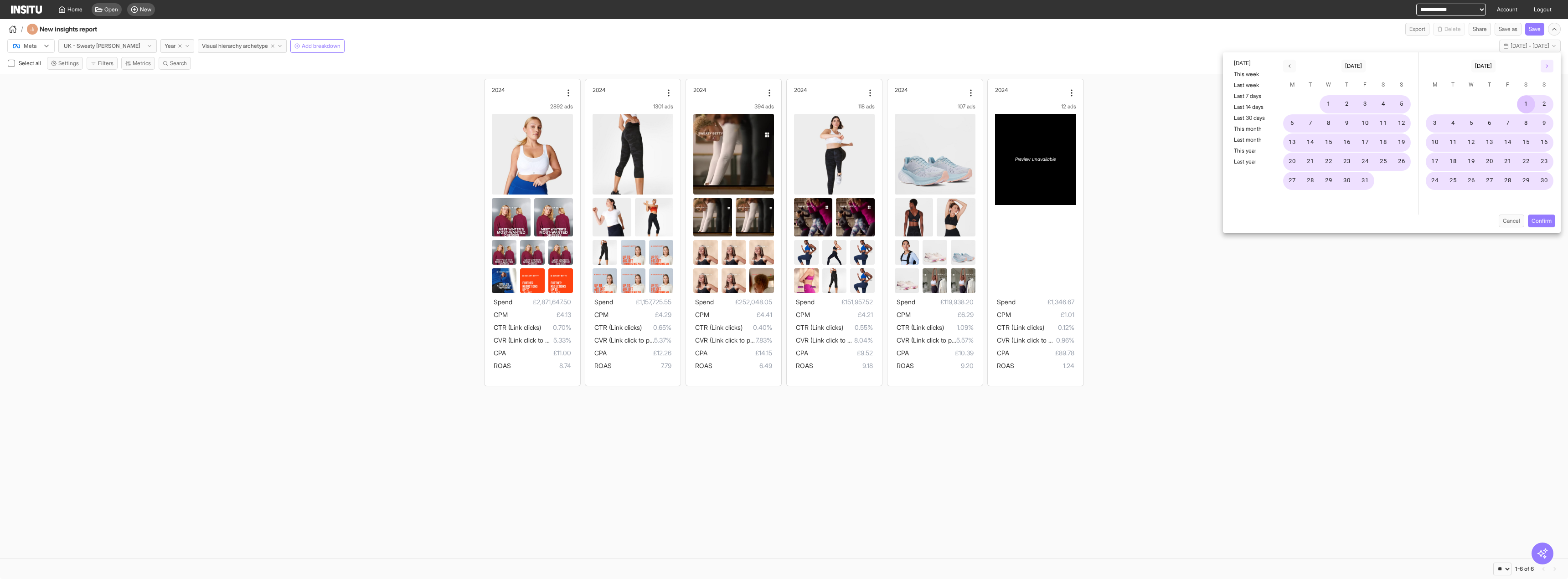
click at [1544, 63] on button "button" at bounding box center [1547, 66] width 13 height 13
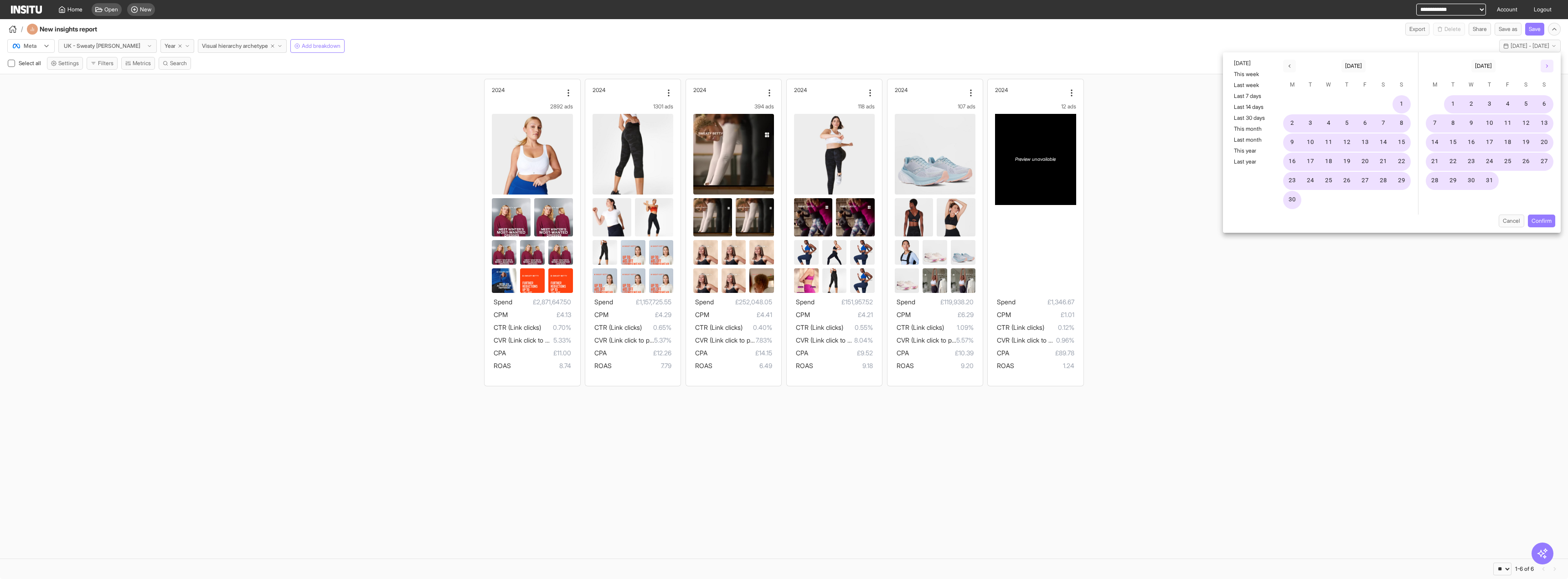
click at [1544, 63] on button "button" at bounding box center [1547, 66] width 13 height 13
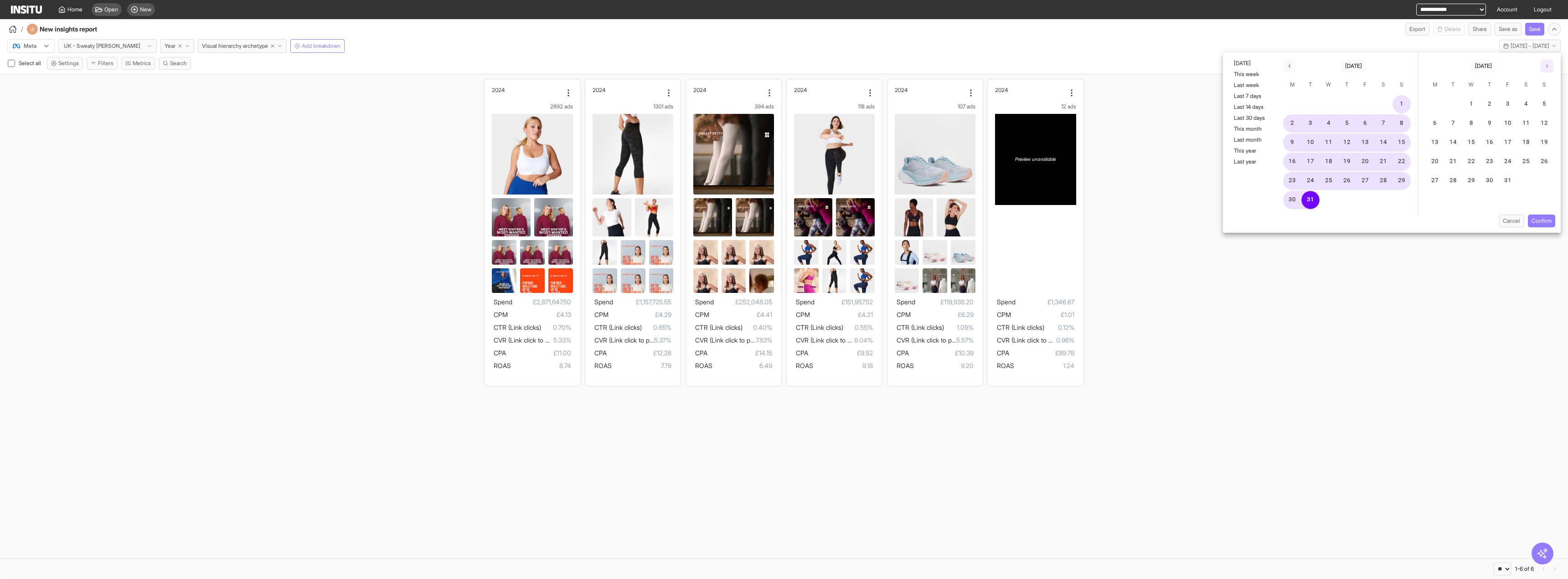
click at [1544, 63] on button "button" at bounding box center [1547, 66] width 13 height 13
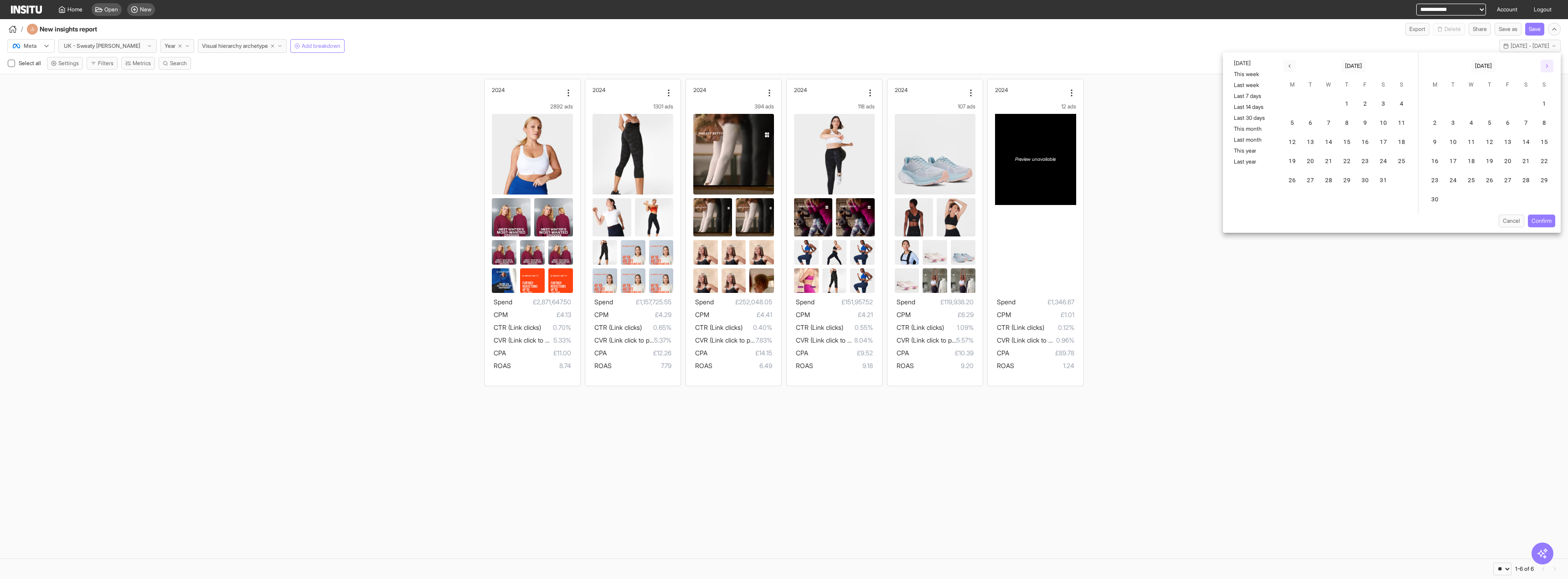
scroll to position [0, 7]
click at [1544, 63] on button "button" at bounding box center [1547, 66] width 13 height 13
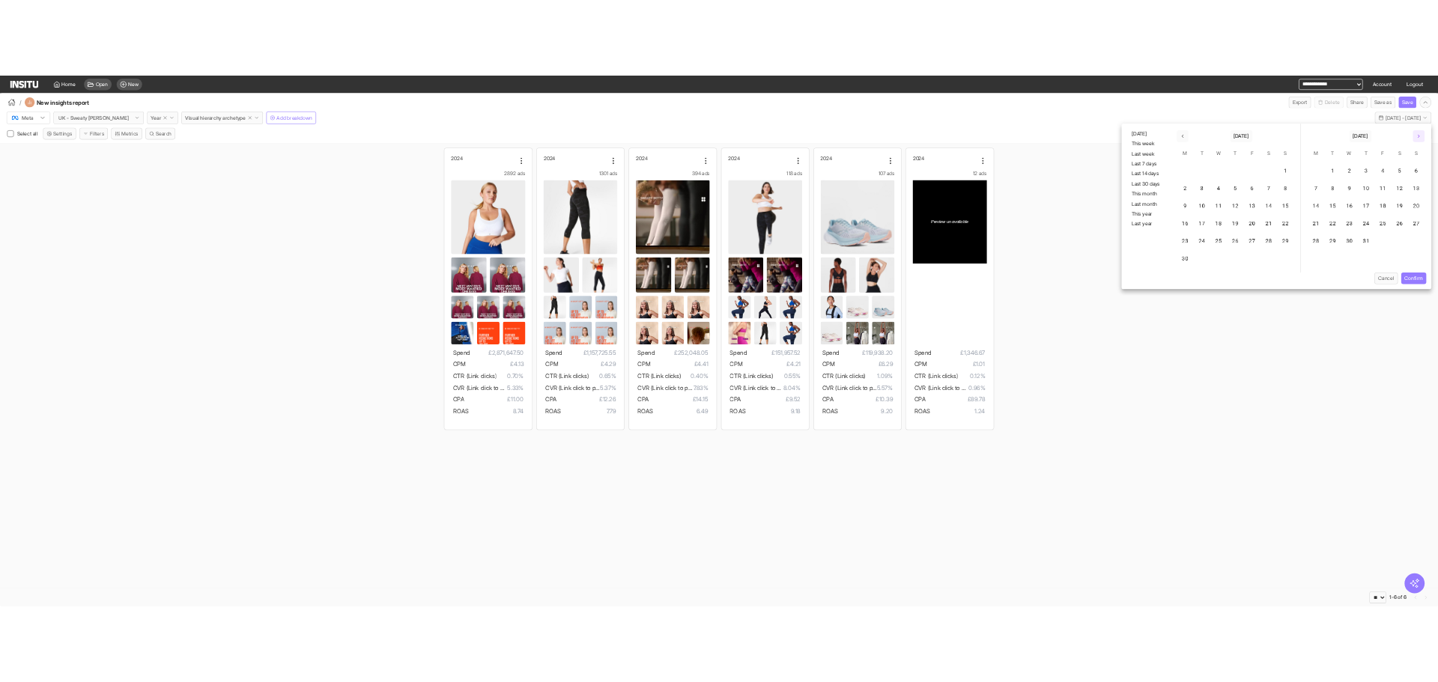
scroll to position [0, 0]
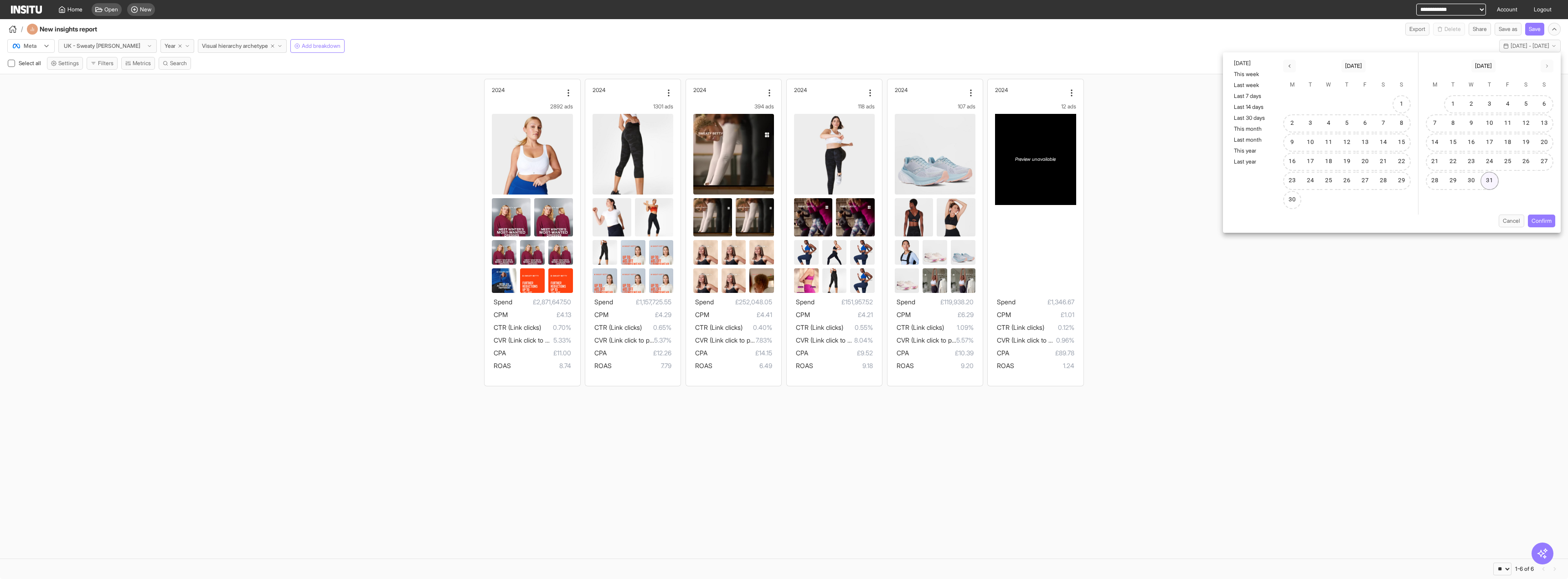
click at [1483, 179] on button "31" at bounding box center [1489, 181] width 18 height 18
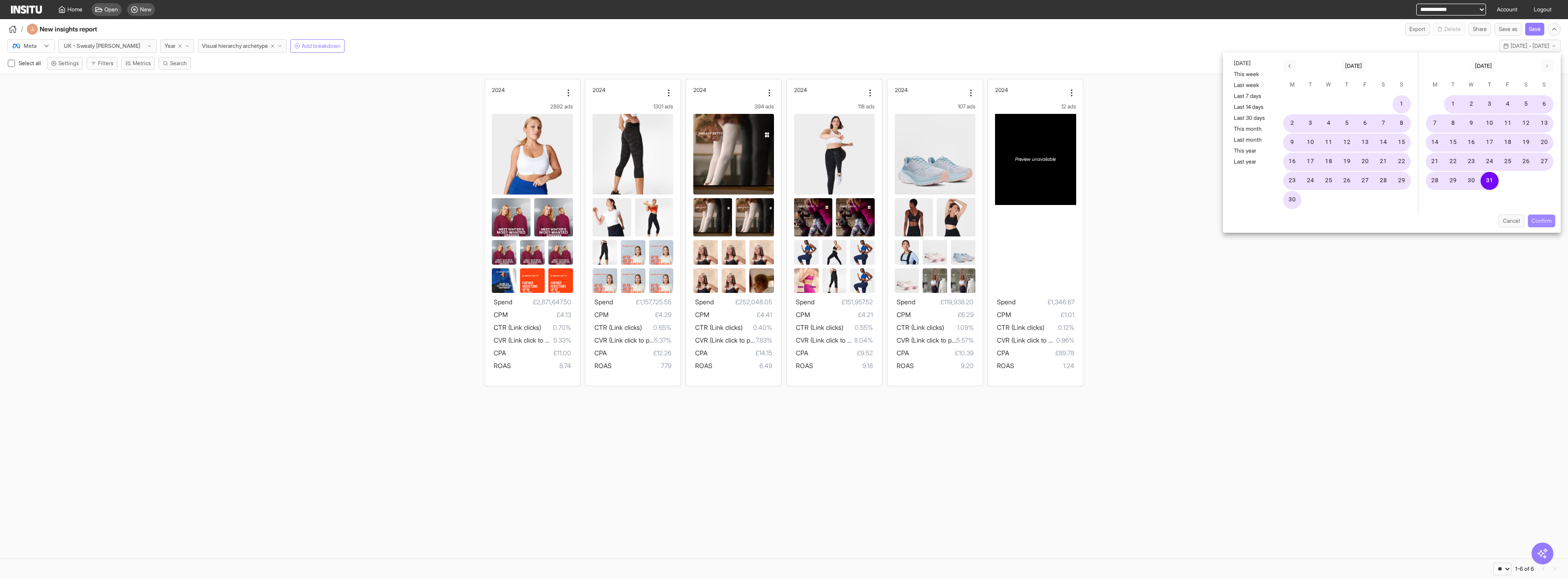
click at [1539, 221] on button "Confirm" at bounding box center [1541, 221] width 27 height 13
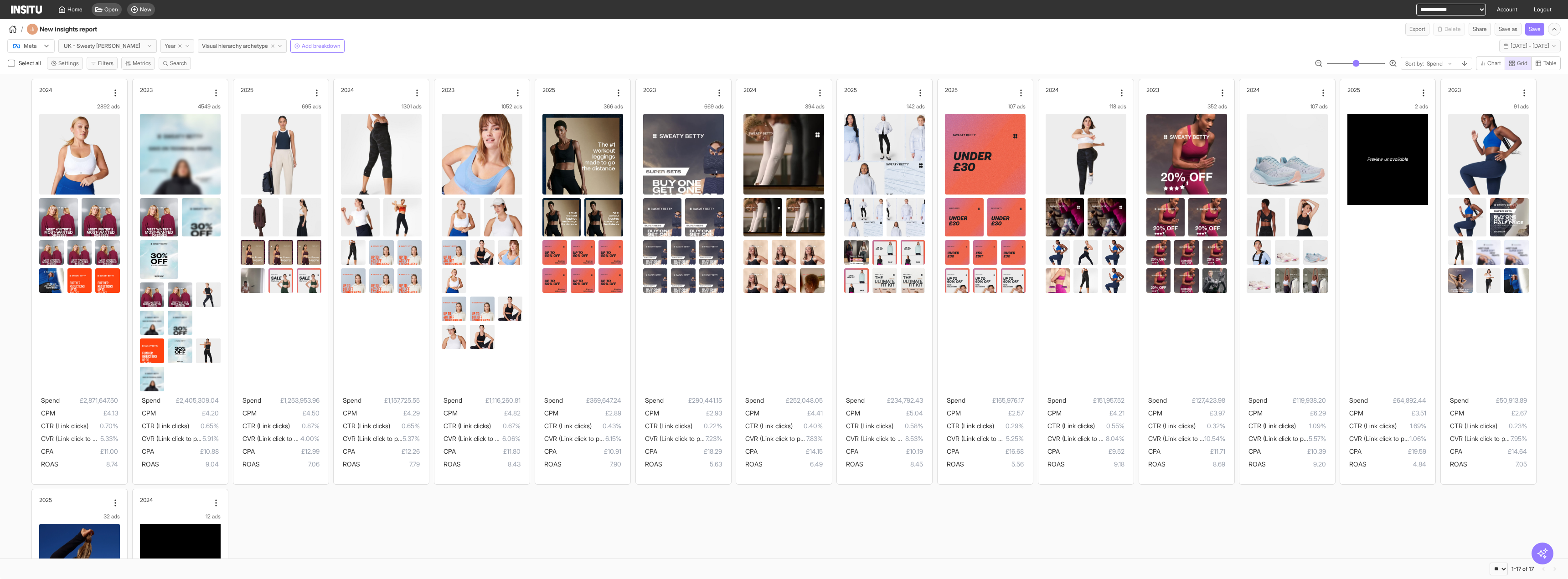
click at [184, 46] on icon "button" at bounding box center [187, 46] width 5 height 5
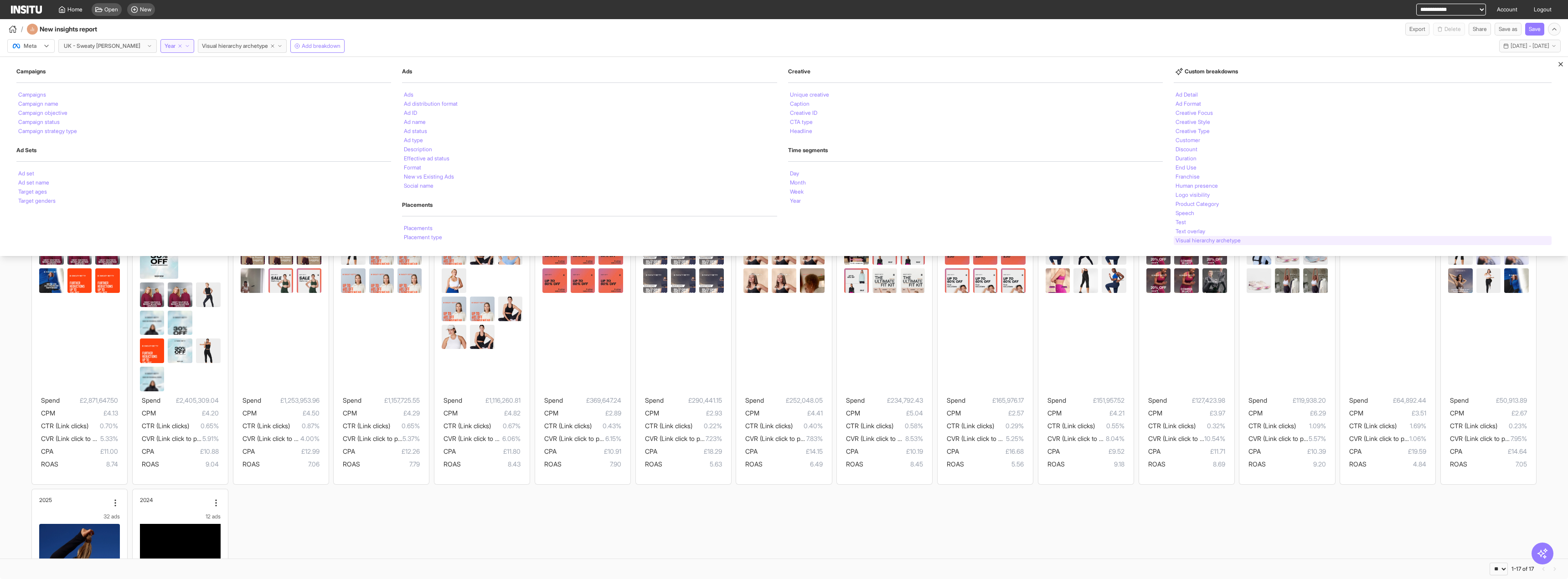
click at [1188, 239] on li "Visual hierarchy archetype" at bounding box center [1208, 240] width 65 height 5
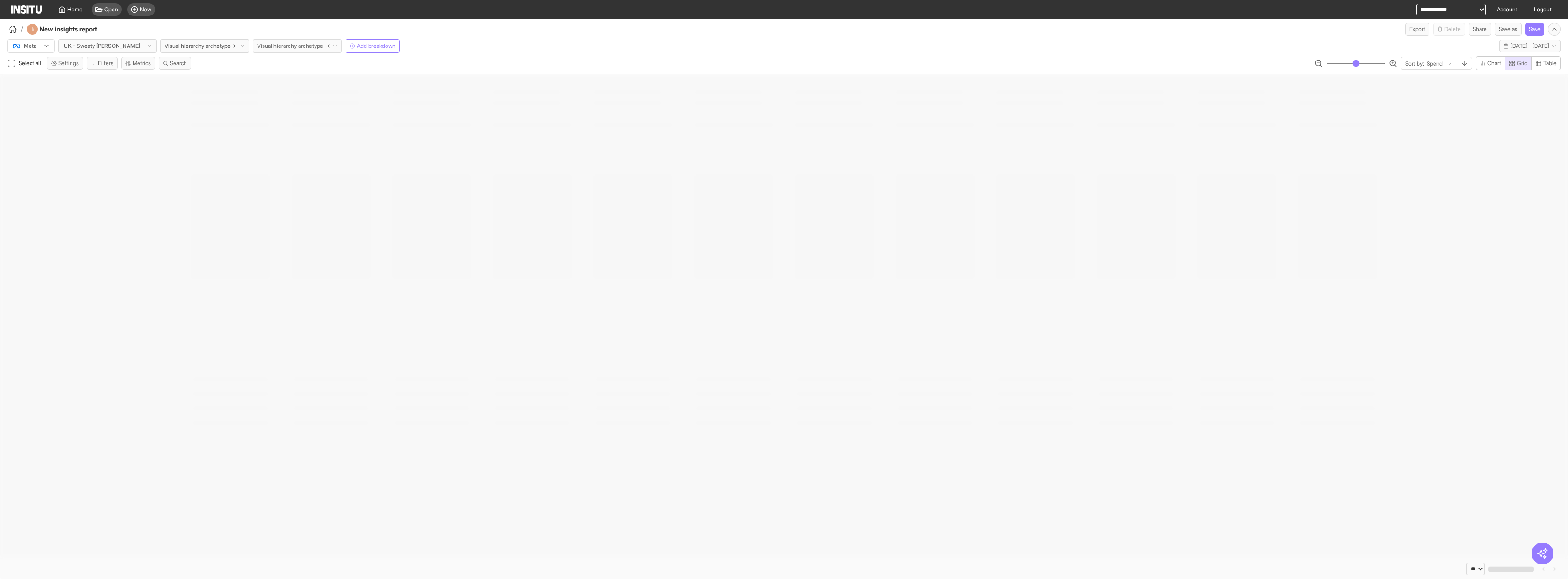
click at [321, 50] on button "Visual hierarchy archetype" at bounding box center [298, 46] width 89 height 13
click at [794, 196] on div "Year" at bounding box center [976, 201] width 375 height 9
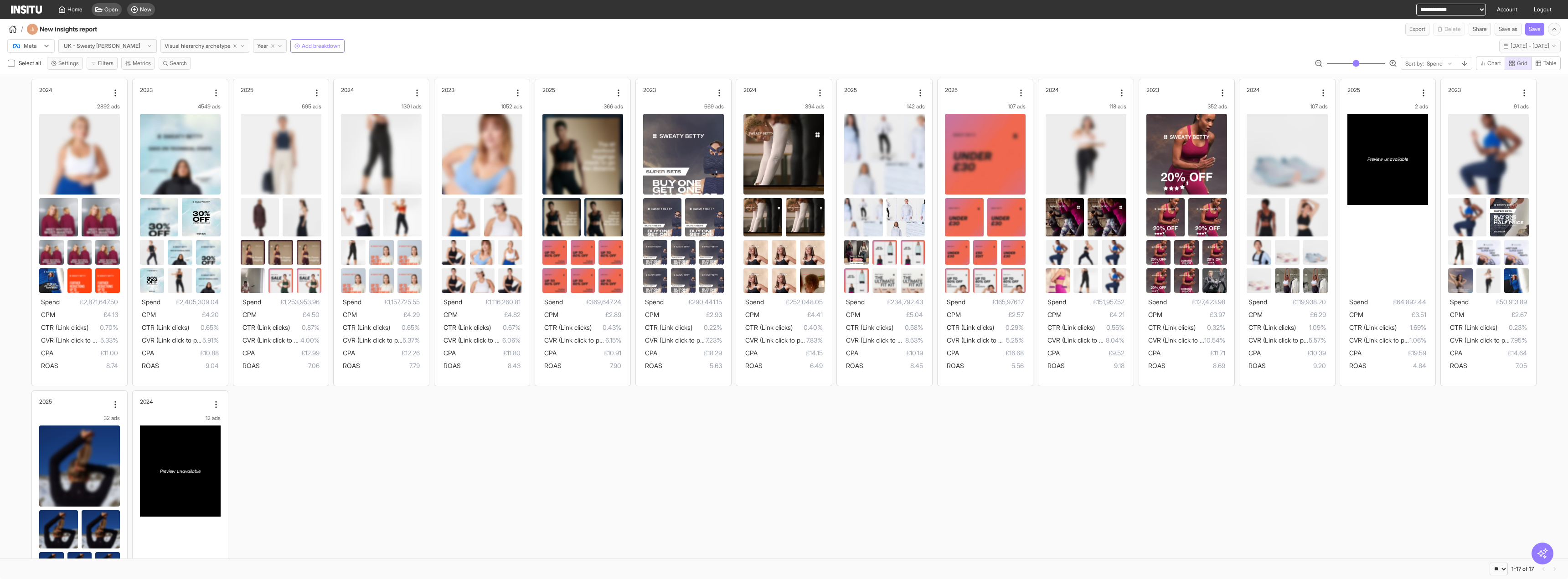
click at [427, 39] on div "Meta UK - Sweaty [PERSON_NAME] Visual hierarchy archetype Year Add breakdown [D…" at bounding box center [784, 44] width 1568 height 17
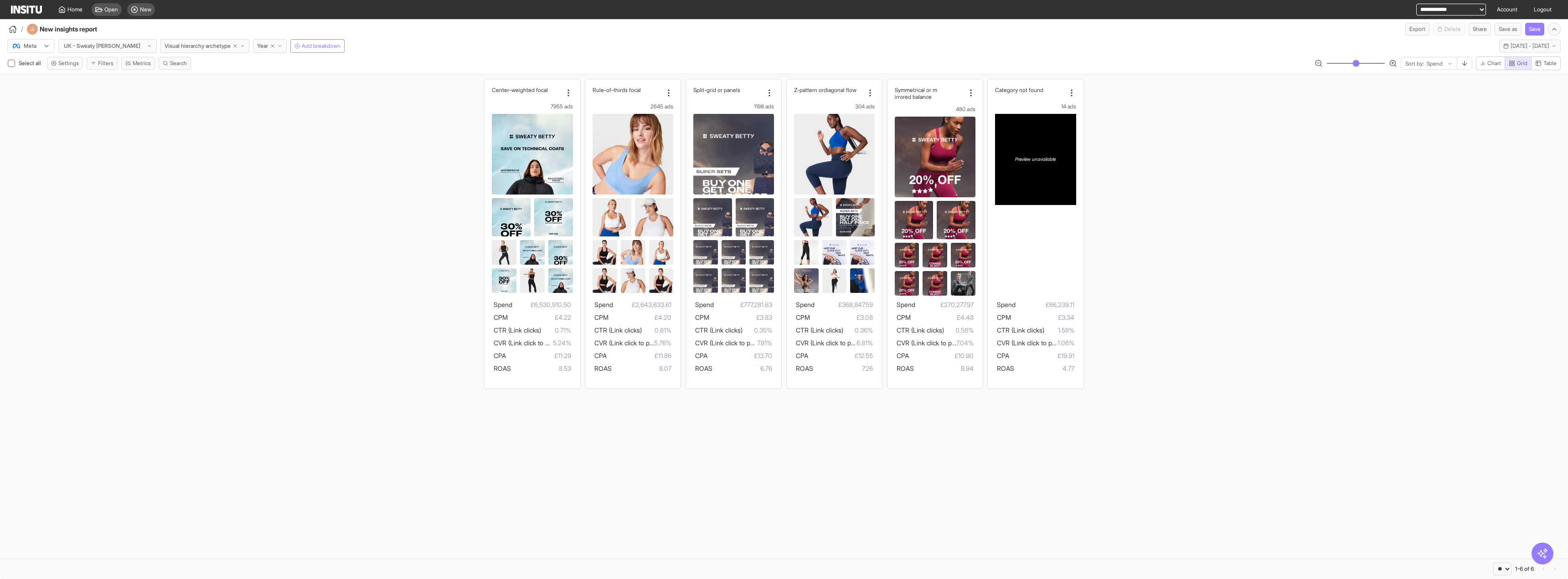
click at [326, 144] on div "Center-weig hted focal 7955 ads Spend £6,530,910.50 CPM £4.22 CTR (Link clicks)…" at bounding box center [784, 234] width 1568 height 319
drag, startPoint x: 369, startPoint y: 184, endPoint x: 380, endPoint y: 182, distance: 11.2
click at [369, 184] on div "Center-weig hted focal 7955 ads Spend £6,530,910.50 CPM £4.22 CTR (Link clicks)…" at bounding box center [784, 234] width 1568 height 319
click at [263, 44] on button "Year" at bounding box center [270, 46] width 33 height 13
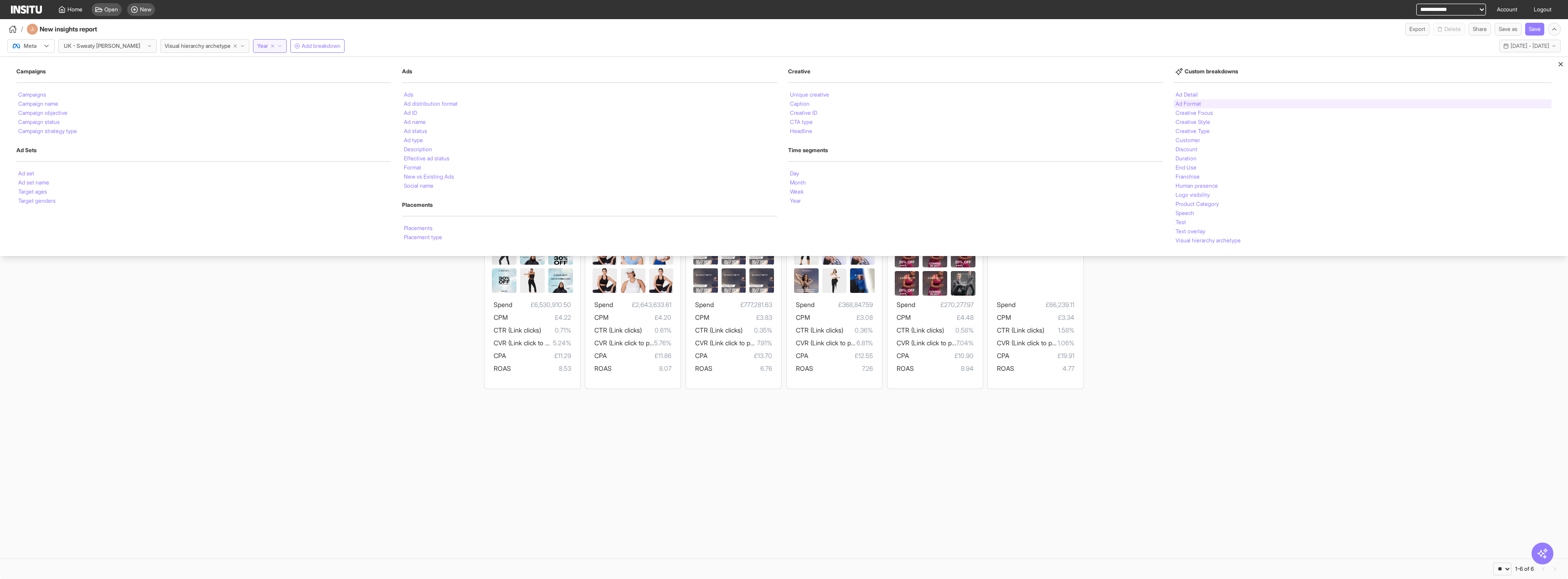
click at [1221, 100] on div "Ad Format" at bounding box center [1362, 103] width 378 height 9
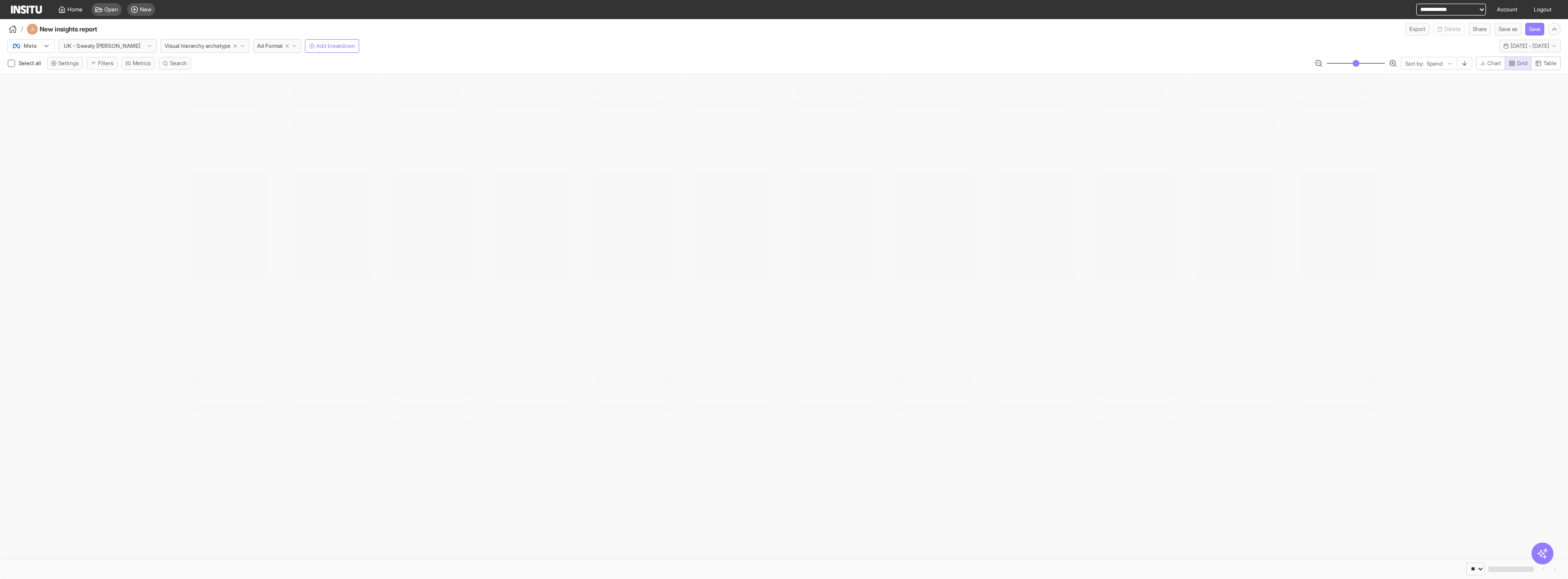
click at [640, 207] on div at bounding box center [784, 316] width 1568 height 484
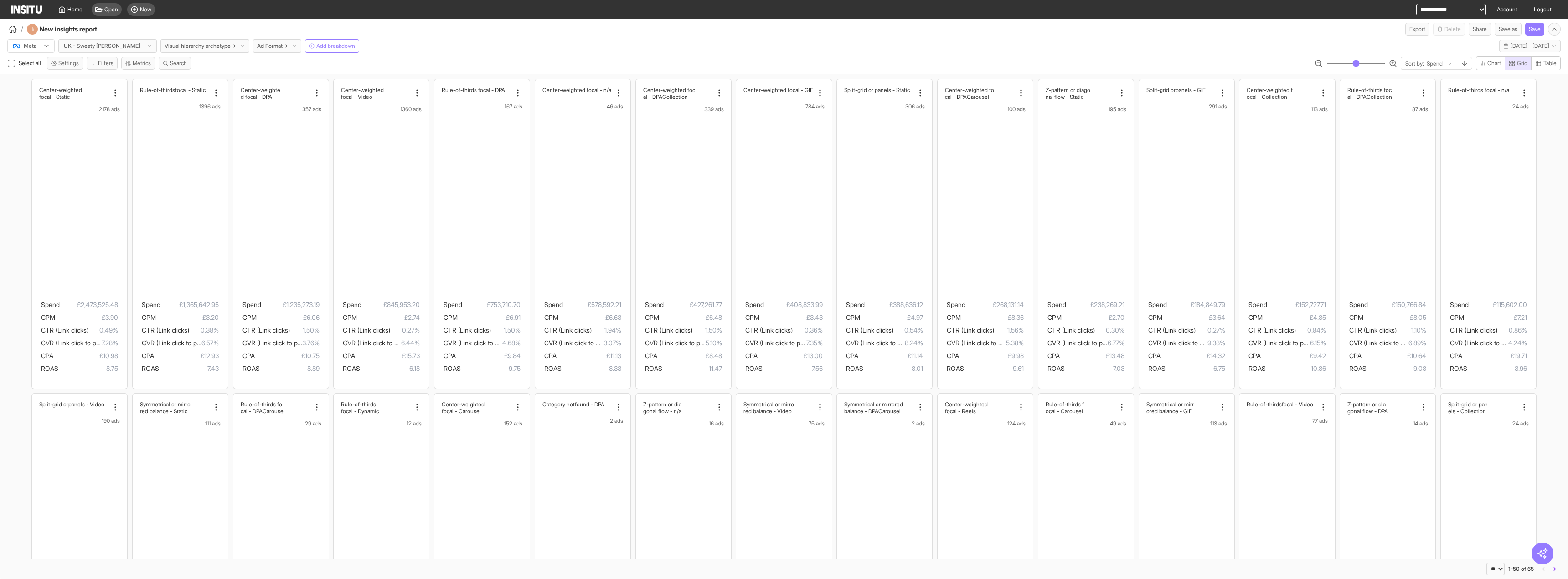
click at [450, 24] on div "/ New insights report Export Delete Share Save as Save" at bounding box center [784, 27] width 1568 height 16
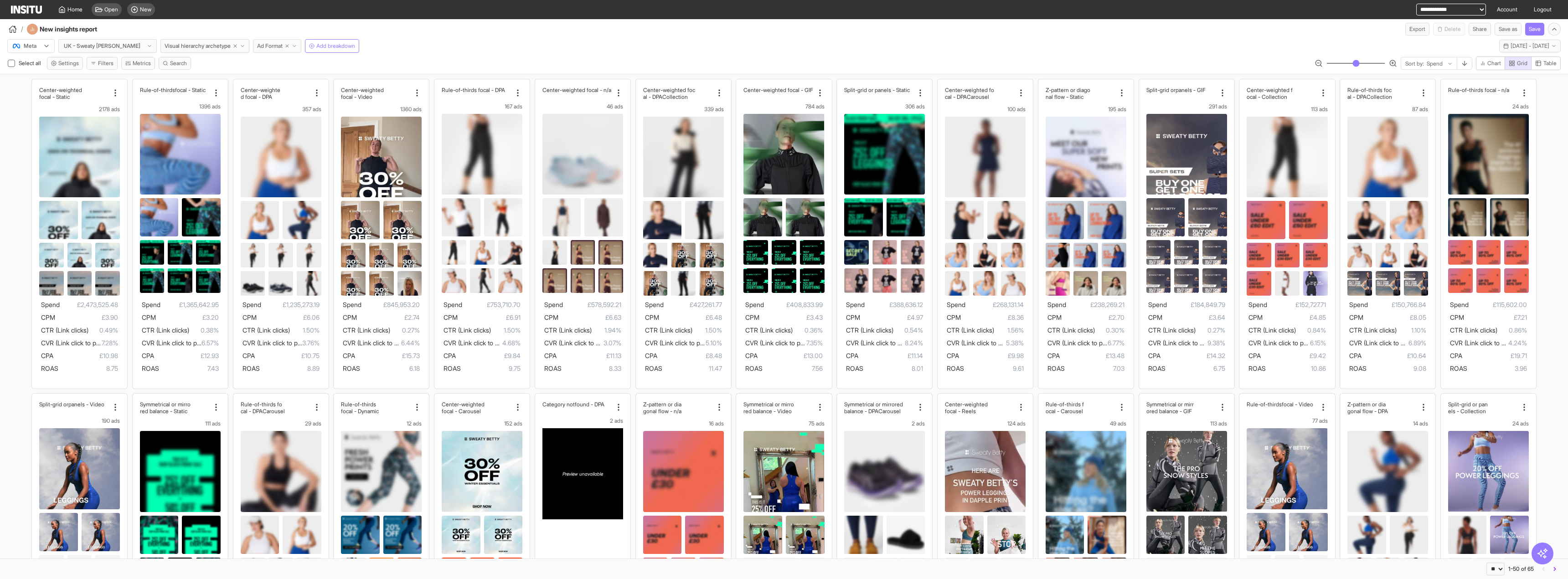
click at [280, 44] on button "Ad Format" at bounding box center [277, 46] width 48 height 13
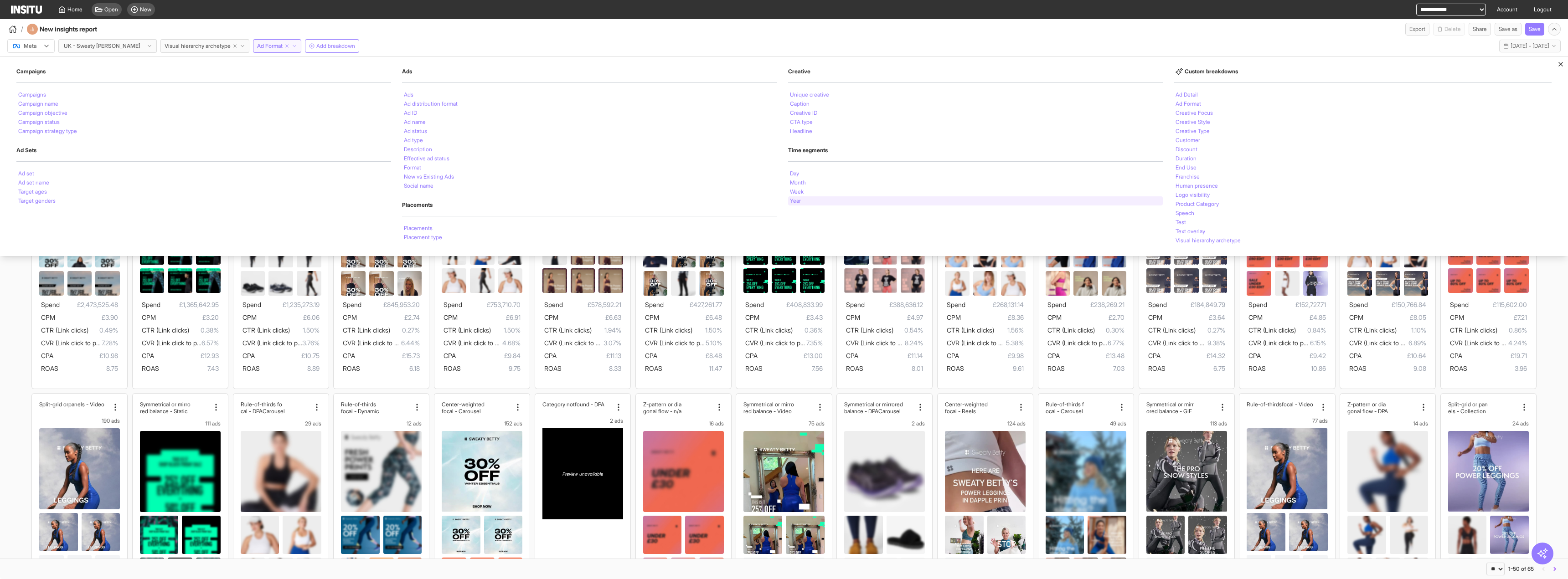
click at [804, 200] on div "Year" at bounding box center [976, 201] width 375 height 9
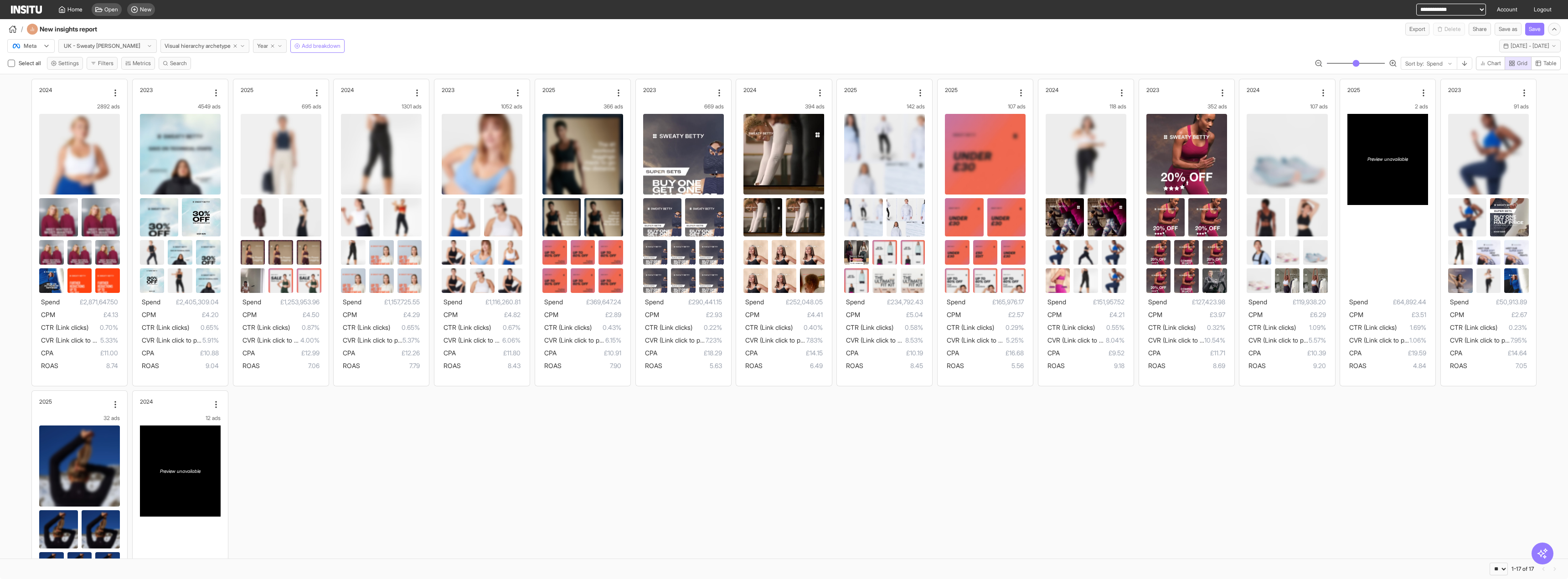
click at [262, 50] on button "Year" at bounding box center [270, 46] width 33 height 13
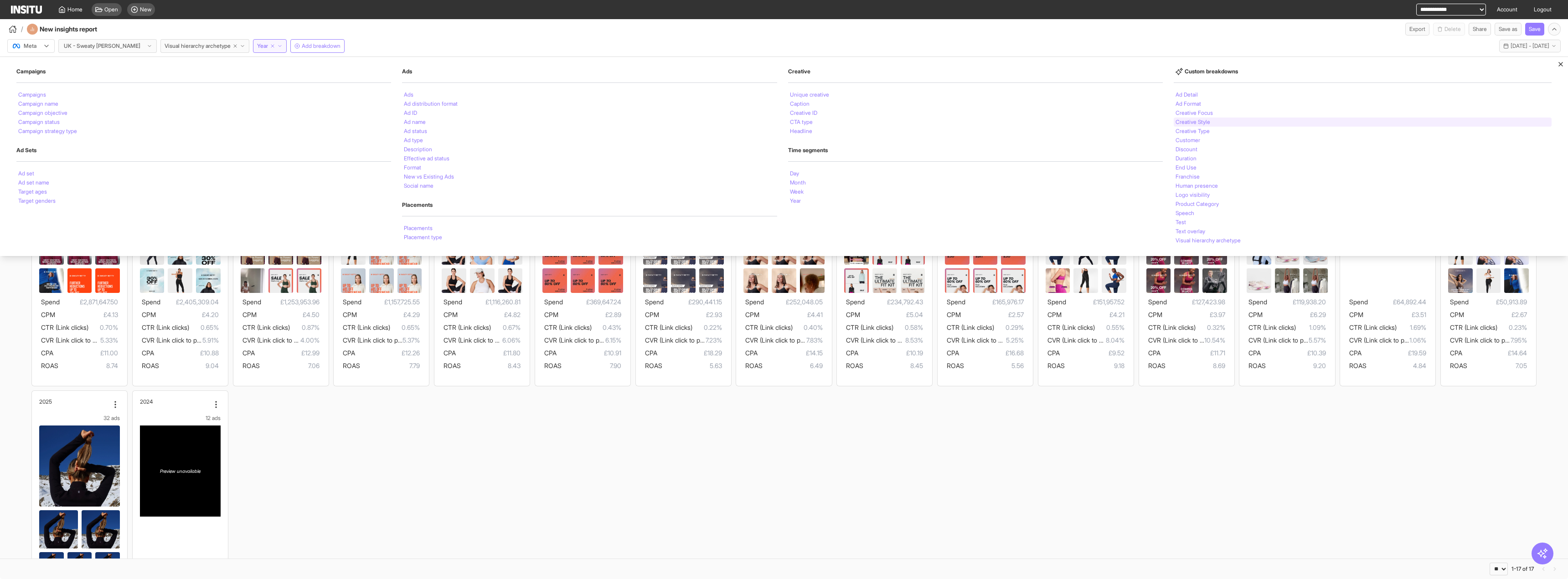
click at [1216, 124] on div "Creative Style" at bounding box center [1362, 122] width 378 height 9
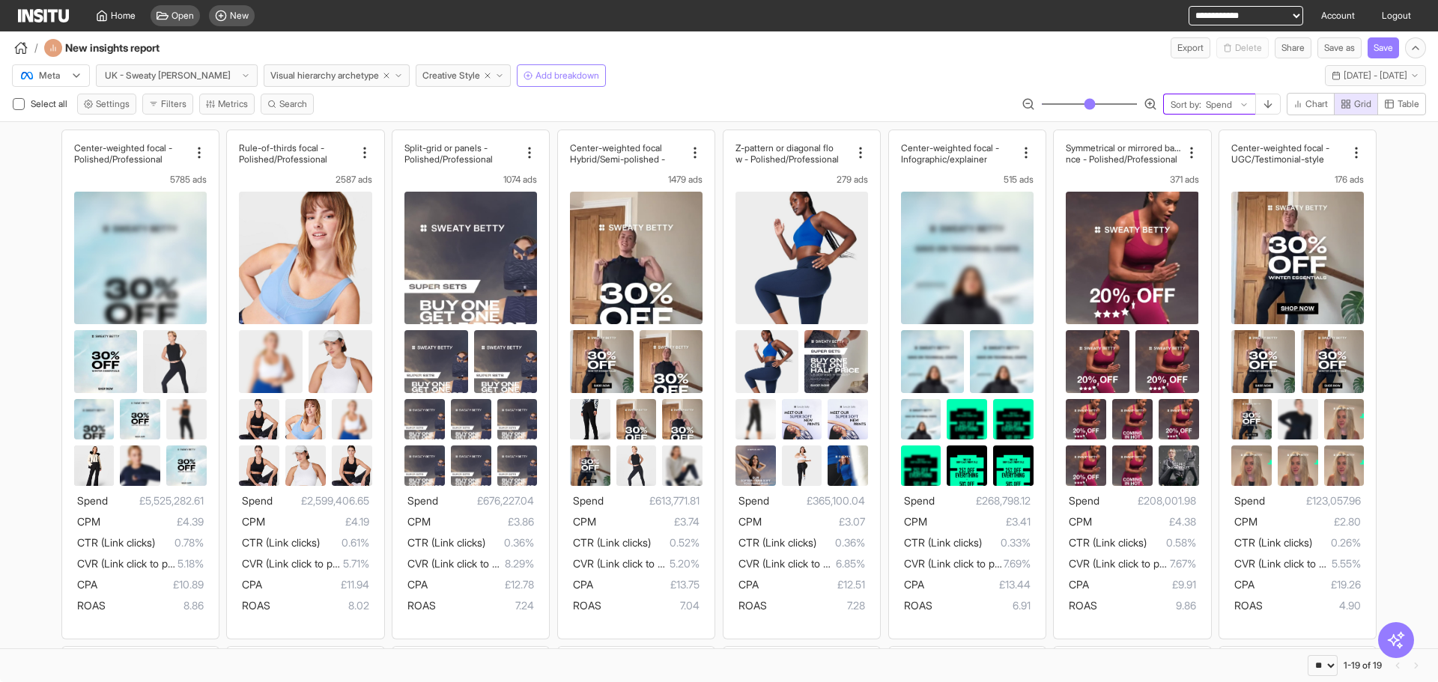
click at [1216, 101] on div at bounding box center [1218, 104] width 29 height 15
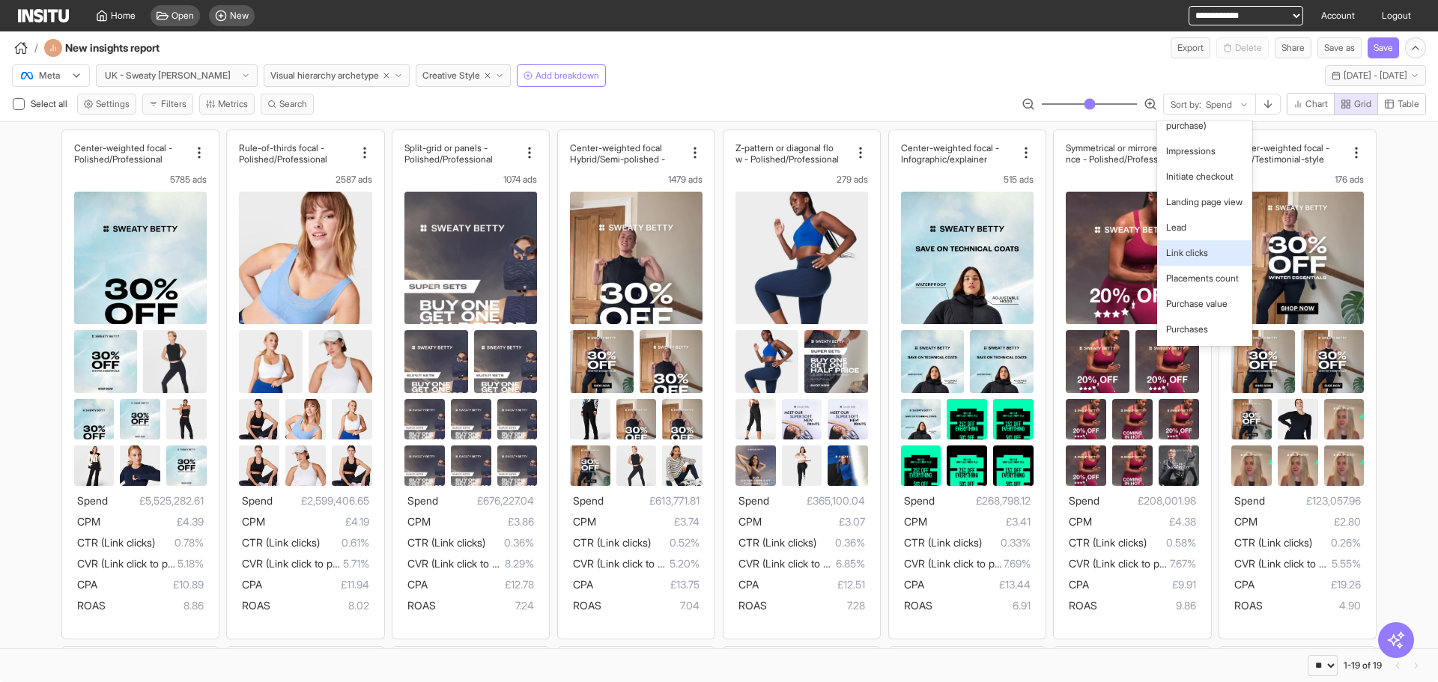
scroll to position [674, 0]
click at [1207, 100] on span "CTR (Link clicks)" at bounding box center [1200, 93] width 68 height 13
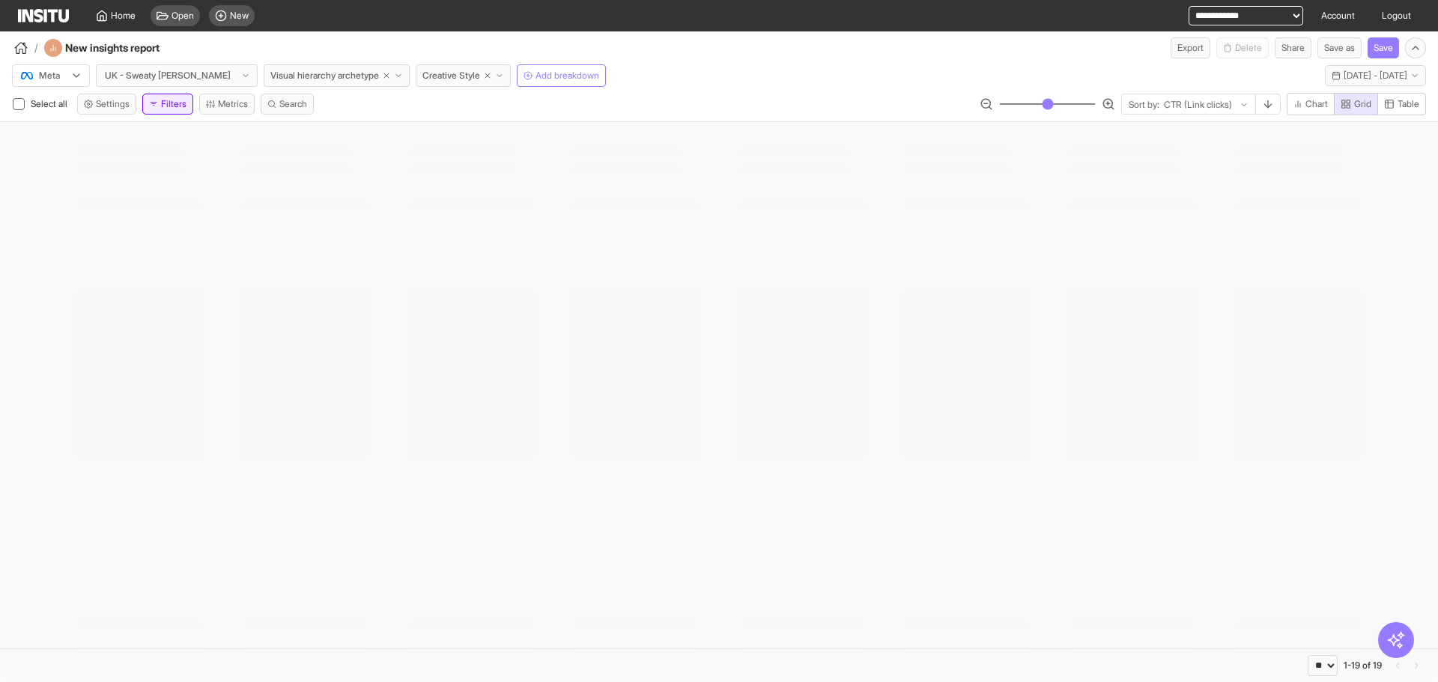
click at [161, 106] on button "Filters" at bounding box center [167, 104] width 51 height 21
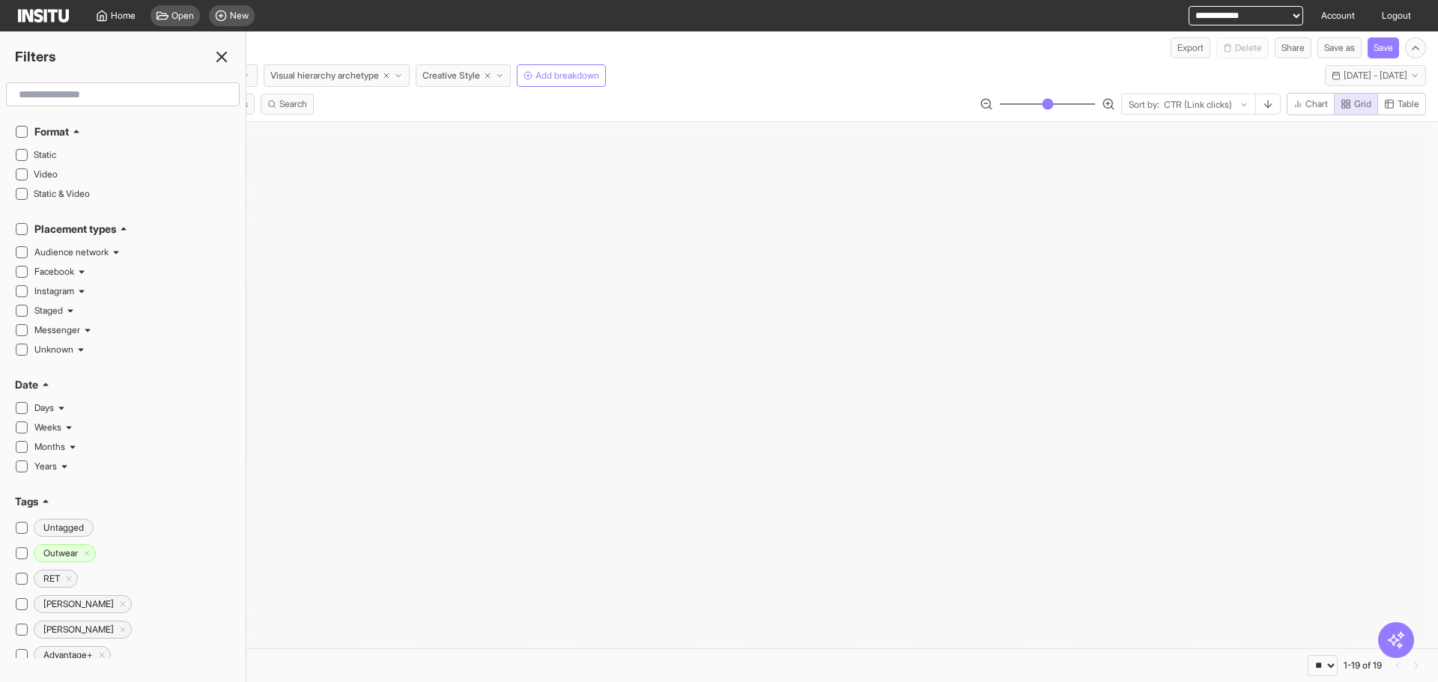
click at [161, 106] on input "text" at bounding box center [123, 94] width 220 height 27
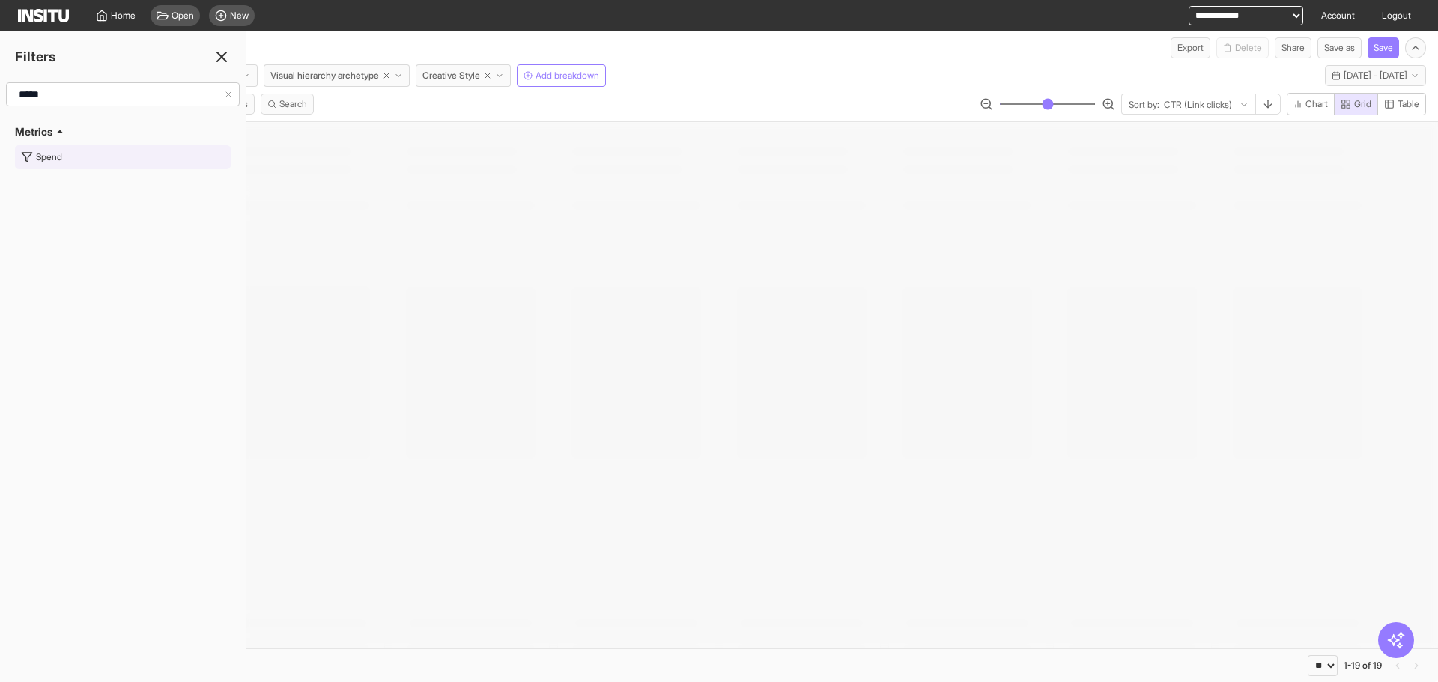
type input "*****"
click at [122, 148] on button "Spend" at bounding box center [123, 157] width 216 height 24
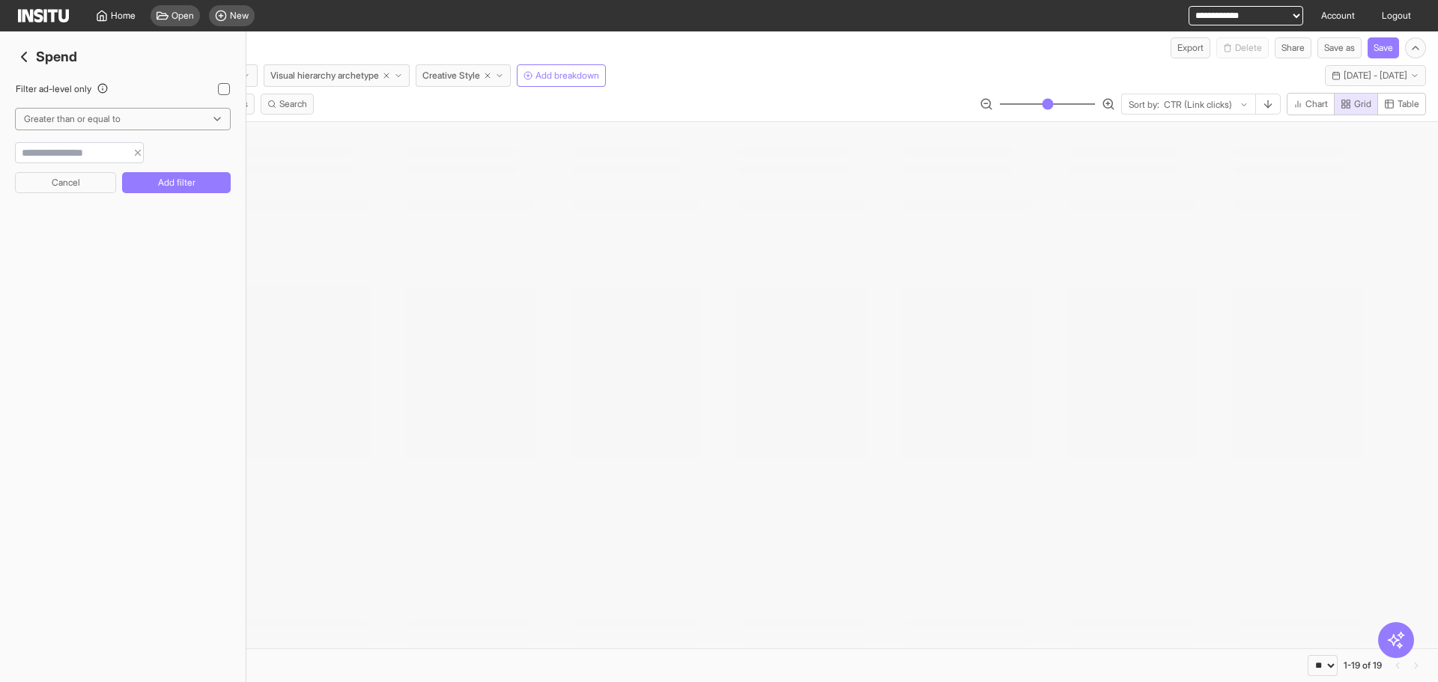
type input "*"
type input "*****"
click at [184, 180] on button "Add filter" at bounding box center [176, 182] width 109 height 21
click at [225, 54] on line at bounding box center [221, 56] width 9 height 9
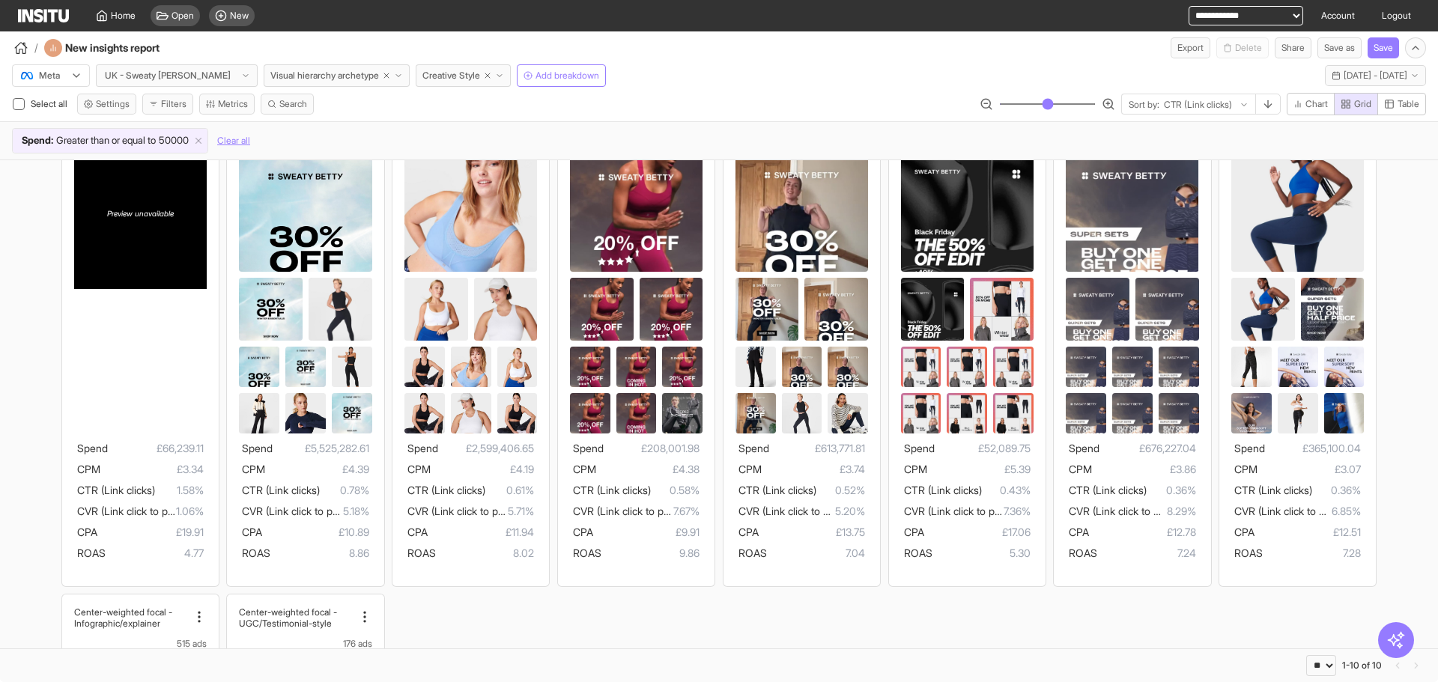
scroll to position [75, 0]
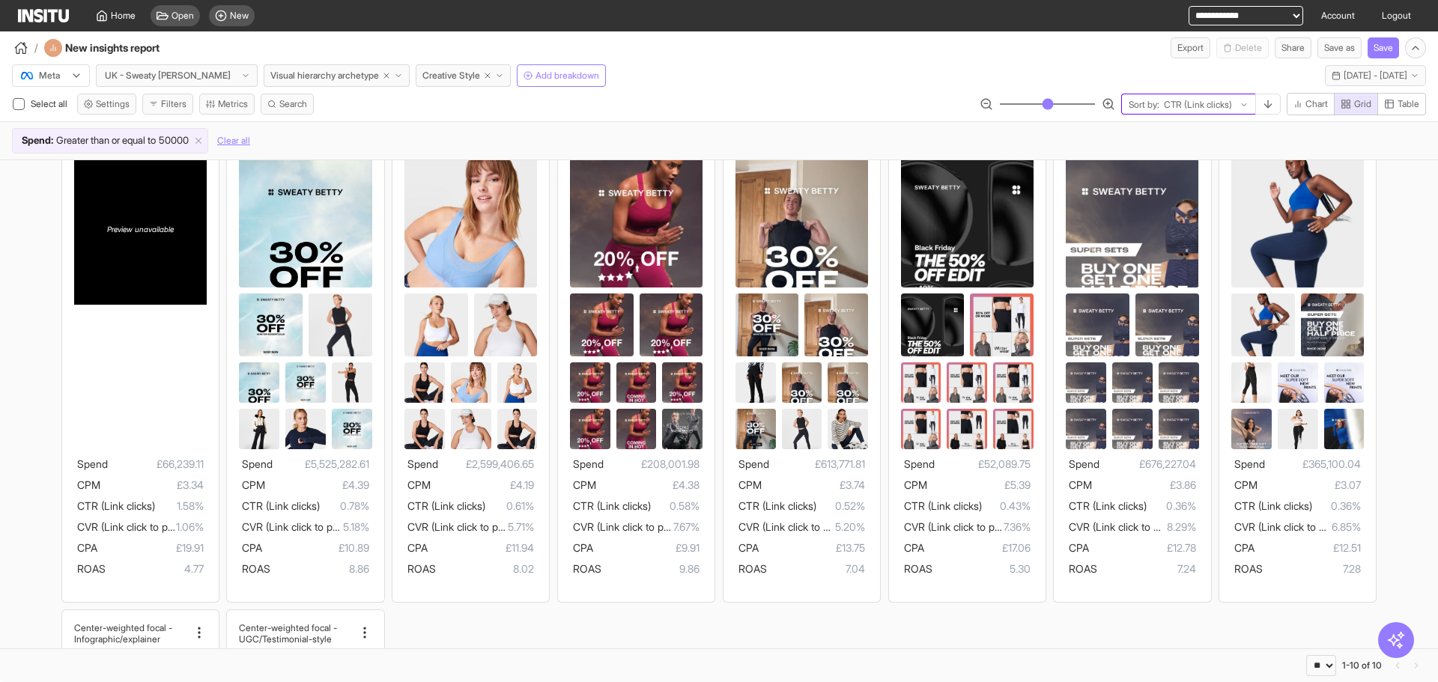
click at [1246, 112] on div "Sort by: CTR (Link clicks)" at bounding box center [1188, 104] width 133 height 21
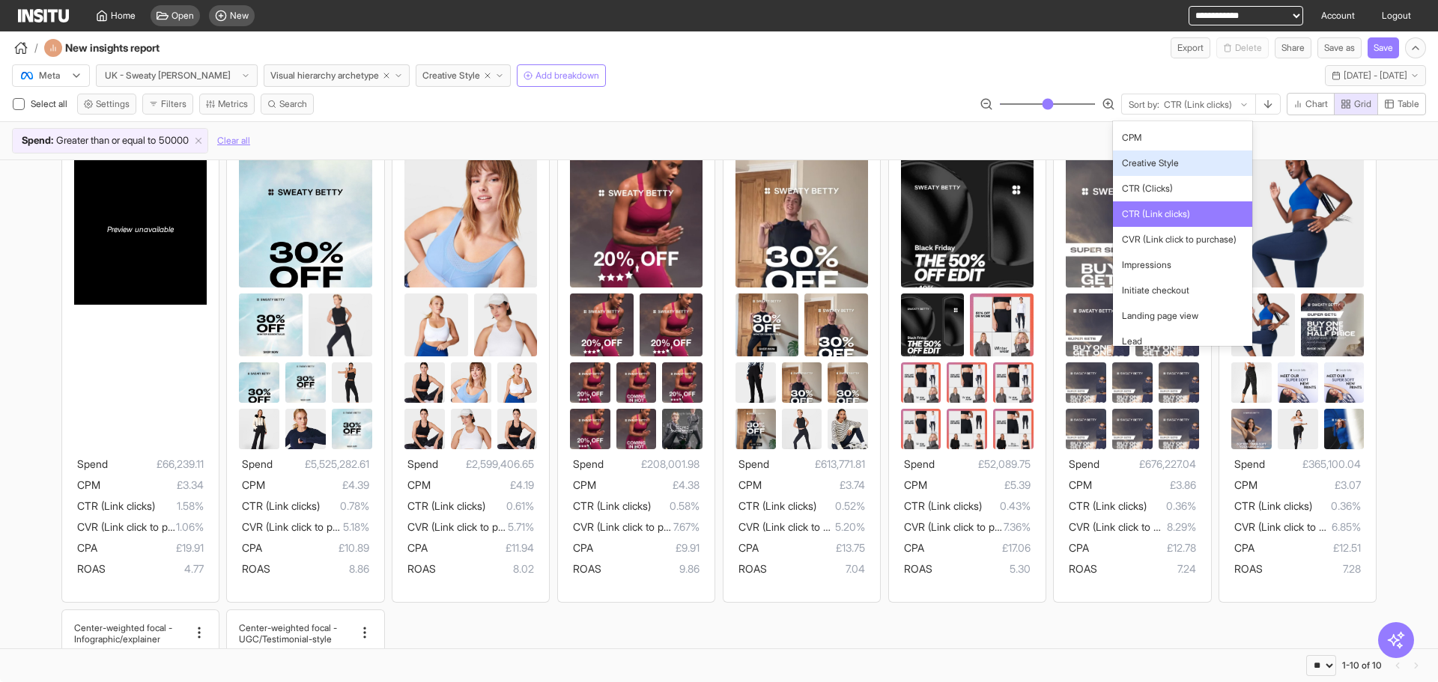
scroll to position [538, 0]
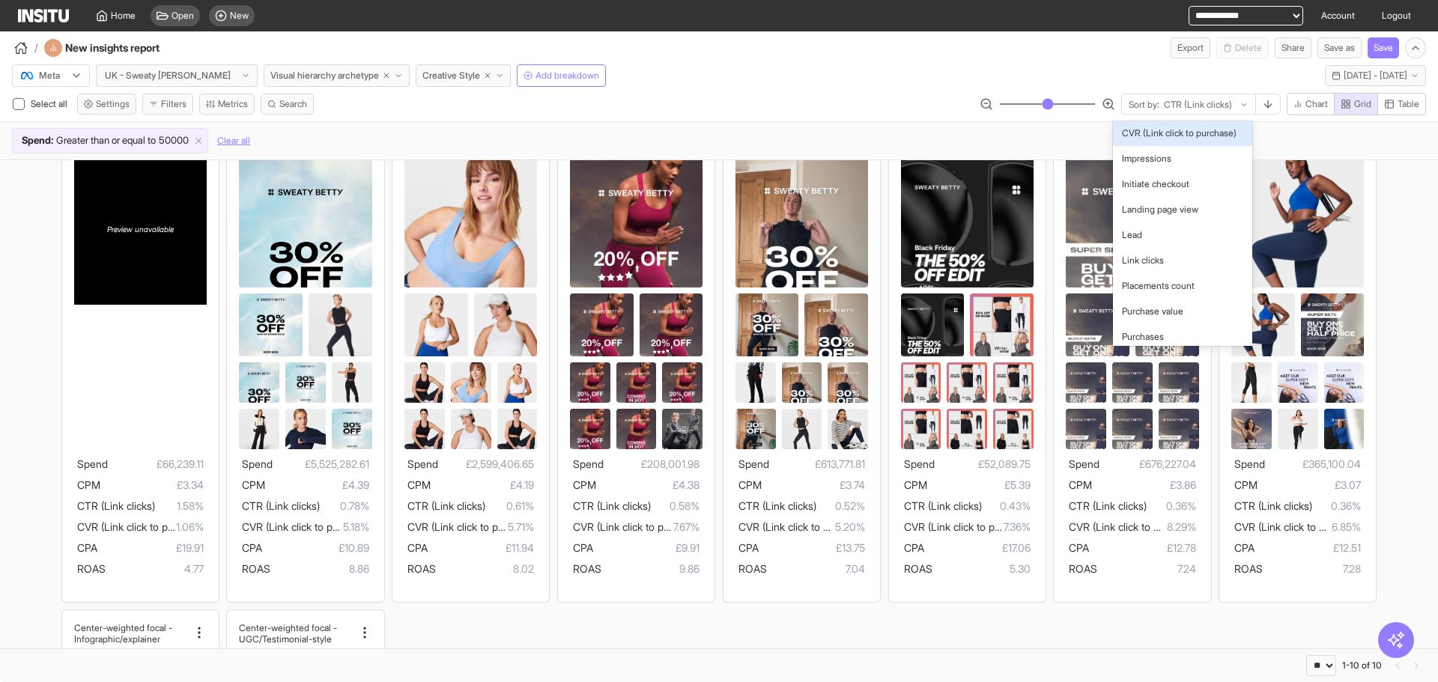
click at [1174, 140] on span "CVR (Link click to purchase)" at bounding box center [1179, 133] width 115 height 13
